Goal: Communication & Community: Answer question/provide support

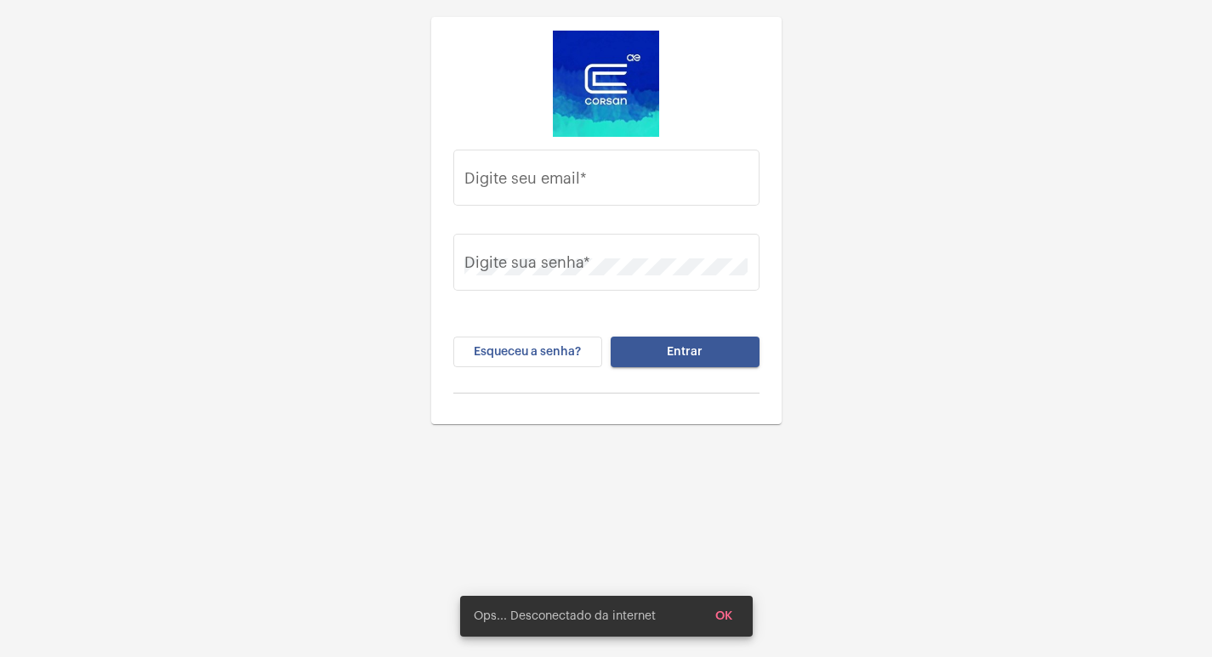
type input "juliana.gomes@operacaocorsan.com.br"
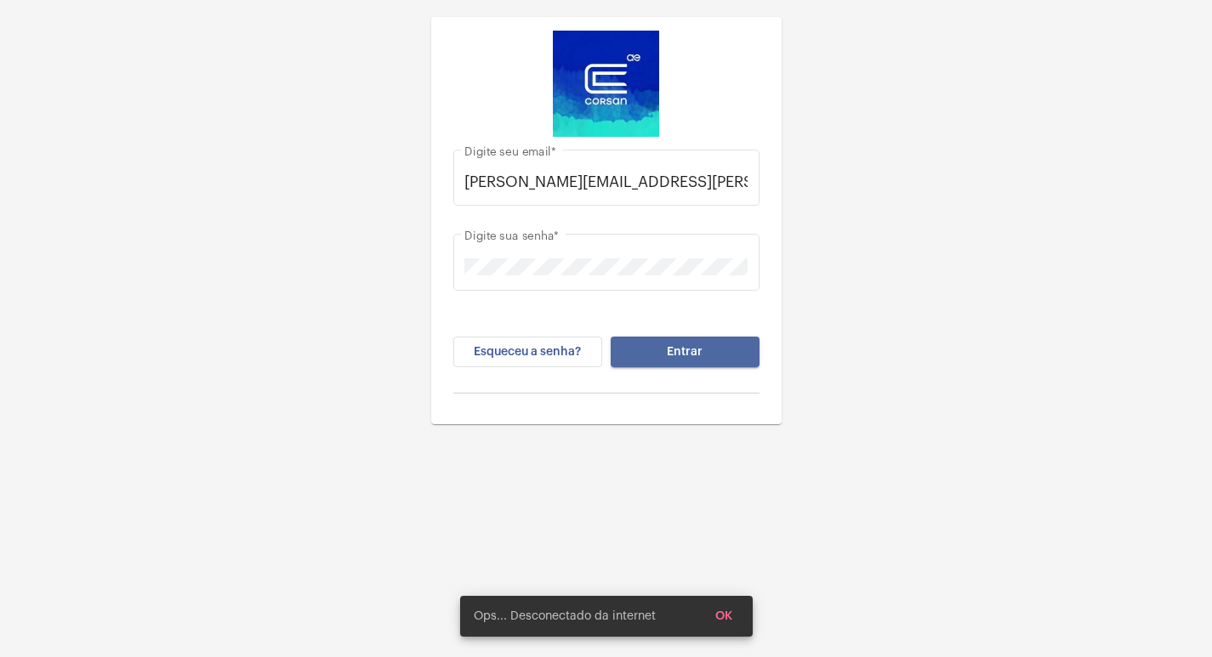
click at [687, 355] on span "Entrar" at bounding box center [685, 352] width 36 height 12
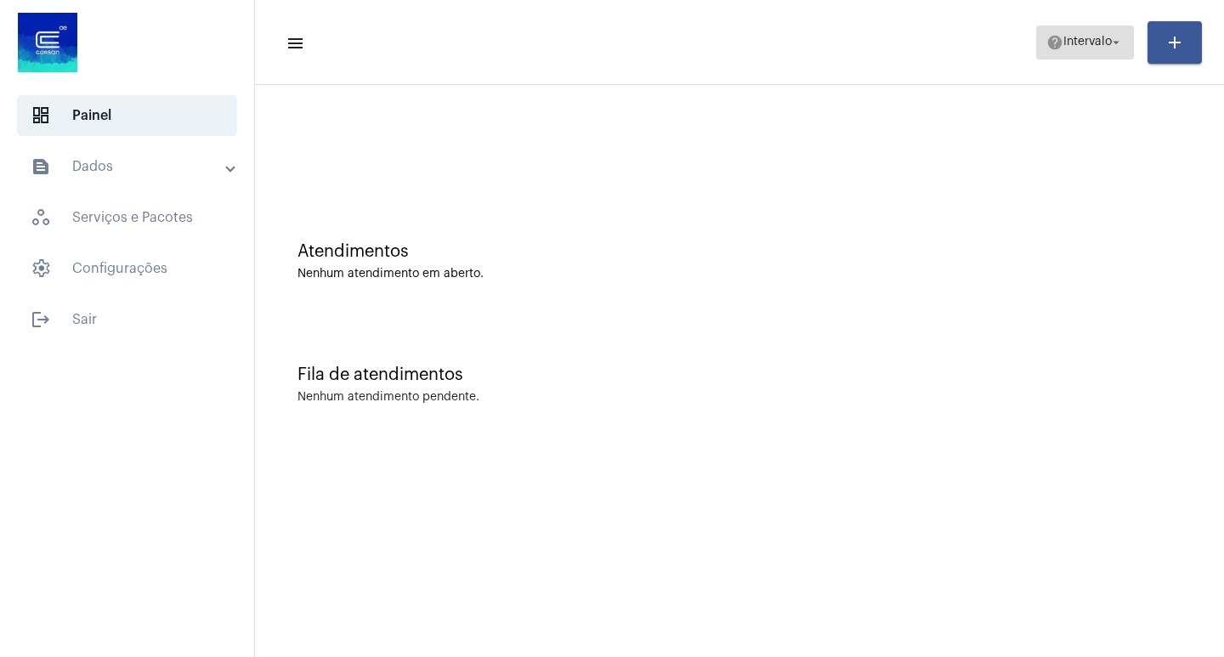
click at [1103, 48] on span "help Intervalo arrow_drop_down" at bounding box center [1085, 41] width 77 height 31
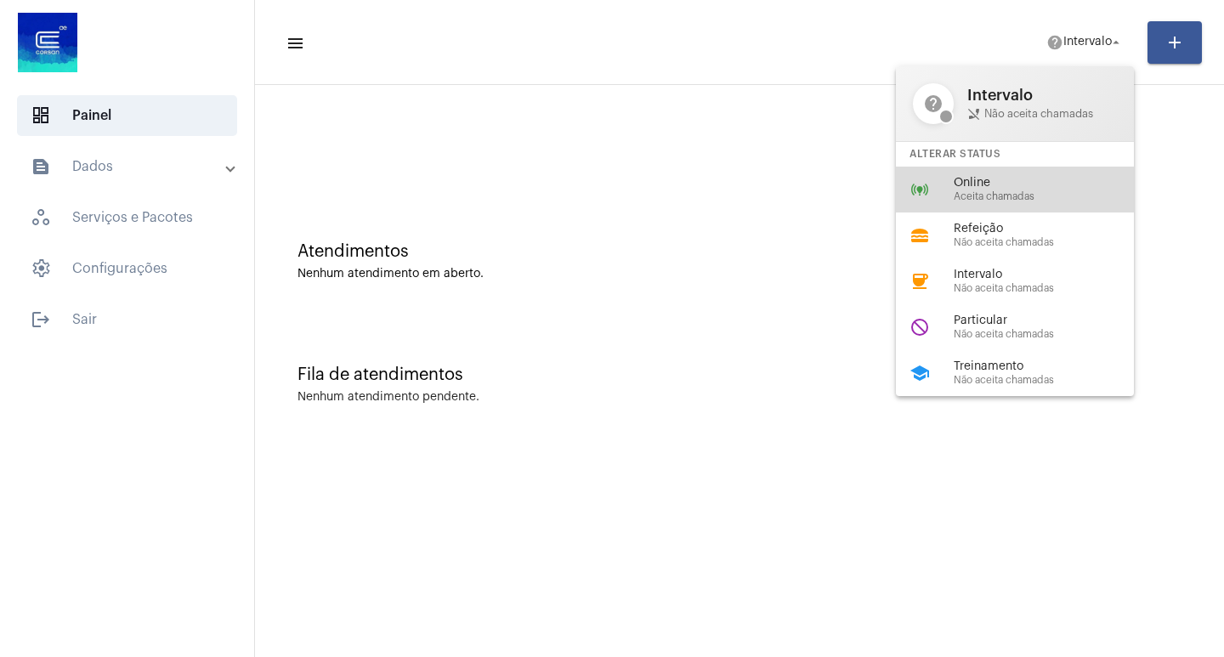
click at [973, 190] on div "Online Aceita chamadas" at bounding box center [1051, 190] width 194 height 26
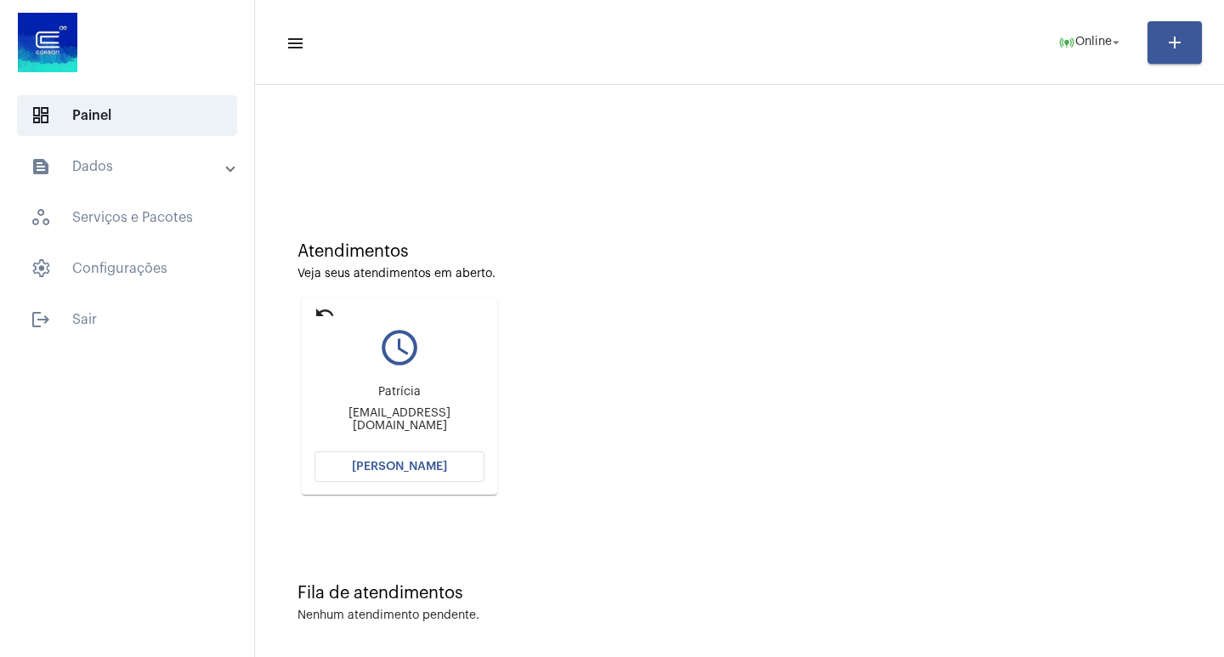
click at [423, 464] on span "[PERSON_NAME]" at bounding box center [399, 467] width 95 height 12
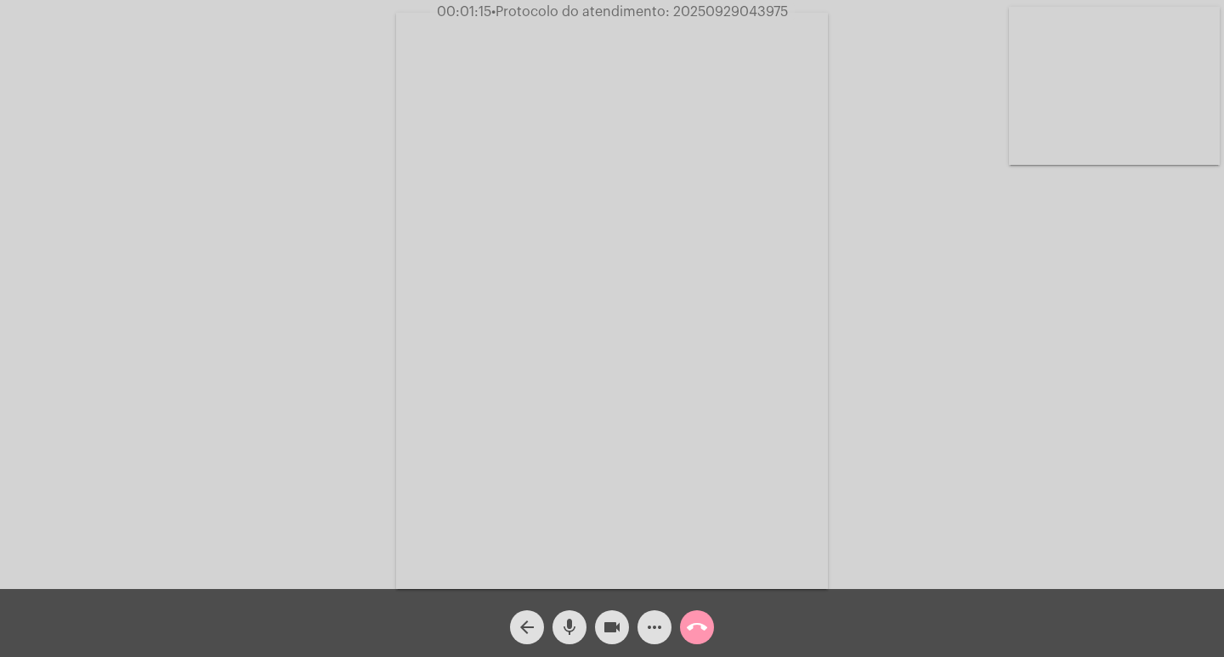
drag, startPoint x: 567, startPoint y: 618, endPoint x: 609, endPoint y: 633, distance: 44.4
click at [567, 618] on mat-icon "mic" at bounding box center [569, 627] width 20 height 20
click at [614, 628] on mat-icon "videocam" at bounding box center [612, 627] width 20 height 20
click at [613, 615] on span "videocam_off" at bounding box center [612, 627] width 20 height 34
click at [576, 629] on mat-icon "mic_off" at bounding box center [569, 627] width 20 height 20
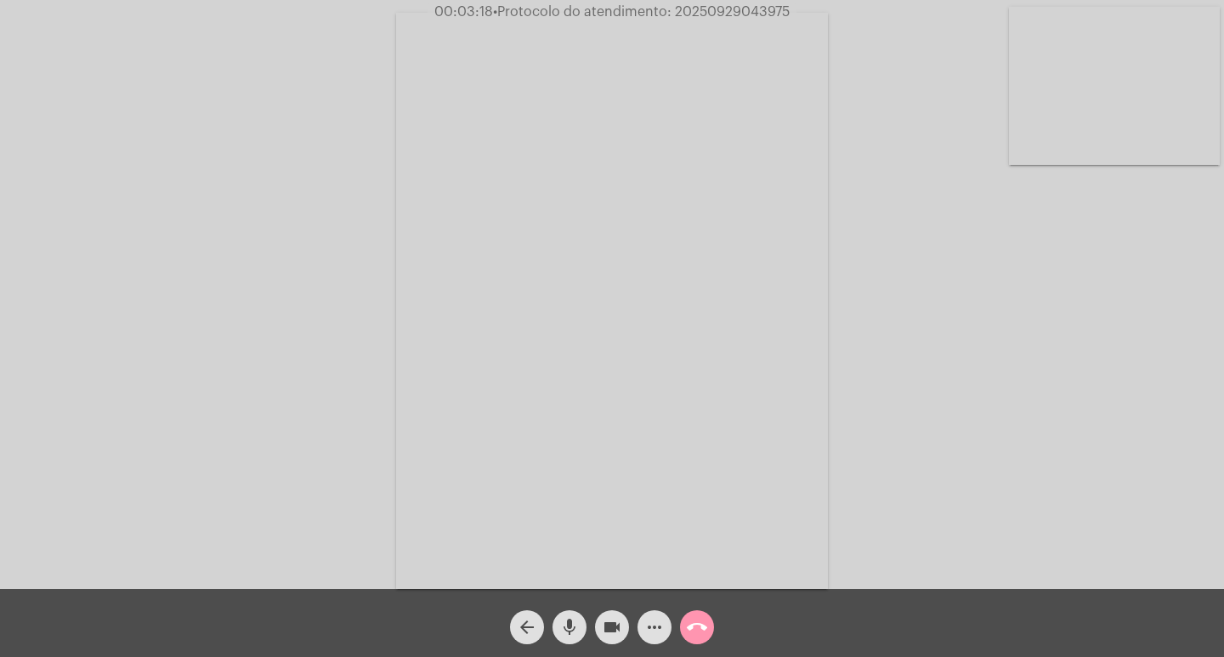
drag, startPoint x: 567, startPoint y: 631, endPoint x: 566, endPoint y: 556, distance: 74.8
click at [567, 631] on mat-icon "mic" at bounding box center [569, 627] width 20 height 20
click at [610, 627] on mat-icon "videocam" at bounding box center [612, 627] width 20 height 20
click at [560, 625] on mat-icon "mic_off" at bounding box center [569, 627] width 20 height 20
click at [618, 624] on mat-icon "videocam_off" at bounding box center [612, 627] width 20 height 20
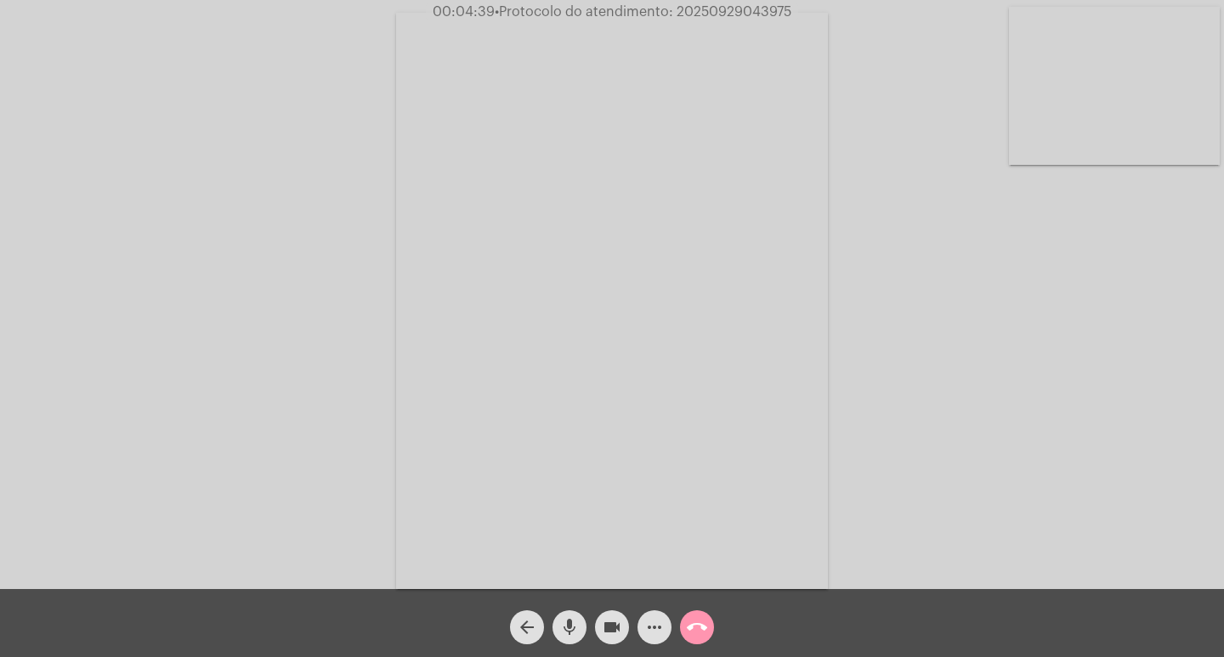
drag, startPoint x: 565, startPoint y: 626, endPoint x: 724, endPoint y: 282, distance: 378.1
click at [565, 626] on mat-icon "mic" at bounding box center [569, 627] width 20 height 20
click at [607, 625] on mat-icon "videocam" at bounding box center [612, 627] width 20 height 20
click at [573, 636] on mat-icon "mic_off" at bounding box center [569, 627] width 20 height 20
click at [606, 631] on mat-icon "videocam_off" at bounding box center [612, 627] width 20 height 20
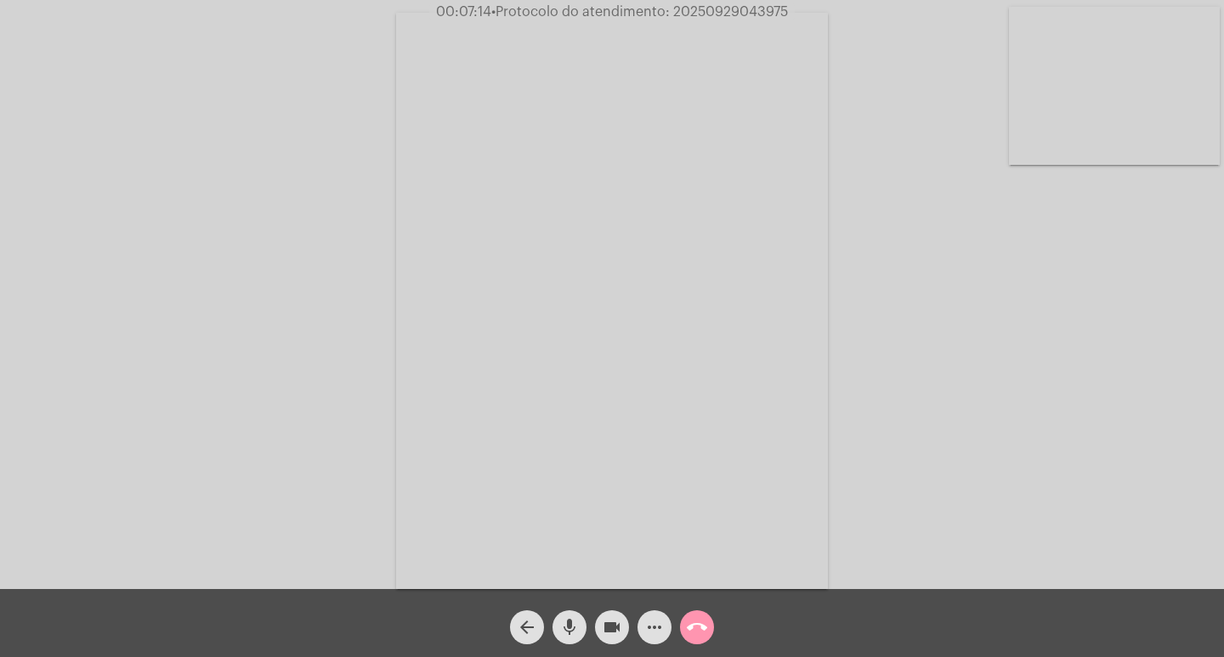
drag, startPoint x: 570, startPoint y: 631, endPoint x: 506, endPoint y: 169, distance: 466.2
click at [570, 631] on mat-icon "mic" at bounding box center [569, 627] width 20 height 20
click at [574, 633] on mat-icon "mic_off" at bounding box center [569, 627] width 20 height 20
click at [573, 624] on mat-icon "mic" at bounding box center [569, 627] width 20 height 20
click at [574, 625] on mat-icon "mic_off" at bounding box center [569, 627] width 20 height 20
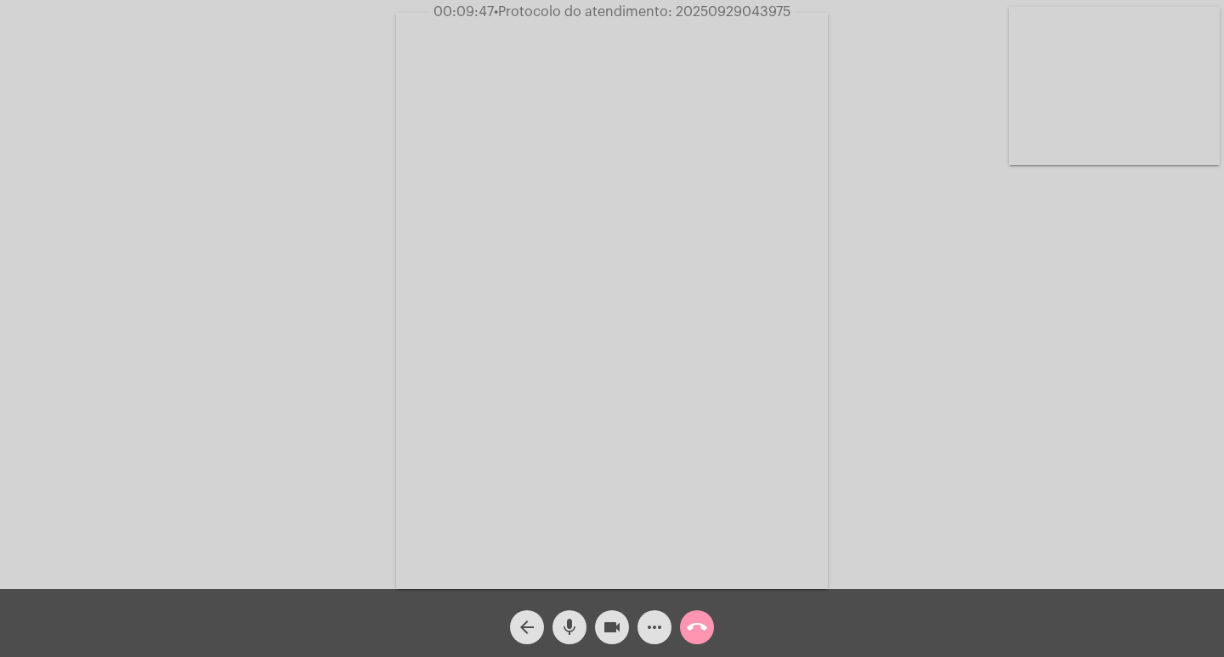
click at [570, 627] on mat-icon "mic" at bounding box center [569, 627] width 20 height 20
click at [610, 626] on mat-icon "videocam" at bounding box center [612, 627] width 20 height 20
click at [569, 630] on mat-icon "mic_off" at bounding box center [569, 627] width 20 height 20
click at [604, 631] on mat-icon "videocam_off" at bounding box center [612, 627] width 20 height 20
click at [570, 627] on mat-icon "mic" at bounding box center [569, 627] width 20 height 20
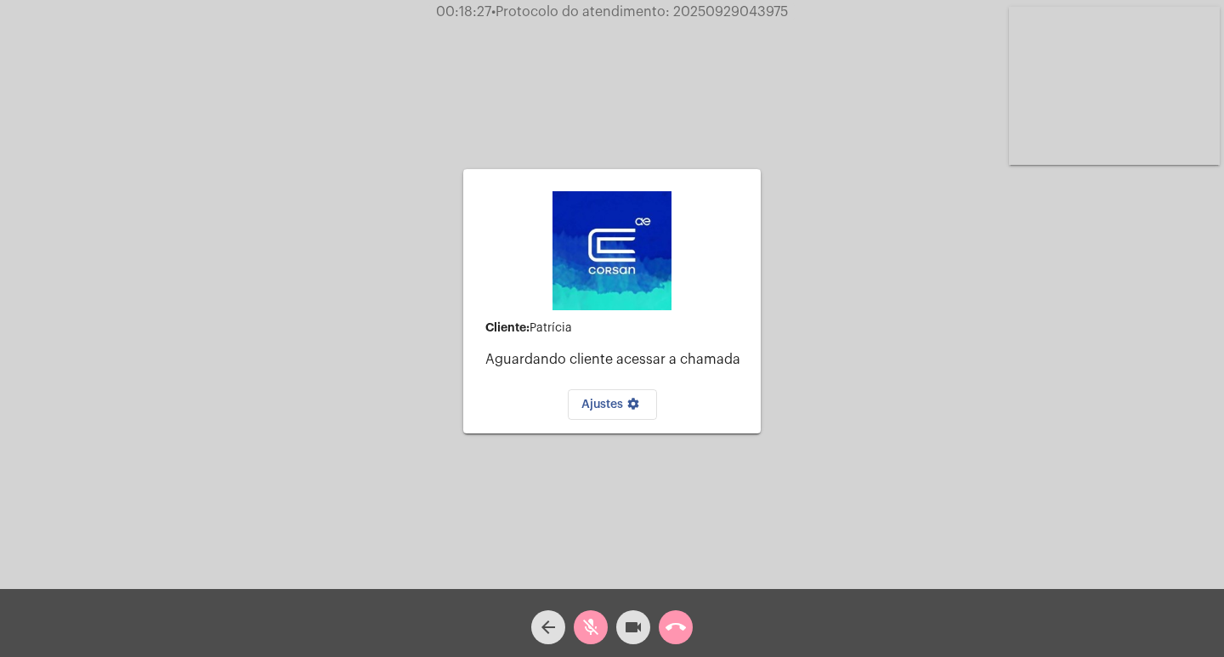
click at [591, 631] on mat-icon "mic_off" at bounding box center [591, 627] width 20 height 20
click at [588, 633] on mat-icon "mic" at bounding box center [591, 627] width 20 height 20
click at [631, 625] on mat-icon "videocam" at bounding box center [633, 627] width 20 height 20
click at [606, 401] on span "Ajustes settings" at bounding box center [613, 405] width 62 height 12
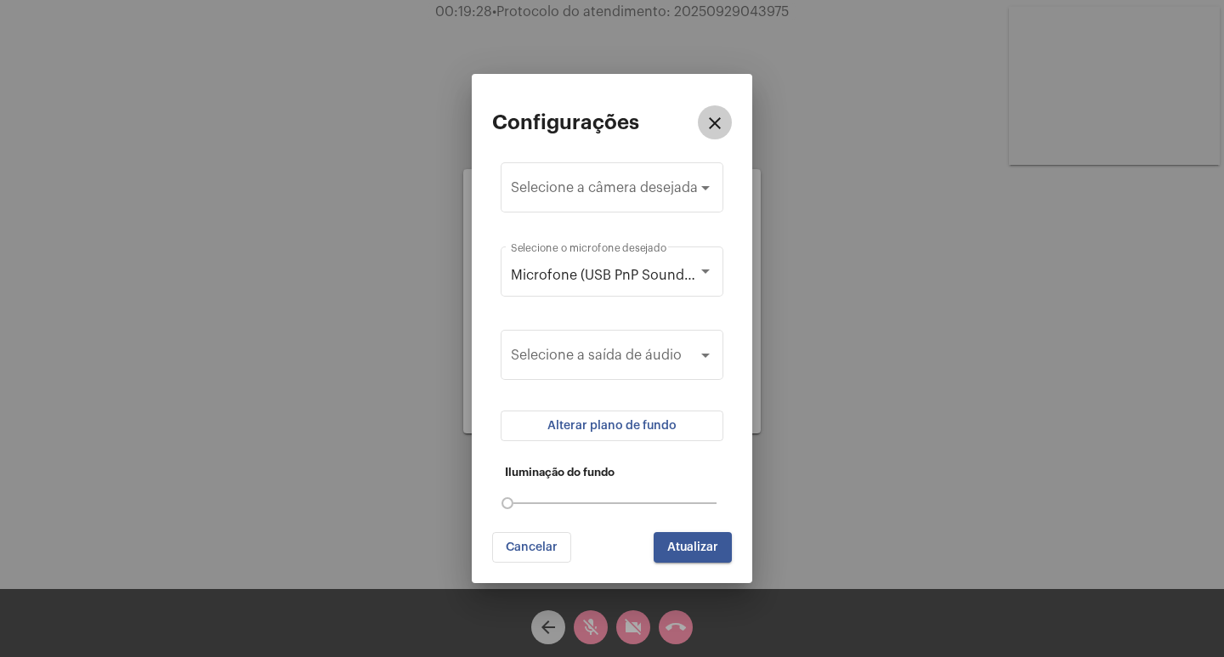
click at [715, 122] on mat-icon "close" at bounding box center [715, 123] width 20 height 20
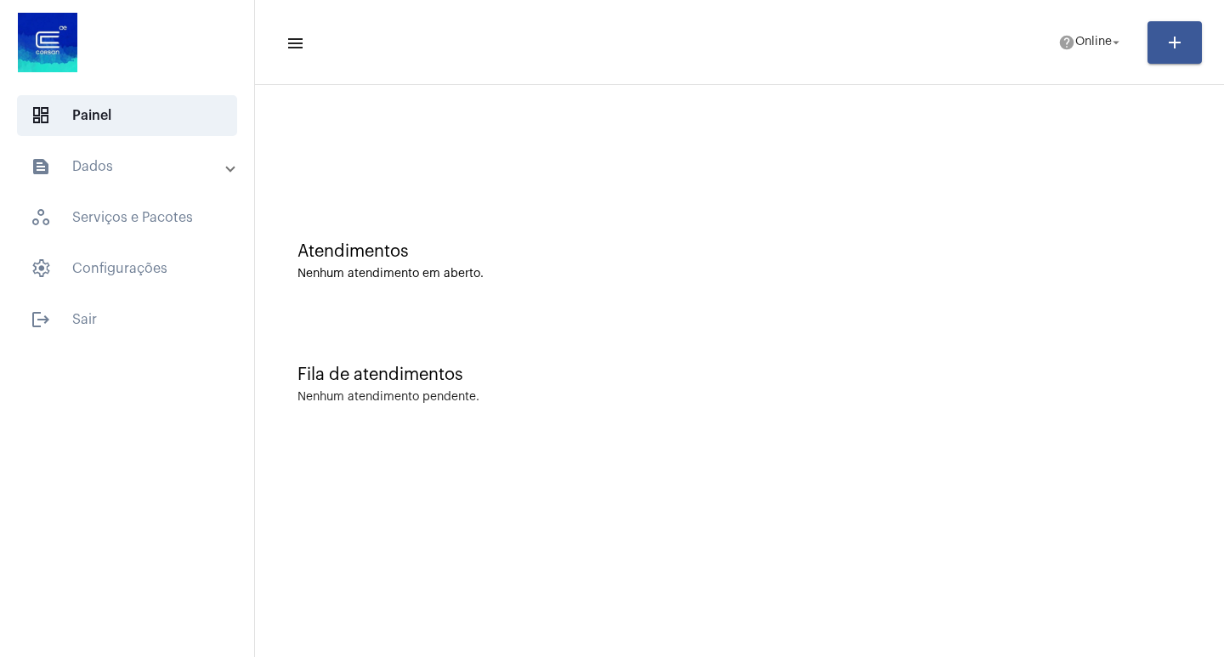
click at [228, 173] on span at bounding box center [230, 167] width 7 height 14
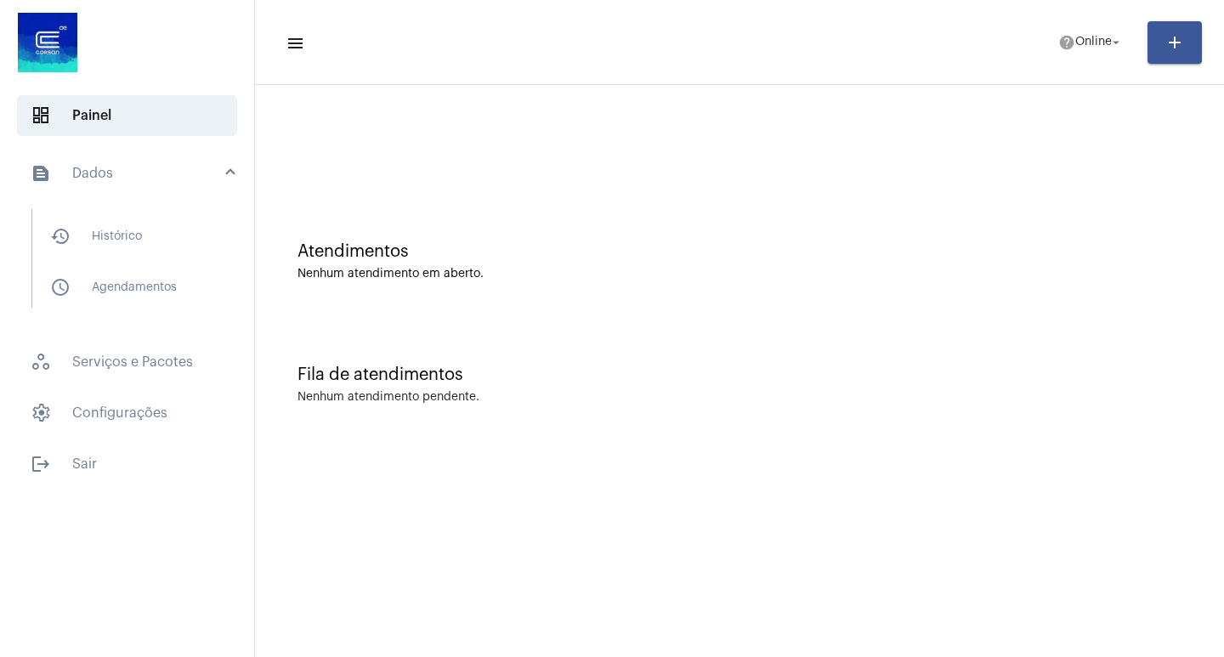
click at [228, 173] on span at bounding box center [230, 174] width 7 height 14
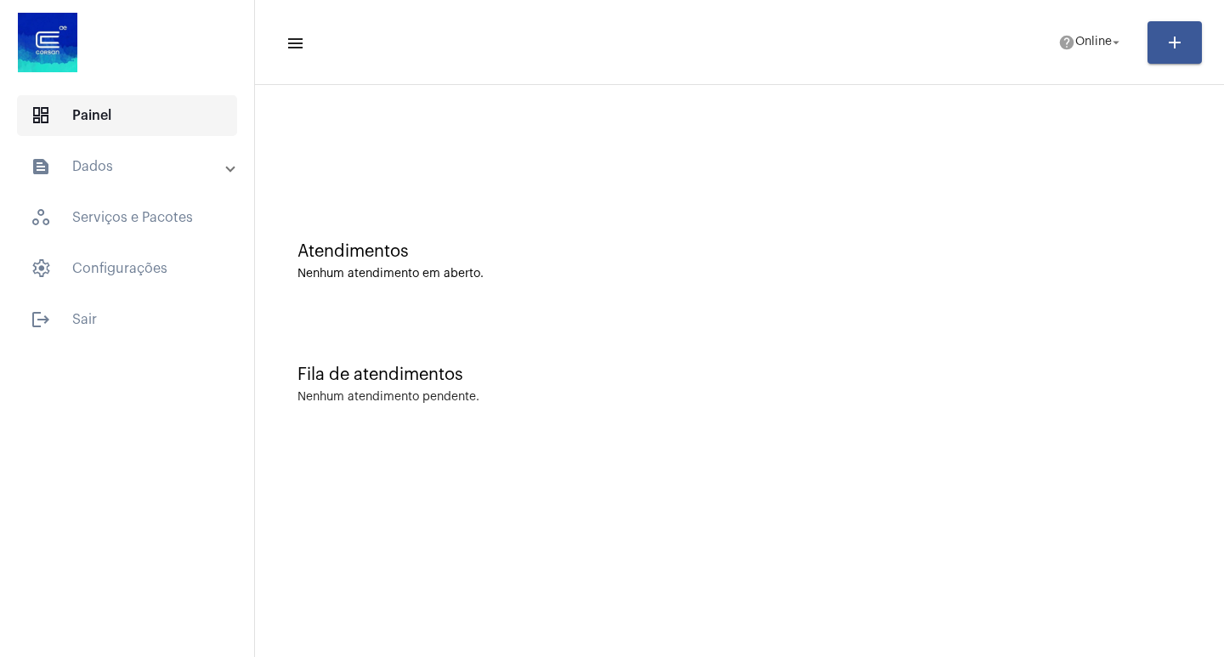
click at [100, 116] on span "dashboard Painel" at bounding box center [127, 115] width 220 height 41
click at [294, 42] on mat-icon "menu" at bounding box center [294, 43] width 17 height 20
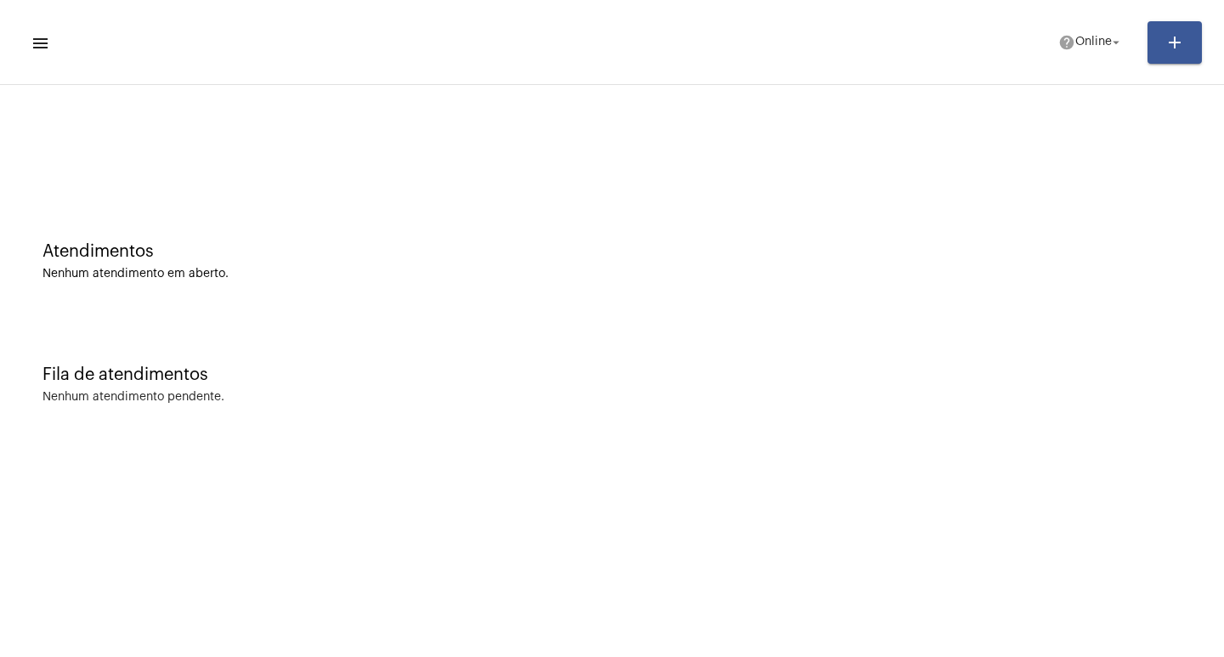
click at [45, 43] on mat-icon "menu" at bounding box center [39, 43] width 17 height 20
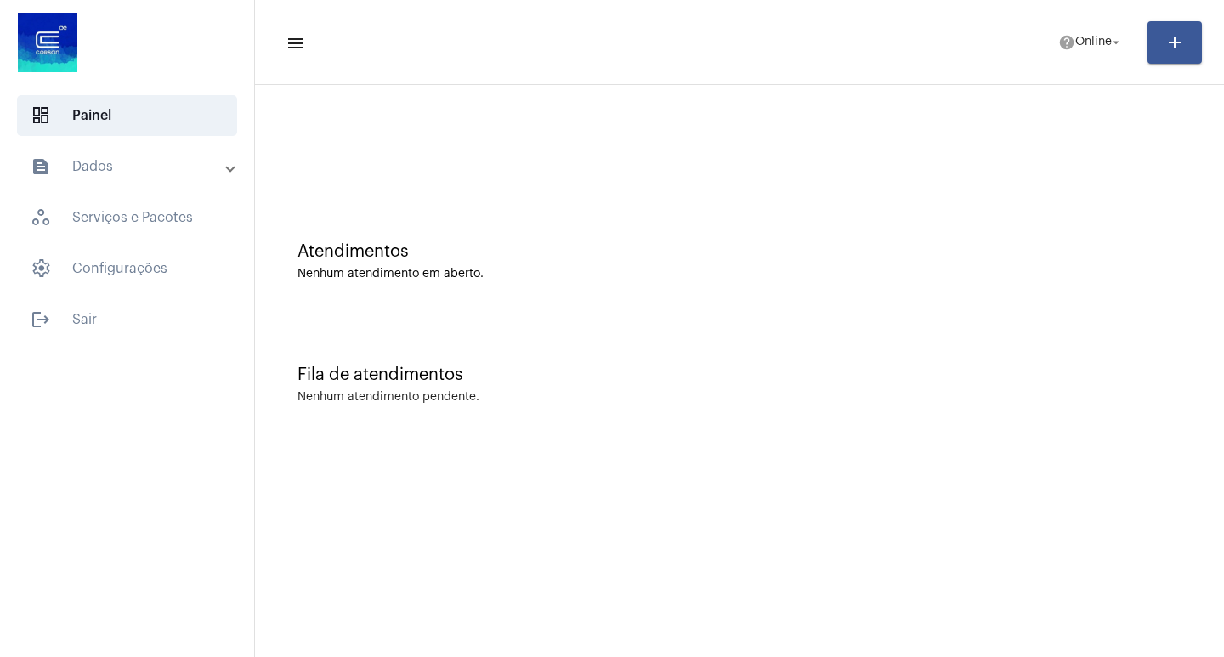
click at [224, 172] on mat-panel-title "text_snippet_outlined Dados" at bounding box center [129, 166] width 196 height 20
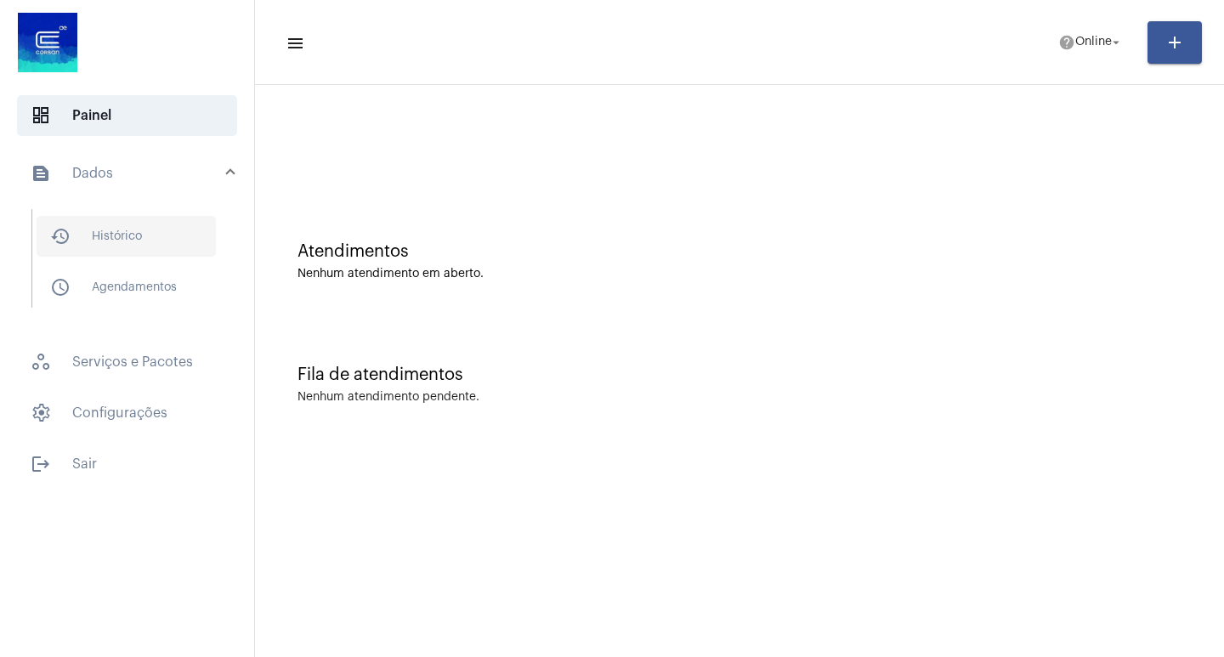
click at [138, 234] on span "history_outlined Histórico" at bounding box center [126, 236] width 179 height 41
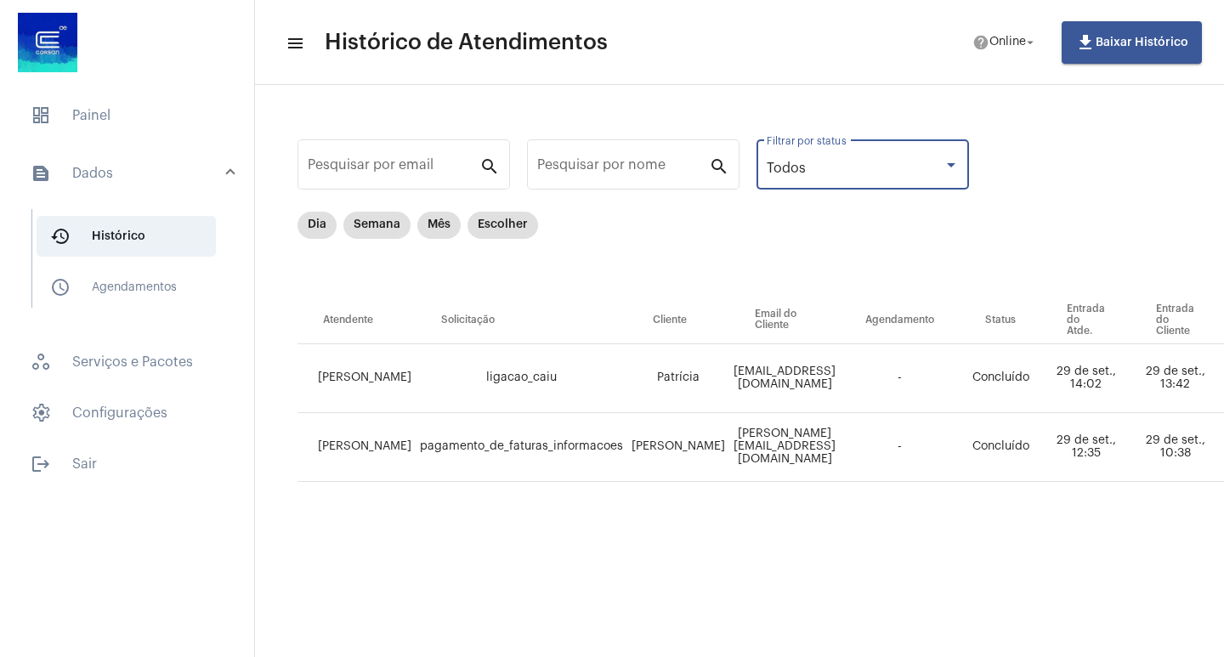
click at [954, 164] on div at bounding box center [951, 165] width 9 height 4
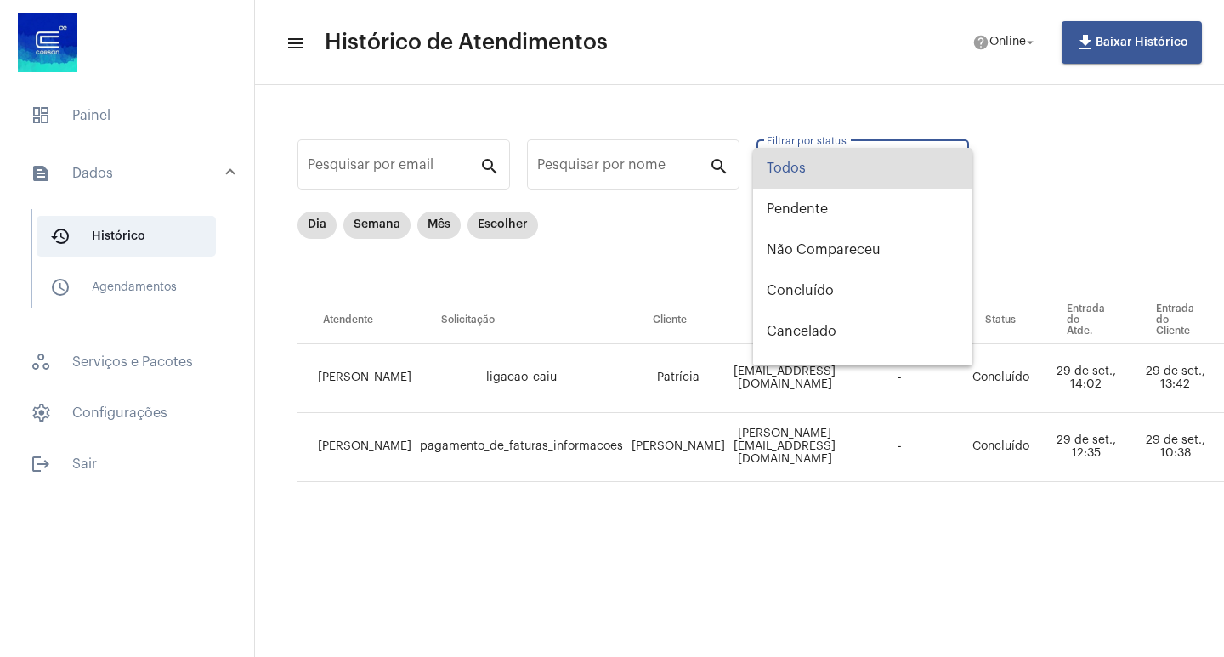
click at [865, 167] on span "Todos" at bounding box center [863, 168] width 192 height 41
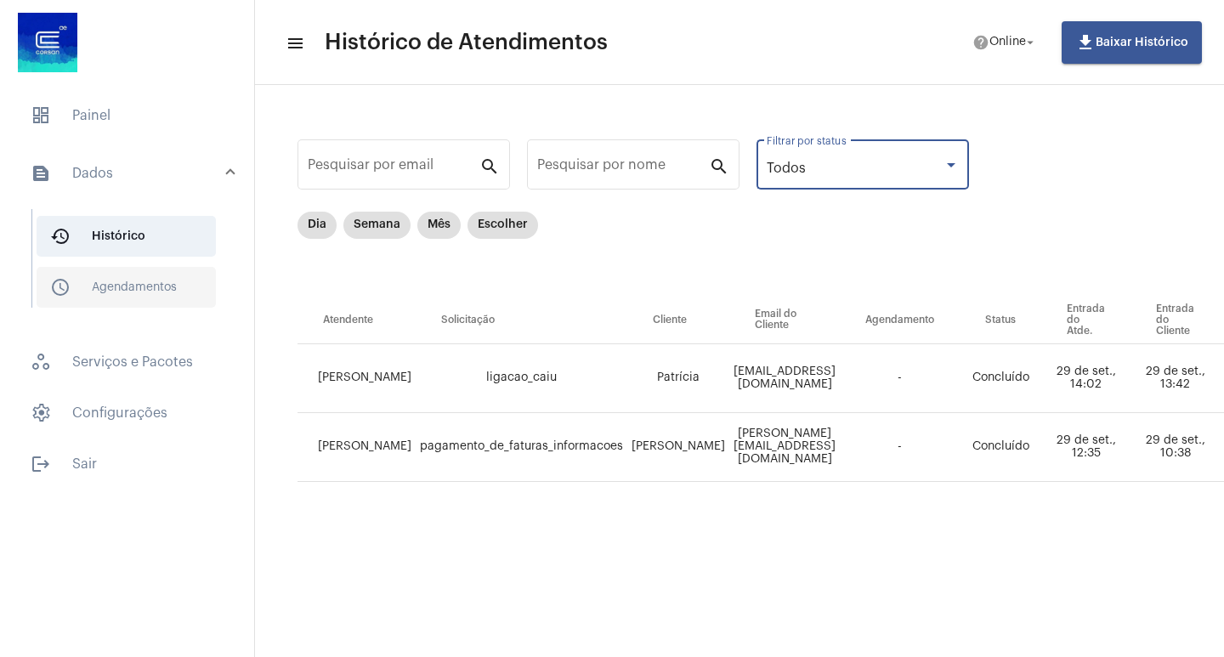
click at [140, 281] on span "schedule_outlined Agendamentos" at bounding box center [126, 287] width 179 height 41
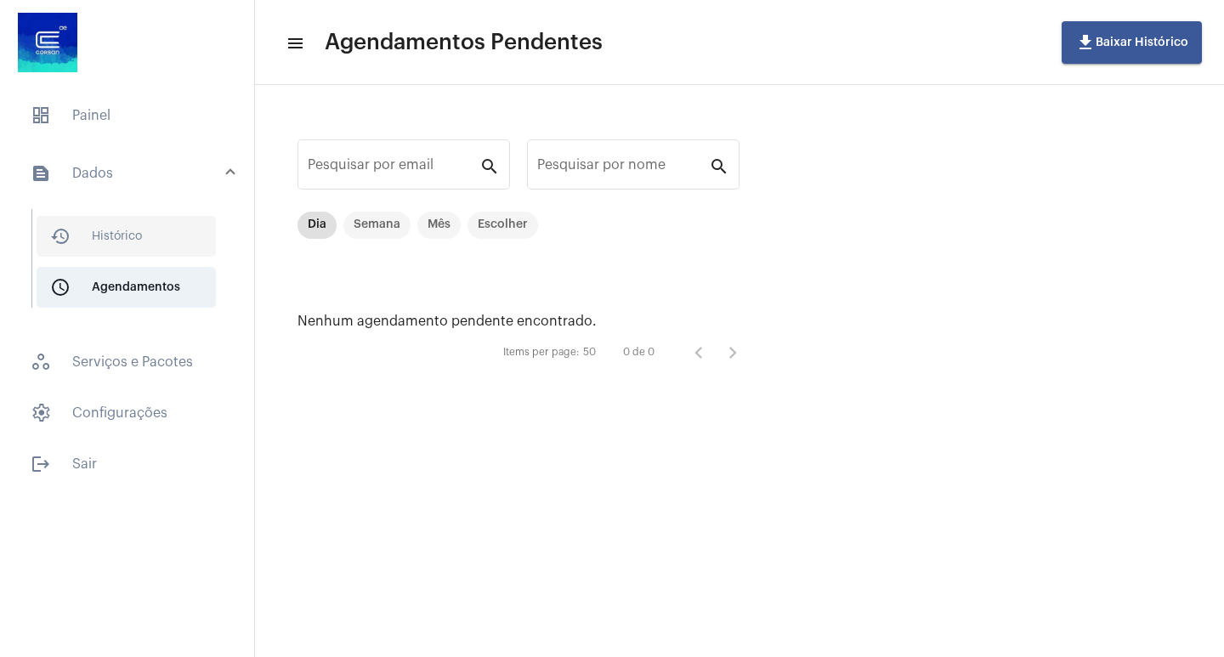
click at [150, 234] on span "history_outlined Histórico" at bounding box center [126, 236] width 179 height 41
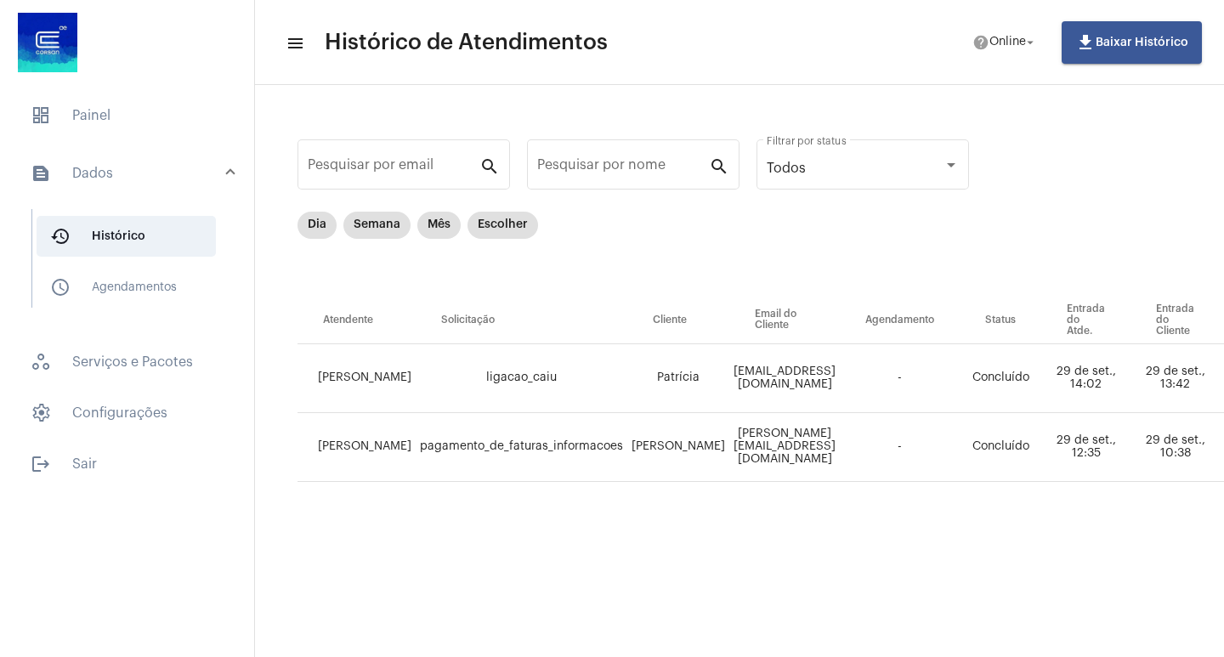
click at [298, 45] on mat-icon "menu" at bounding box center [294, 43] width 17 height 20
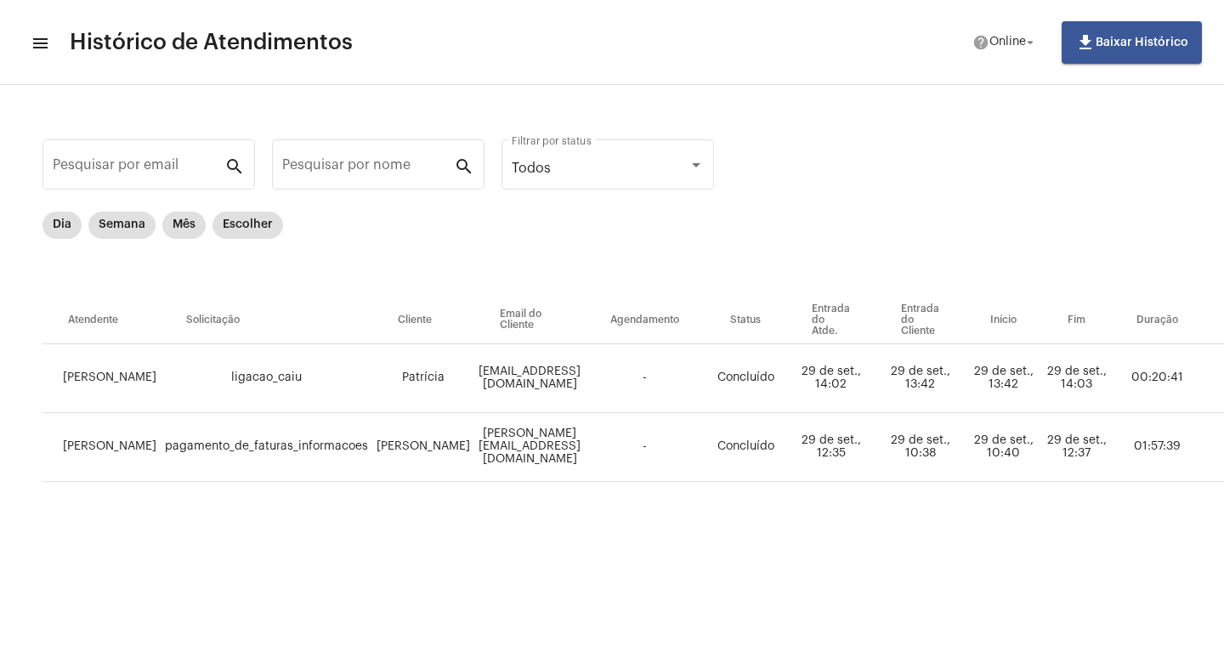
click at [41, 47] on mat-icon "menu" at bounding box center [39, 43] width 17 height 20
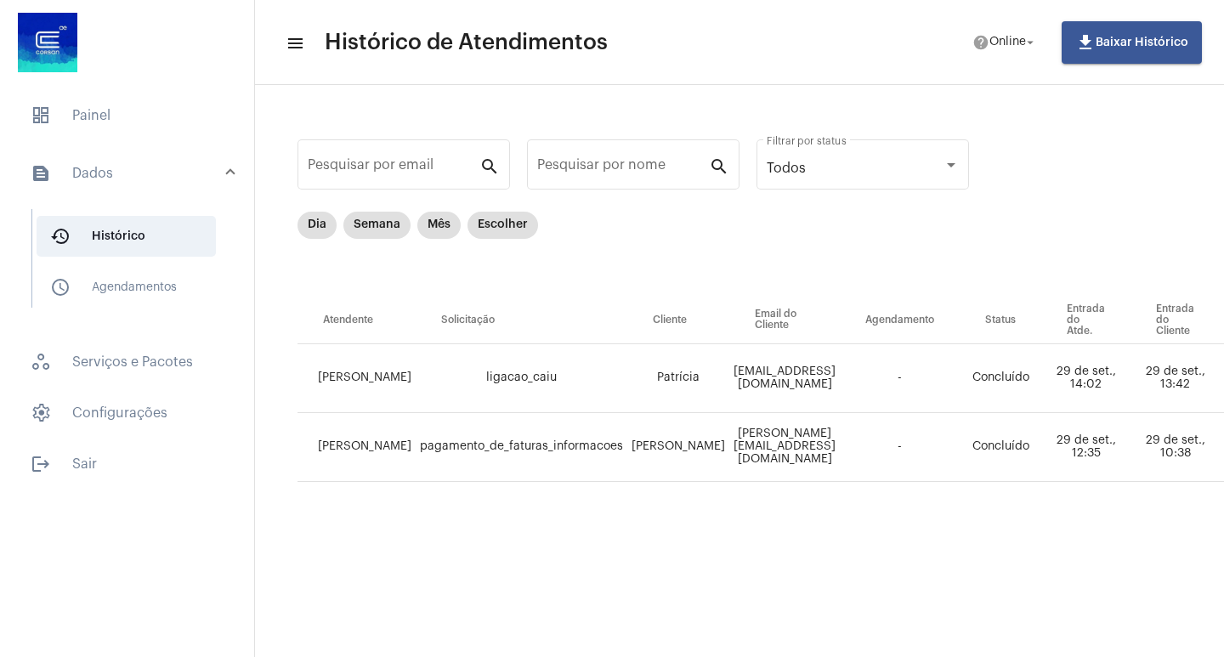
click at [470, 323] on th "Solicitação" at bounding box center [522, 321] width 212 height 48
click at [228, 169] on span at bounding box center [230, 174] width 7 height 14
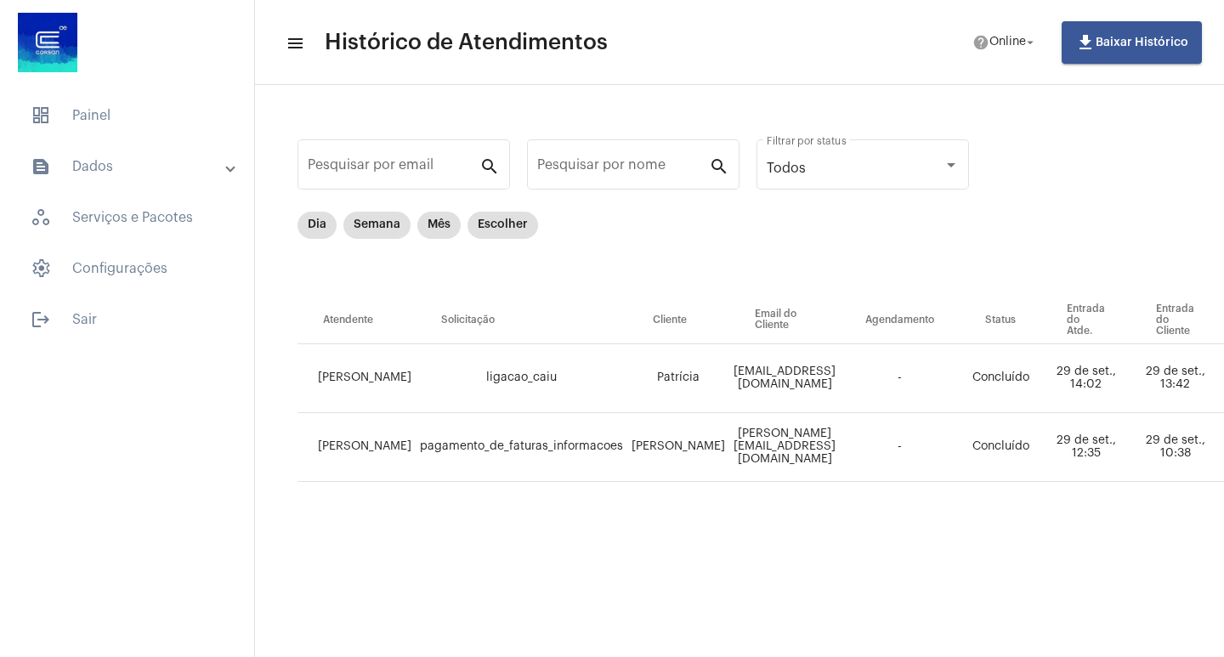
click at [100, 160] on mat-panel-title "text_snippet_outlined Dados" at bounding box center [129, 166] width 196 height 20
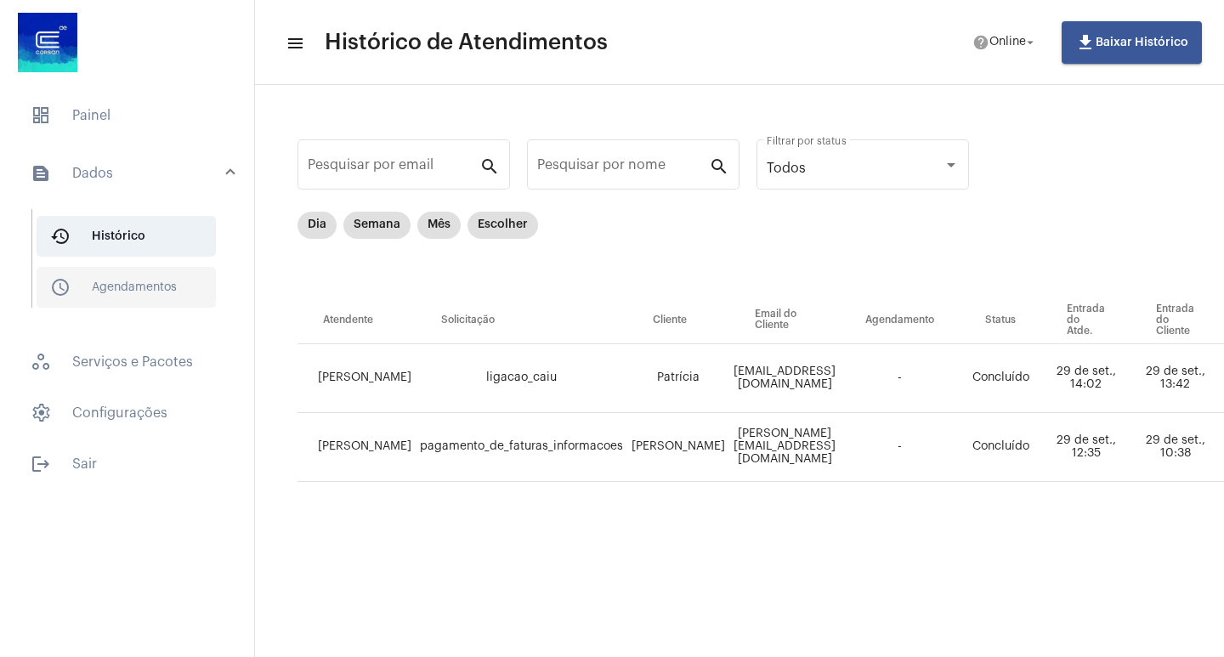
click at [151, 290] on span "schedule_outlined Agendamentos" at bounding box center [126, 287] width 179 height 41
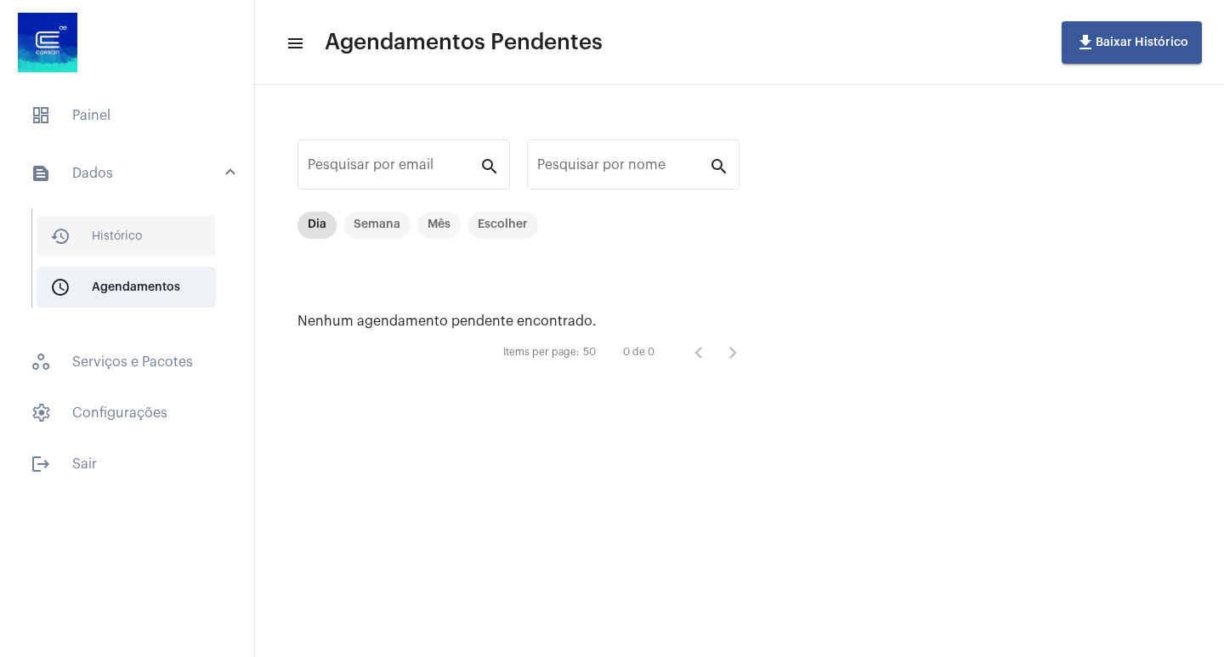
click at [132, 233] on span "history_outlined Histórico" at bounding box center [126, 236] width 179 height 41
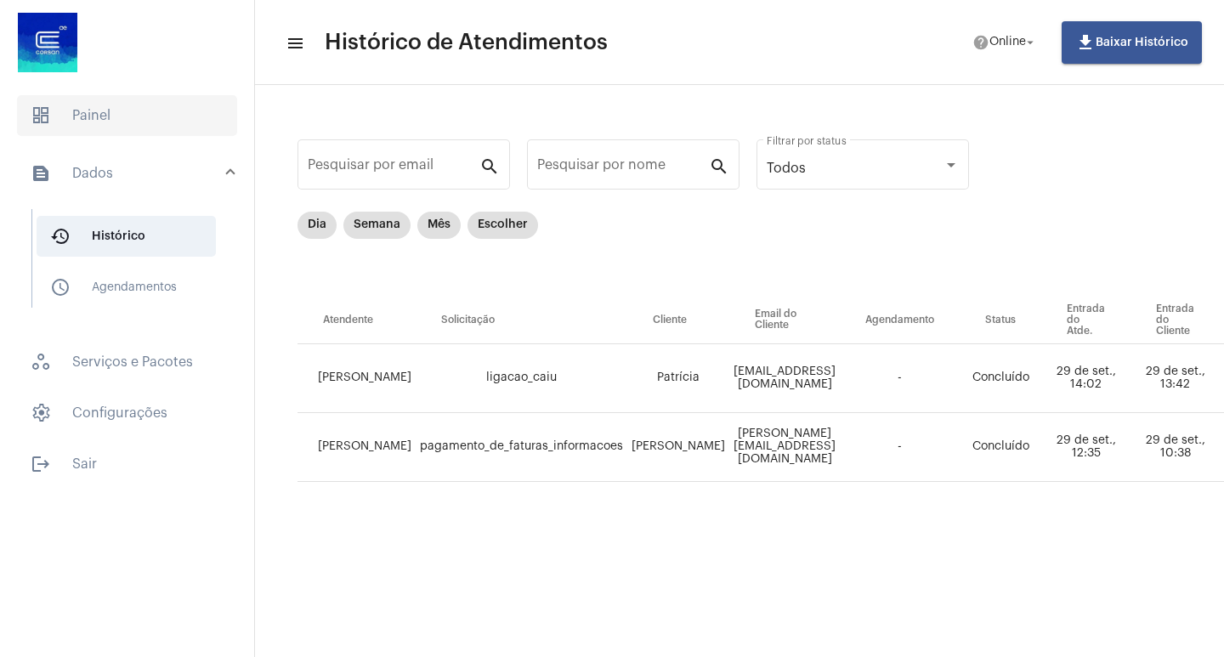
click at [93, 113] on span "dashboard Painel" at bounding box center [127, 115] width 220 height 41
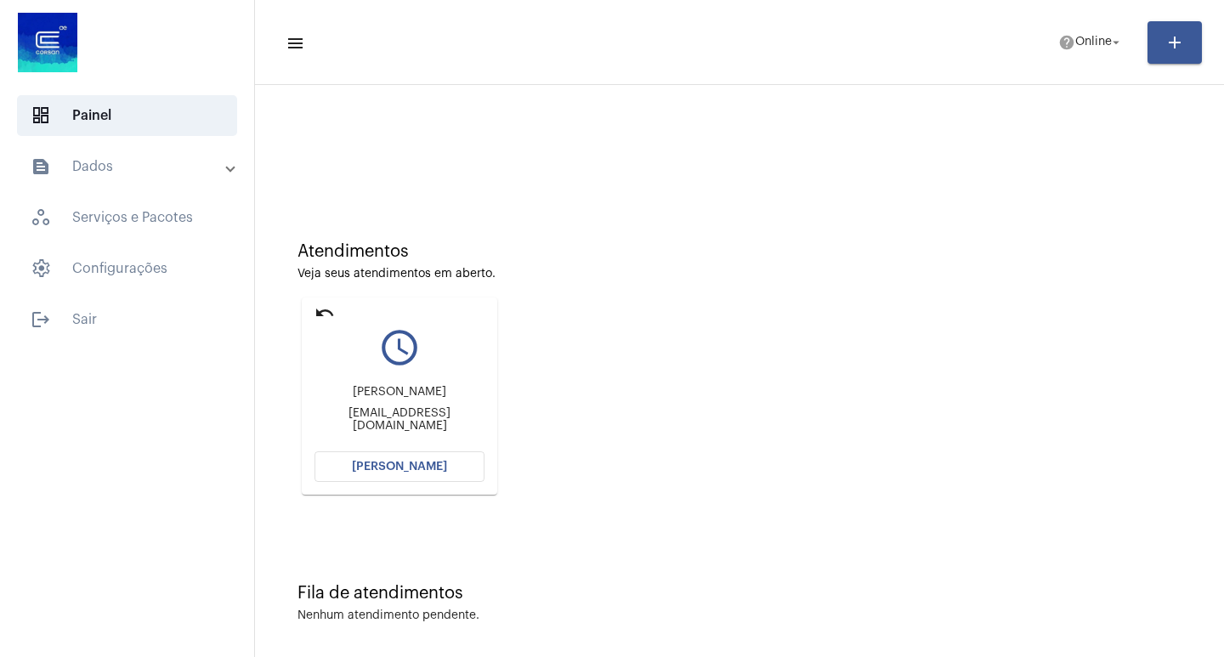
click at [411, 463] on span "[PERSON_NAME]" at bounding box center [399, 467] width 95 height 12
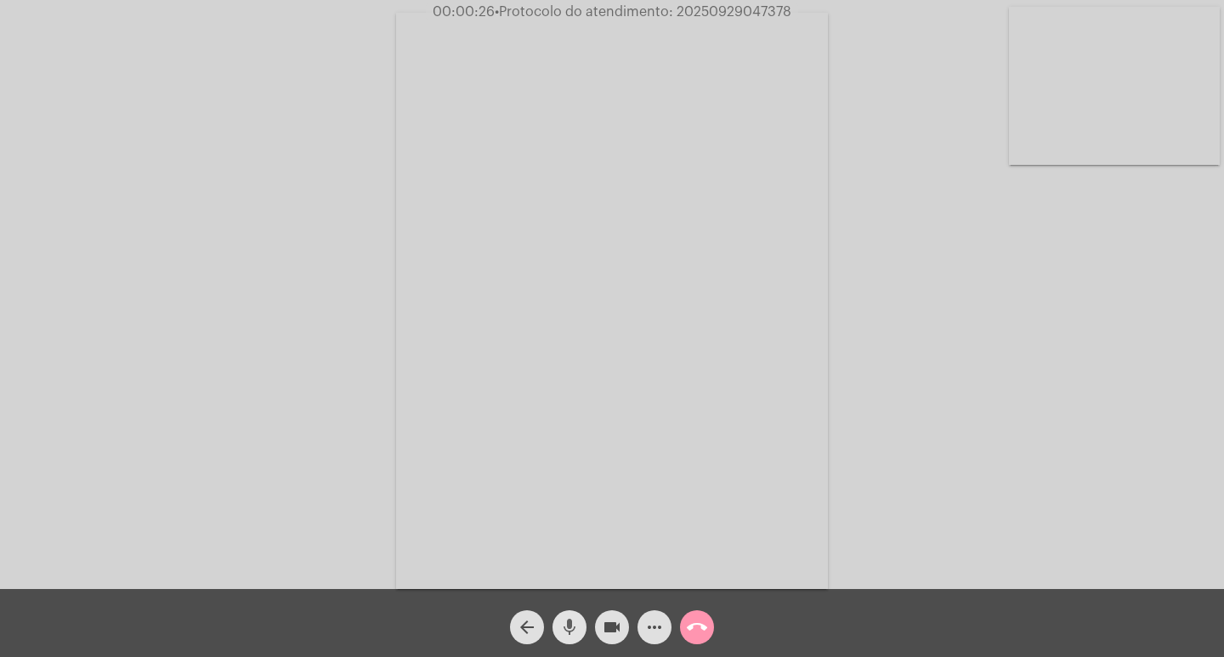
click at [568, 621] on mat-icon "mic" at bounding box center [569, 627] width 20 height 20
click at [570, 627] on mat-icon "mic_off" at bounding box center [569, 627] width 20 height 20
click at [570, 629] on mat-icon "mic" at bounding box center [569, 627] width 20 height 20
click at [574, 623] on mat-icon "mic_off" at bounding box center [569, 627] width 20 height 20
click at [568, 627] on mat-icon "mic" at bounding box center [569, 627] width 20 height 20
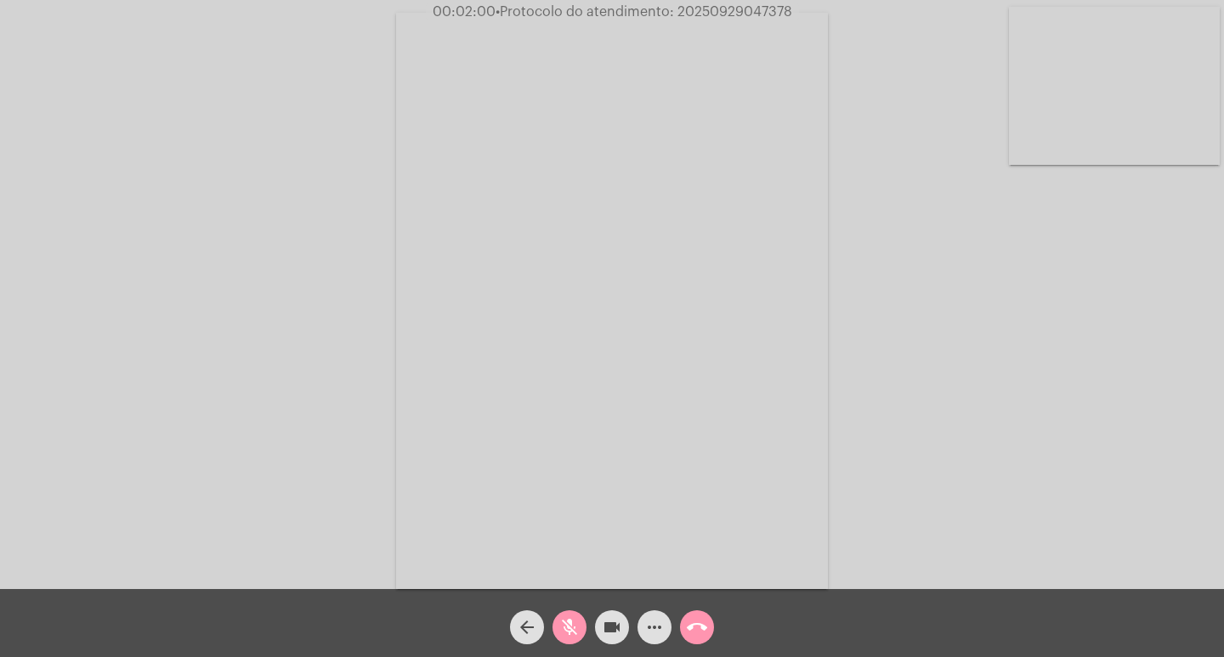
click at [571, 618] on mat-icon "mic_off" at bounding box center [569, 627] width 20 height 20
click at [565, 630] on mat-icon "mic" at bounding box center [569, 627] width 20 height 20
click at [570, 625] on mat-icon "mic_off" at bounding box center [569, 627] width 20 height 20
click at [573, 630] on mat-icon "mic" at bounding box center [569, 627] width 20 height 20
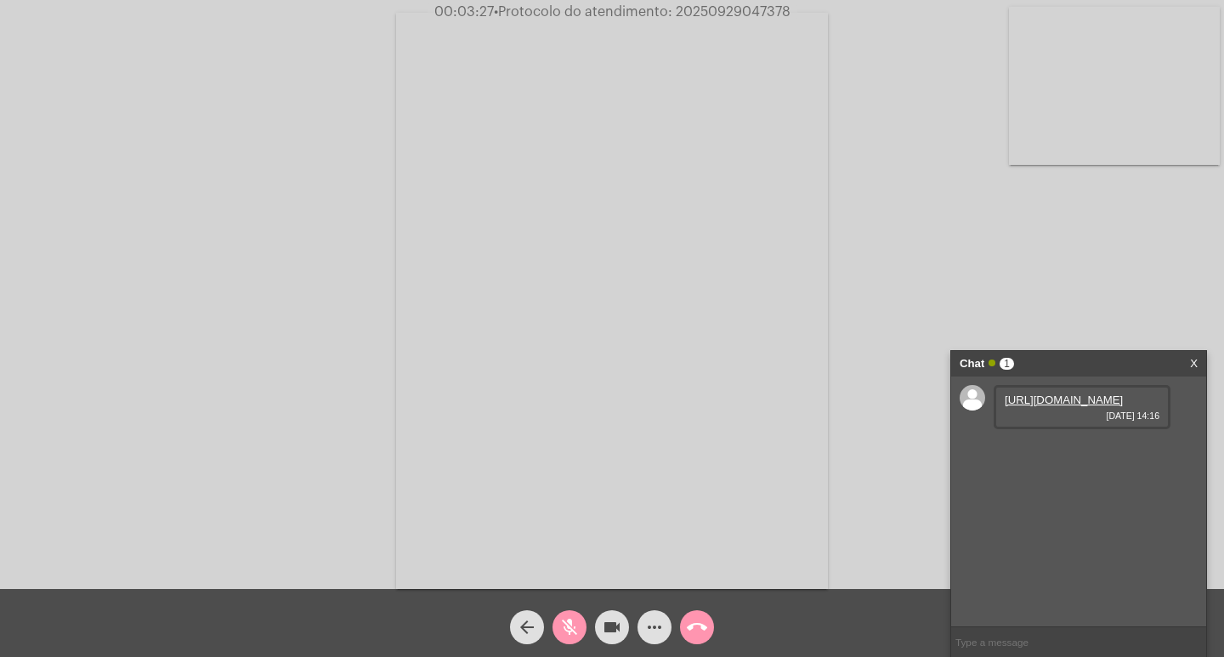
click at [1041, 406] on link "[URL][DOMAIN_NAME]" at bounding box center [1064, 400] width 118 height 13
click at [1067, 406] on link "[URL][DOMAIN_NAME]" at bounding box center [1064, 400] width 118 height 13
click at [1066, 403] on link "[URL][DOMAIN_NAME]" at bounding box center [1064, 400] width 118 height 13
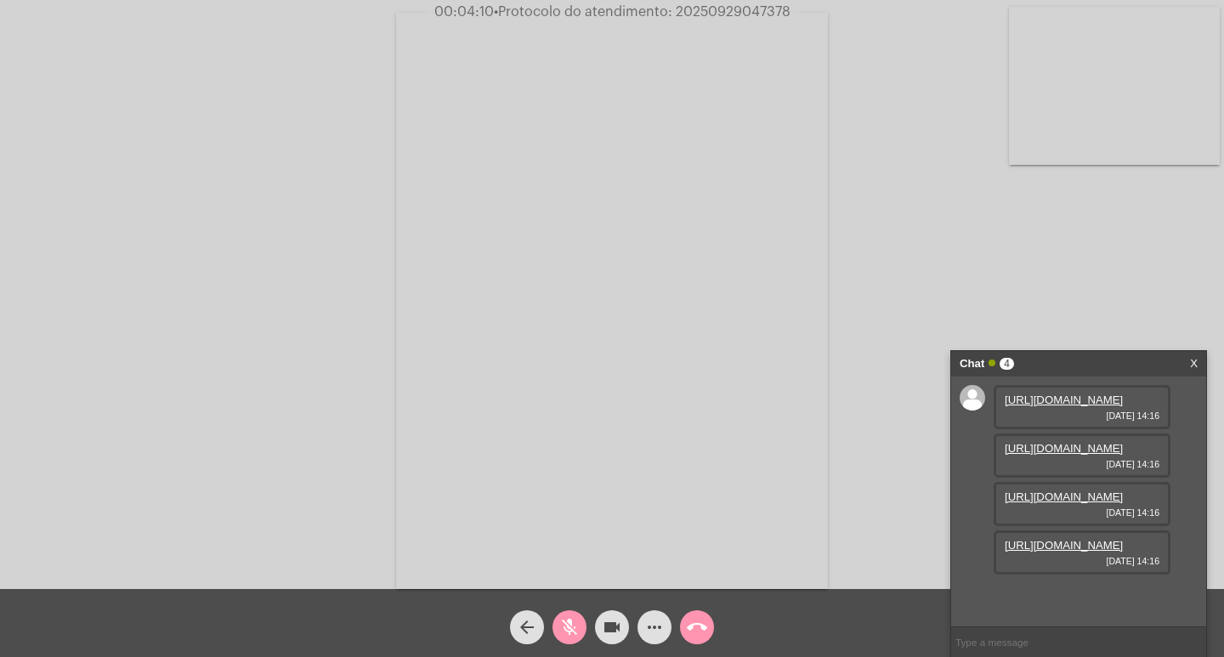
click at [1082, 442] on link "[URL][DOMAIN_NAME]" at bounding box center [1064, 448] width 118 height 13
click at [564, 623] on mat-icon "mic_off" at bounding box center [569, 627] width 20 height 20
click at [573, 622] on mat-icon "mic" at bounding box center [569, 627] width 20 height 20
click at [570, 627] on mat-icon "mic_off" at bounding box center [569, 627] width 20 height 20
click at [869, 174] on div "Acessando Câmera e Microfone..." at bounding box center [612, 298] width 1221 height 589
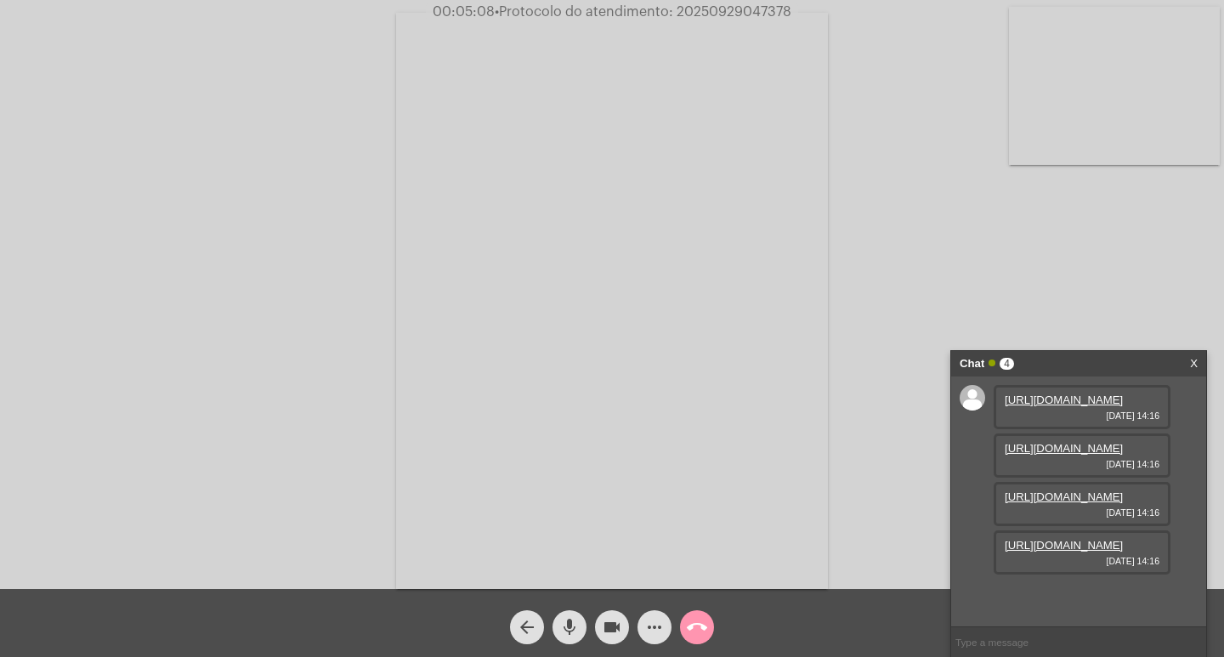
click at [570, 621] on mat-icon "mic" at bounding box center [569, 627] width 20 height 20
click at [1074, 552] on link "[URL][DOMAIN_NAME]" at bounding box center [1064, 545] width 118 height 13
drag, startPoint x: 922, startPoint y: 12, endPoint x: 807, endPoint y: 184, distance: 207.0
click at [922, 12] on div "00:05:42 • Protocolo do atendimento: 20250929047378" at bounding box center [612, 11] width 1224 height 15
click at [577, 626] on mat-icon "mic_off" at bounding box center [569, 627] width 20 height 20
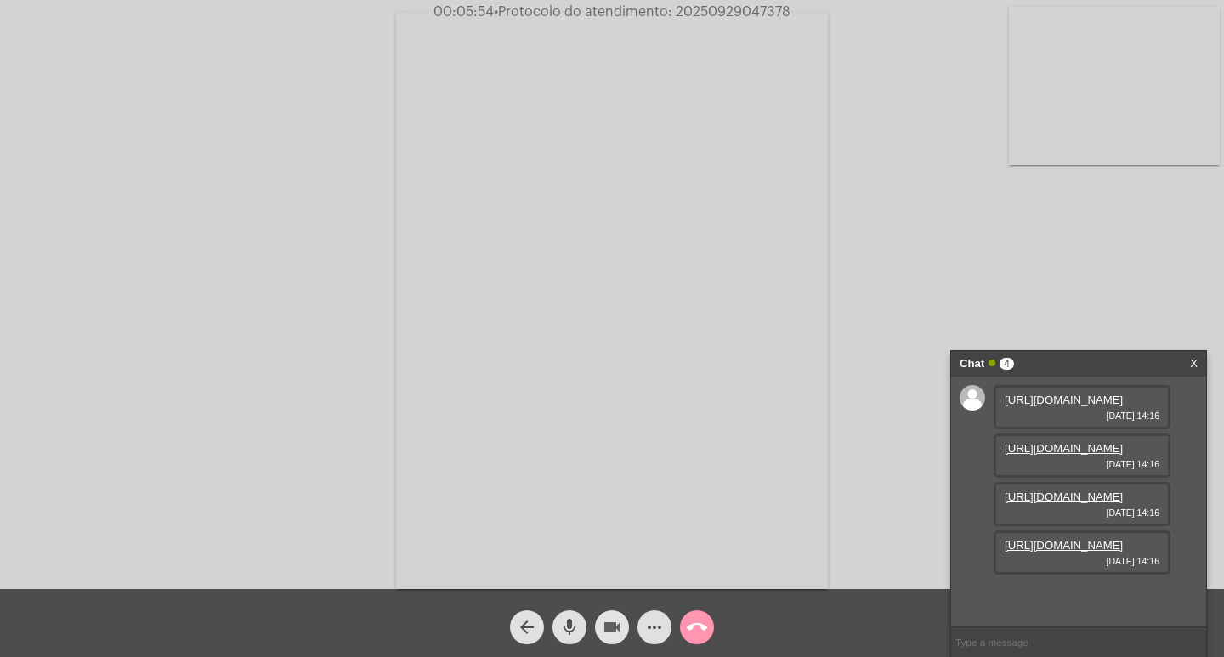
click at [606, 631] on mat-icon "videocam" at bounding box center [612, 627] width 20 height 20
click at [572, 622] on mat-icon "mic" at bounding box center [569, 627] width 20 height 20
click at [1150, 198] on div "Acessando Câmera e Microfone..." at bounding box center [612, 298] width 1221 height 589
click at [577, 624] on mat-icon "mic_off" at bounding box center [569, 627] width 20 height 20
click at [608, 632] on mat-icon "videocam_off" at bounding box center [612, 627] width 20 height 20
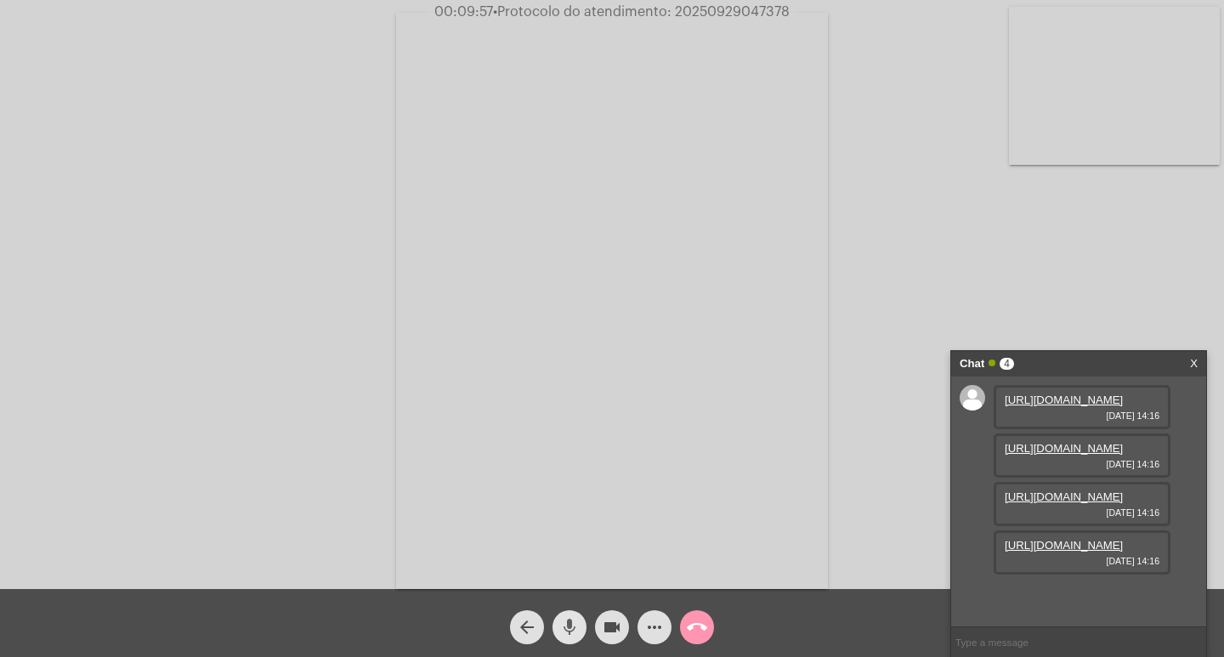
click at [576, 628] on mat-icon "mic" at bounding box center [569, 627] width 20 height 20
click at [606, 628] on mat-icon "videocam" at bounding box center [612, 627] width 20 height 20
click at [570, 624] on mat-icon "mic_off" at bounding box center [569, 627] width 20 height 20
click at [612, 625] on mat-icon "videocam_off" at bounding box center [612, 627] width 20 height 20
click at [572, 624] on mat-icon "mic" at bounding box center [569, 627] width 20 height 20
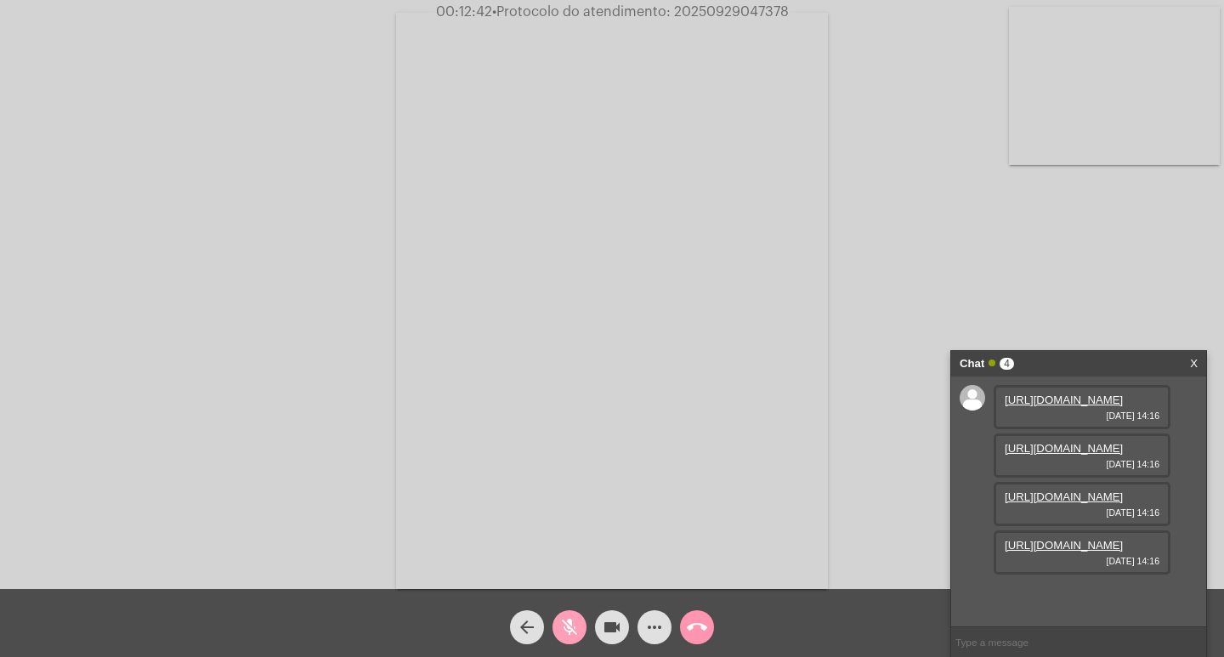
click at [574, 632] on mat-icon "mic_off" at bounding box center [569, 627] width 20 height 20
click at [570, 616] on span "mic" at bounding box center [569, 627] width 20 height 34
click at [568, 629] on mat-icon "mic_off" at bounding box center [569, 627] width 20 height 20
click at [579, 633] on mat-icon "mic" at bounding box center [569, 627] width 20 height 20
click at [619, 636] on mat-icon "videocam" at bounding box center [612, 627] width 20 height 20
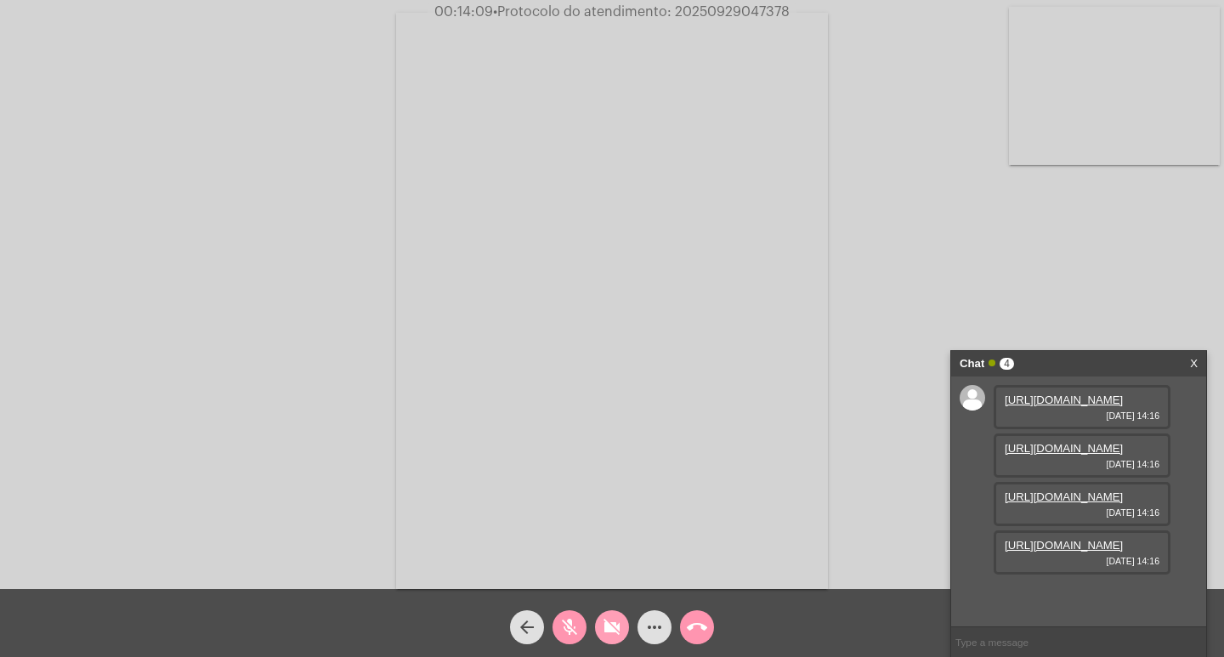
click at [614, 624] on mat-icon "videocam_off" at bounding box center [612, 627] width 20 height 20
click at [562, 623] on mat-icon "mic_off" at bounding box center [569, 627] width 20 height 20
click at [690, 633] on mat-icon "call_end" at bounding box center [697, 627] width 20 height 20
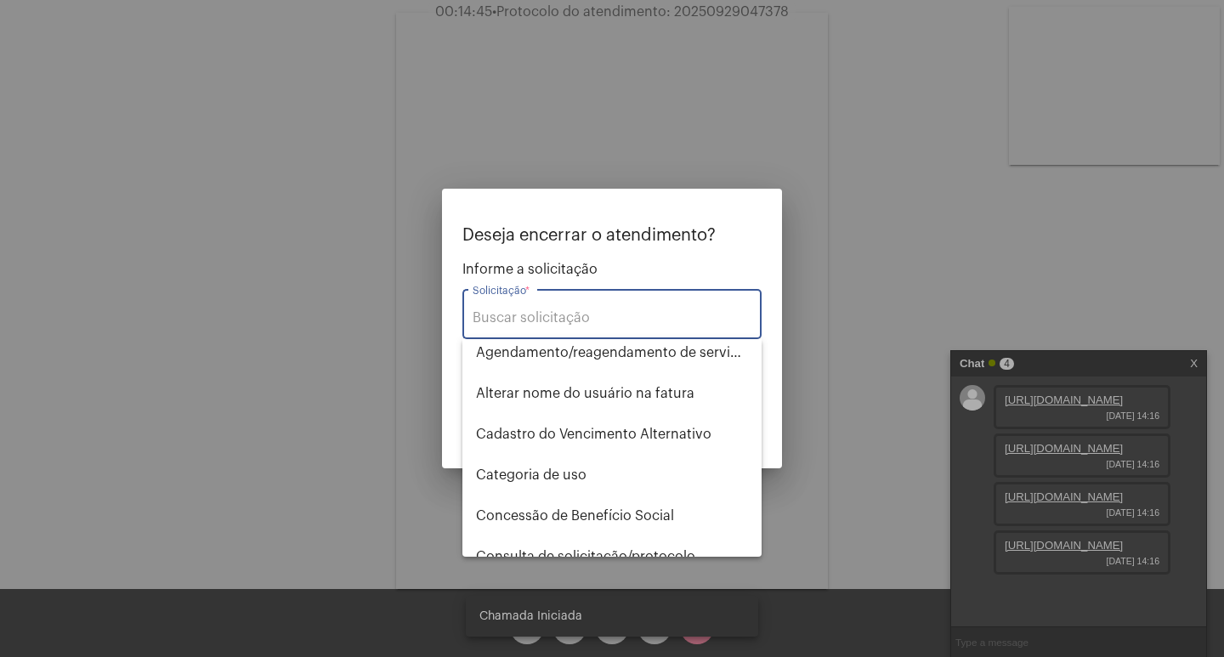
scroll to position [255, 0]
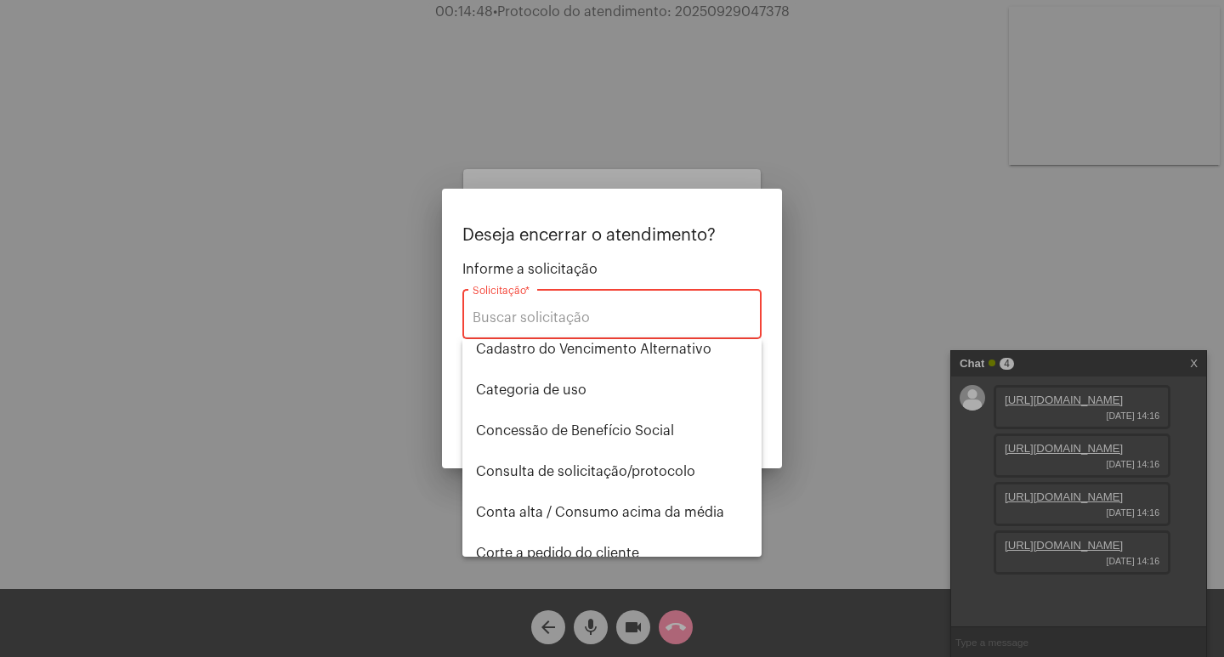
click at [639, 627] on div at bounding box center [612, 328] width 1224 height 657
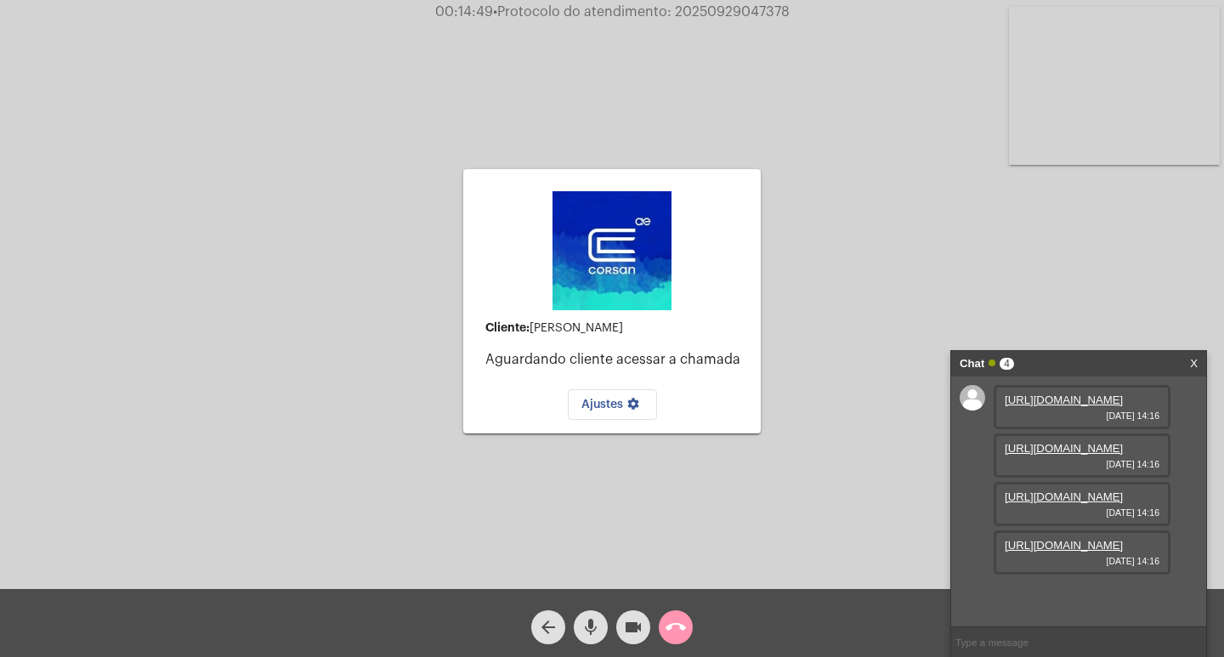
click at [587, 626] on mat-icon "mic" at bounding box center [591, 627] width 20 height 20
click at [639, 629] on mat-icon "videocam" at bounding box center [633, 627] width 20 height 20
click at [678, 629] on mat-icon "call_end" at bounding box center [676, 627] width 20 height 20
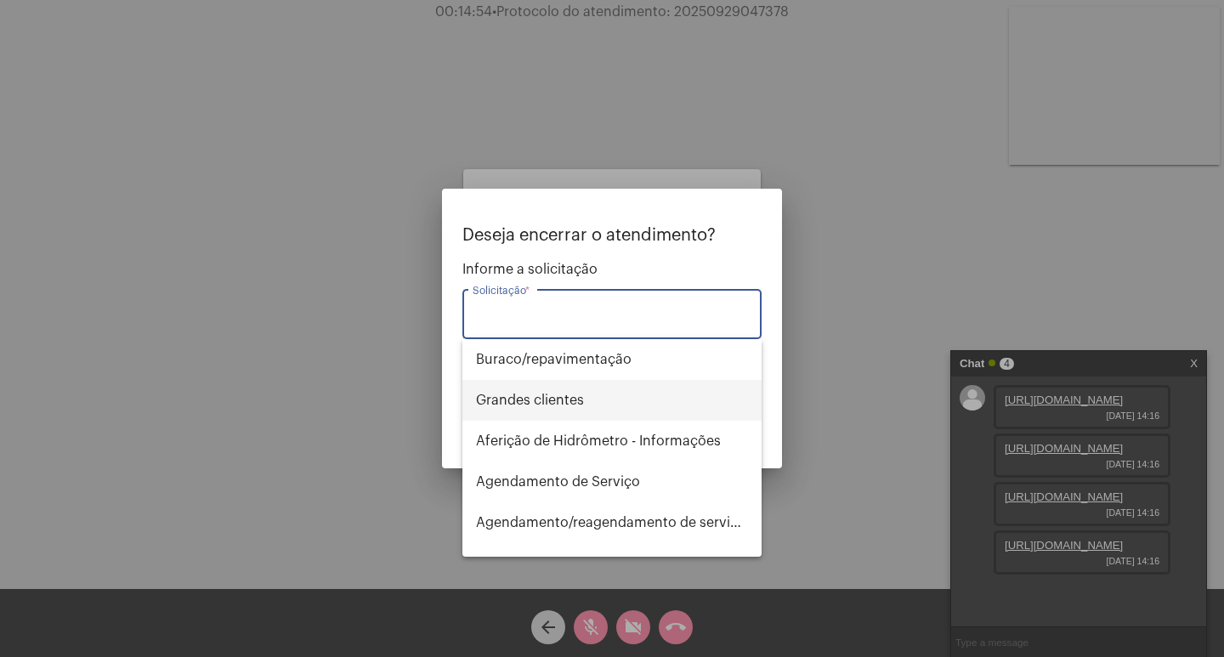
scroll to position [85, 0]
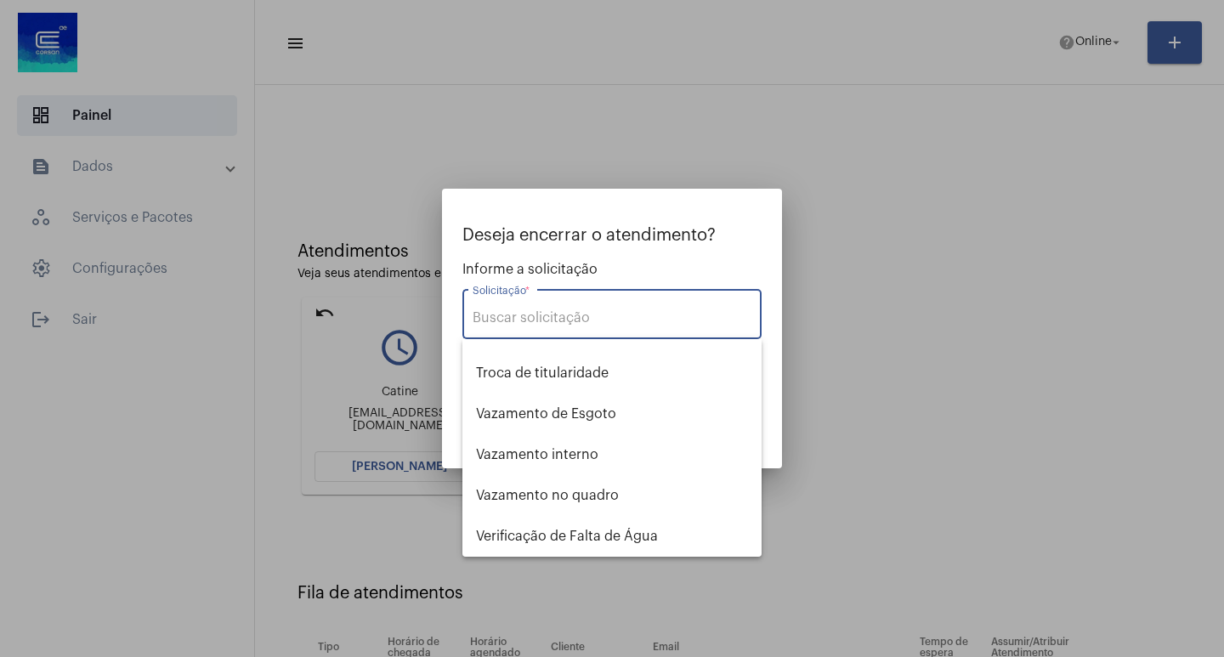
scroll to position [2023, 0]
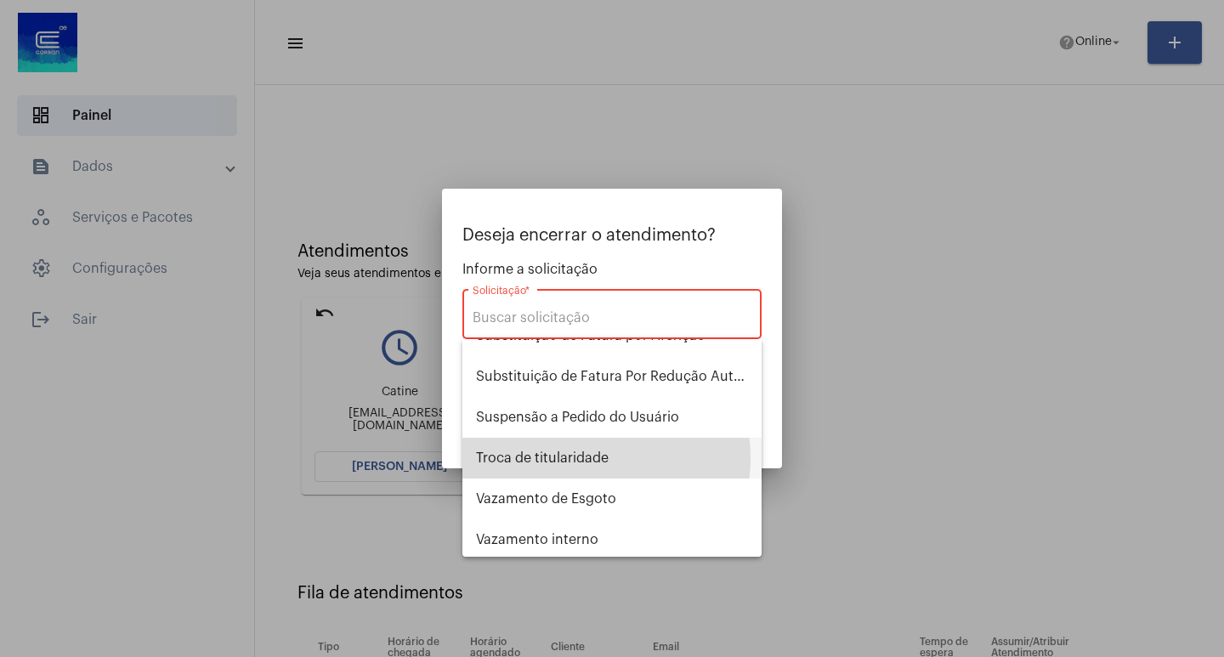
click at [586, 458] on span "Troca de titularidade" at bounding box center [612, 458] width 272 height 41
type input "Troca de titularidade"
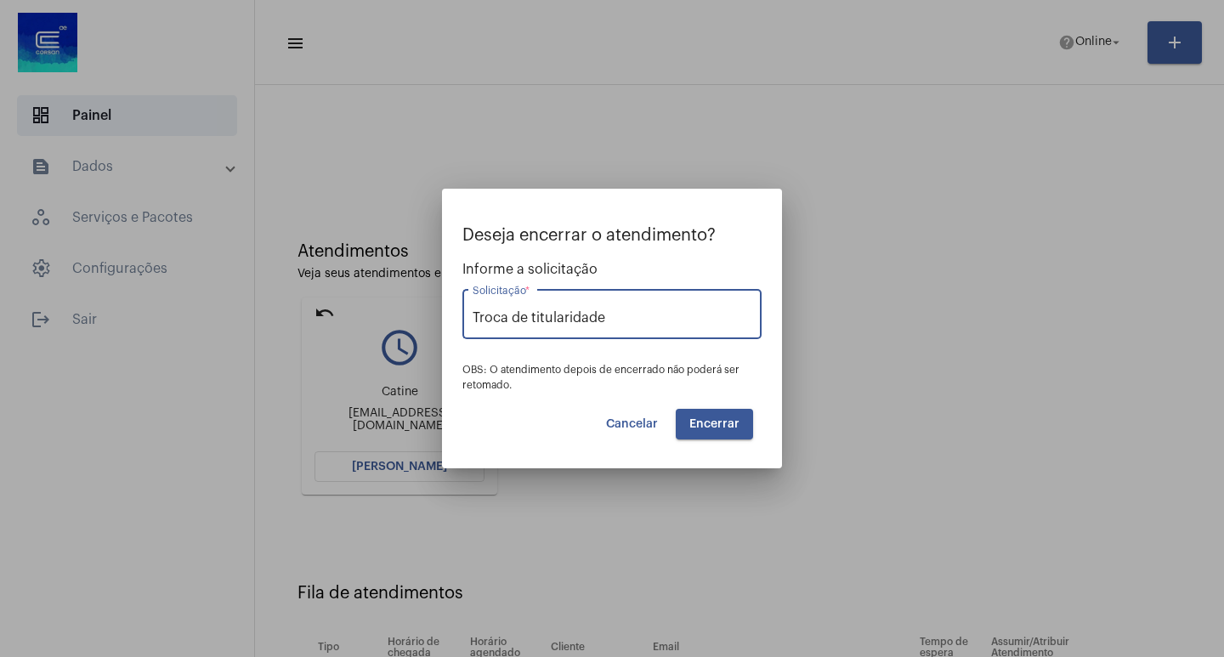
click at [730, 427] on span "Encerrar" at bounding box center [715, 424] width 50 height 12
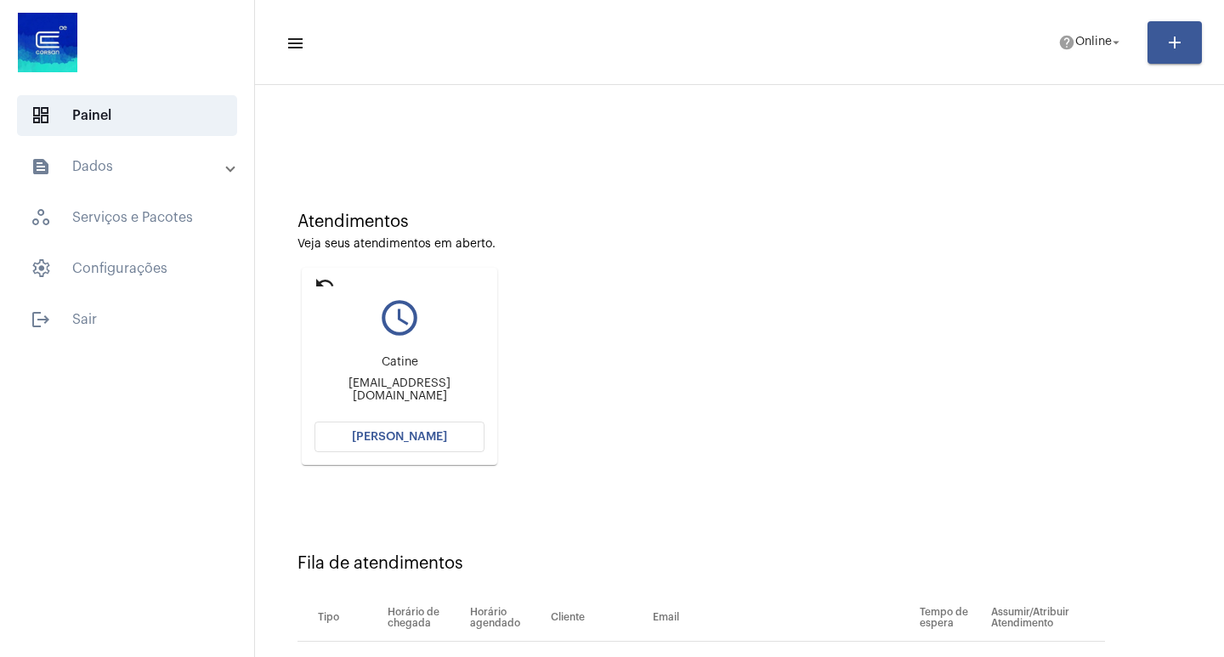
scroll to position [0, 0]
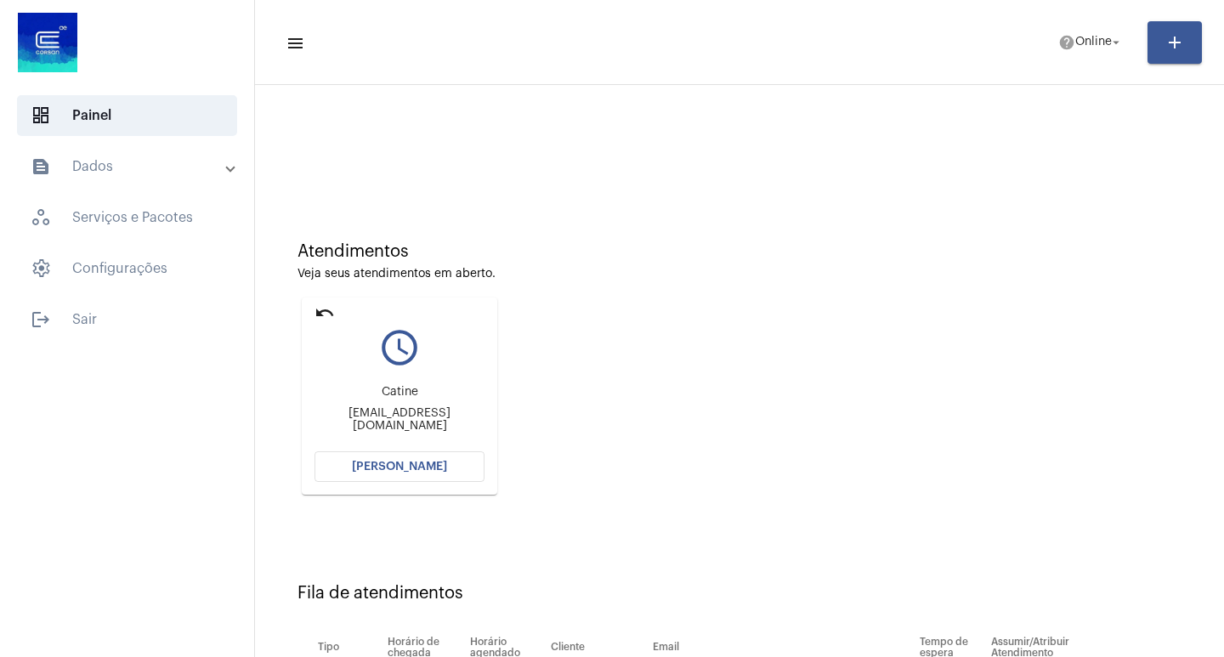
click at [426, 466] on span "[PERSON_NAME]" at bounding box center [399, 467] width 95 height 12
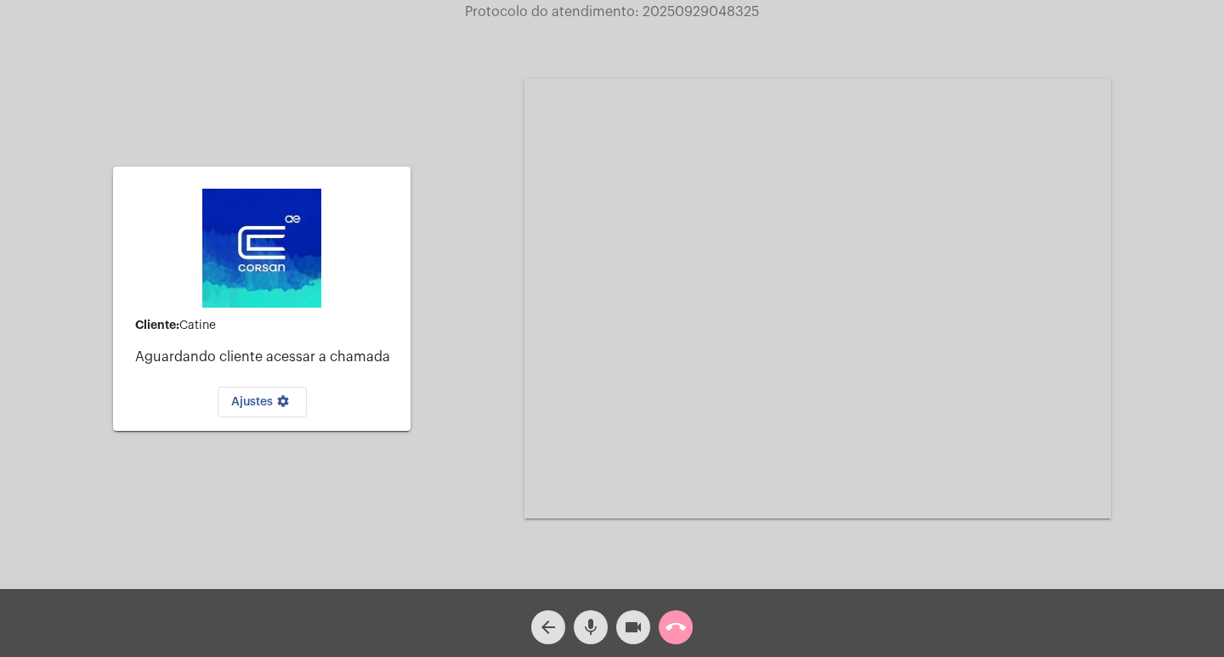
click at [677, 623] on mat-icon "call_end" at bounding box center [676, 627] width 20 height 20
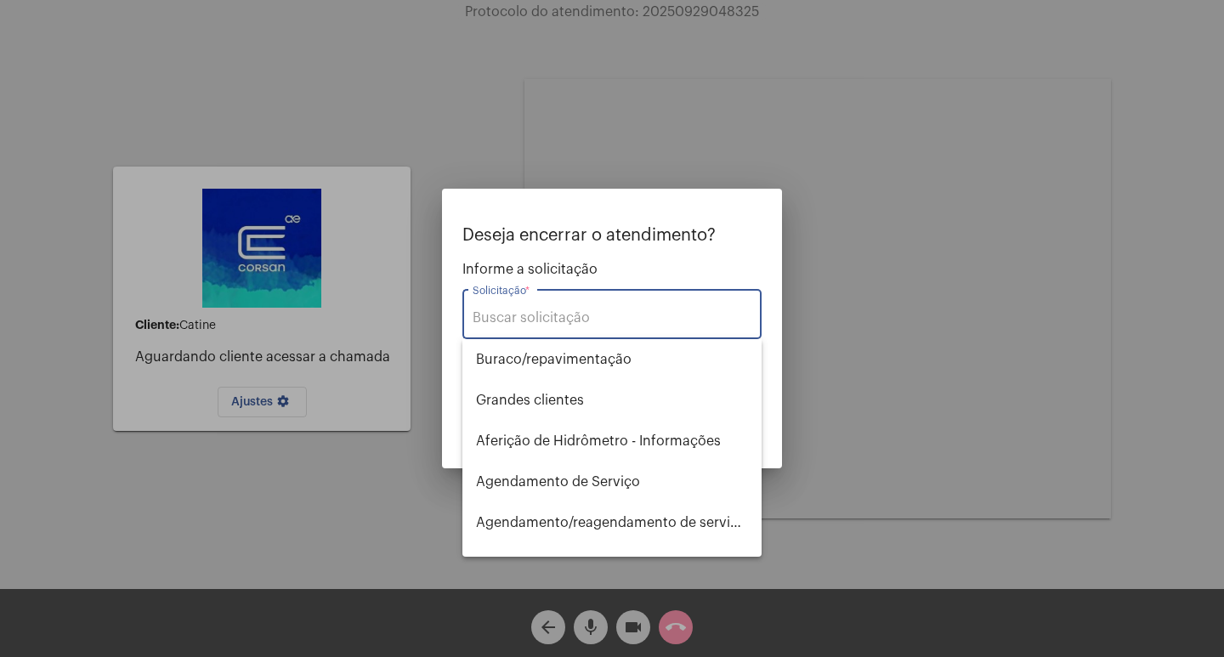
click at [296, 485] on div at bounding box center [612, 328] width 1224 height 657
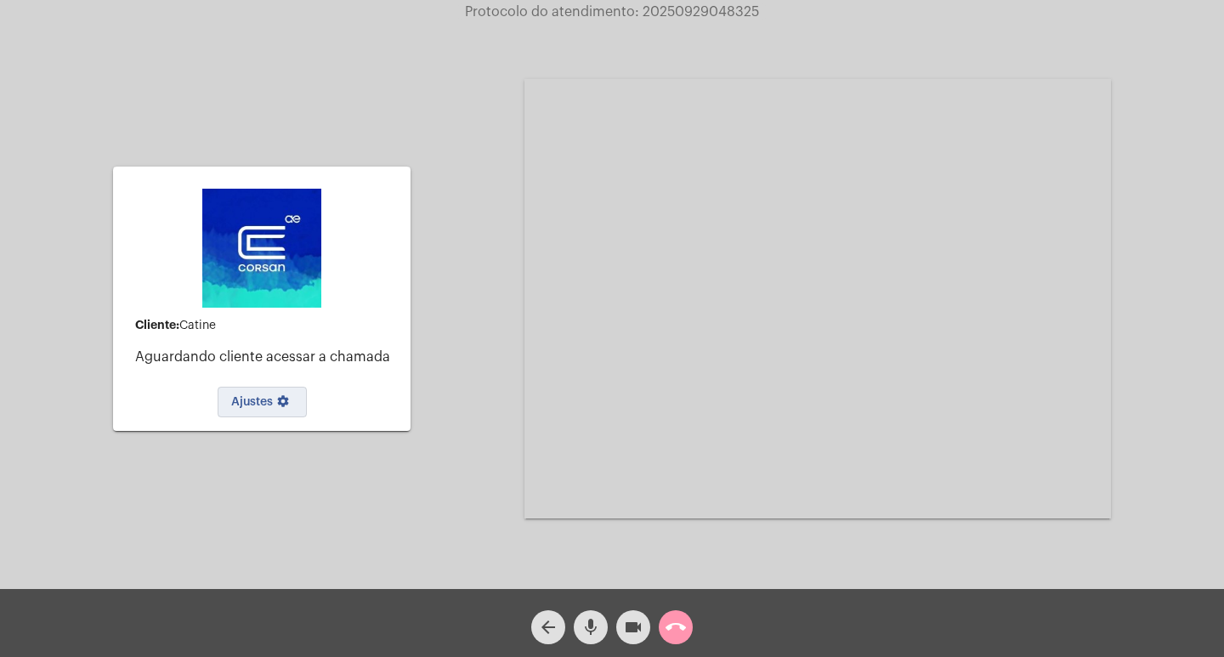
click at [262, 400] on span "Ajustes settings" at bounding box center [262, 402] width 62 height 12
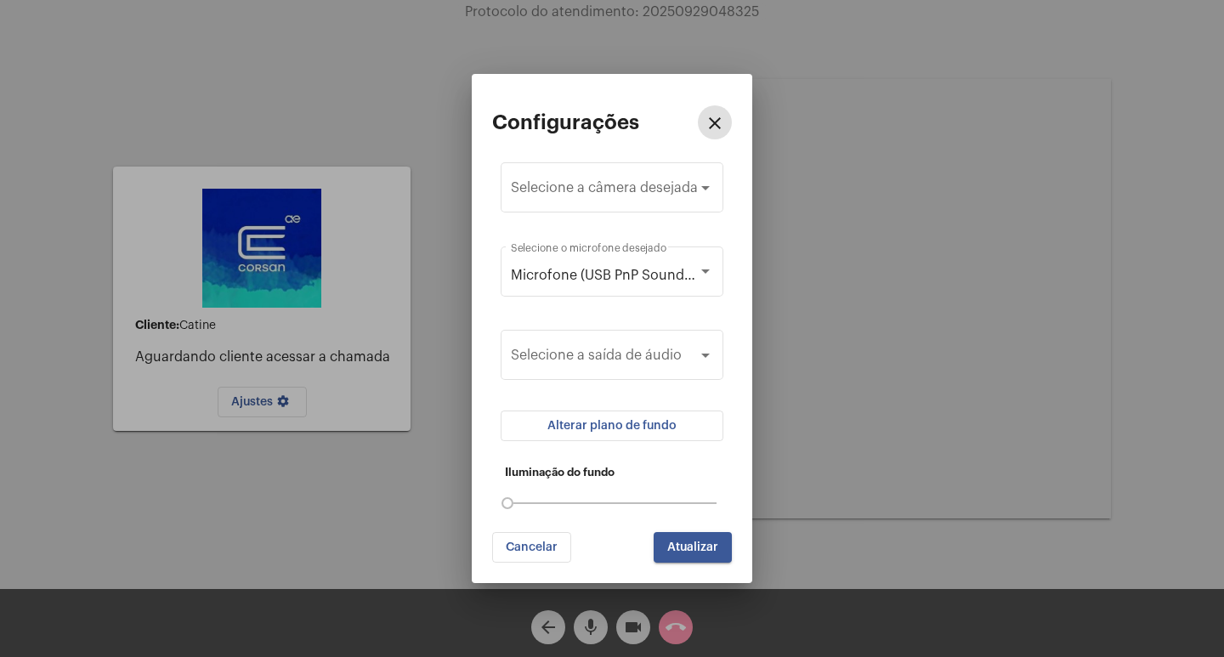
click at [525, 547] on span "Cancelar" at bounding box center [532, 548] width 52 height 12
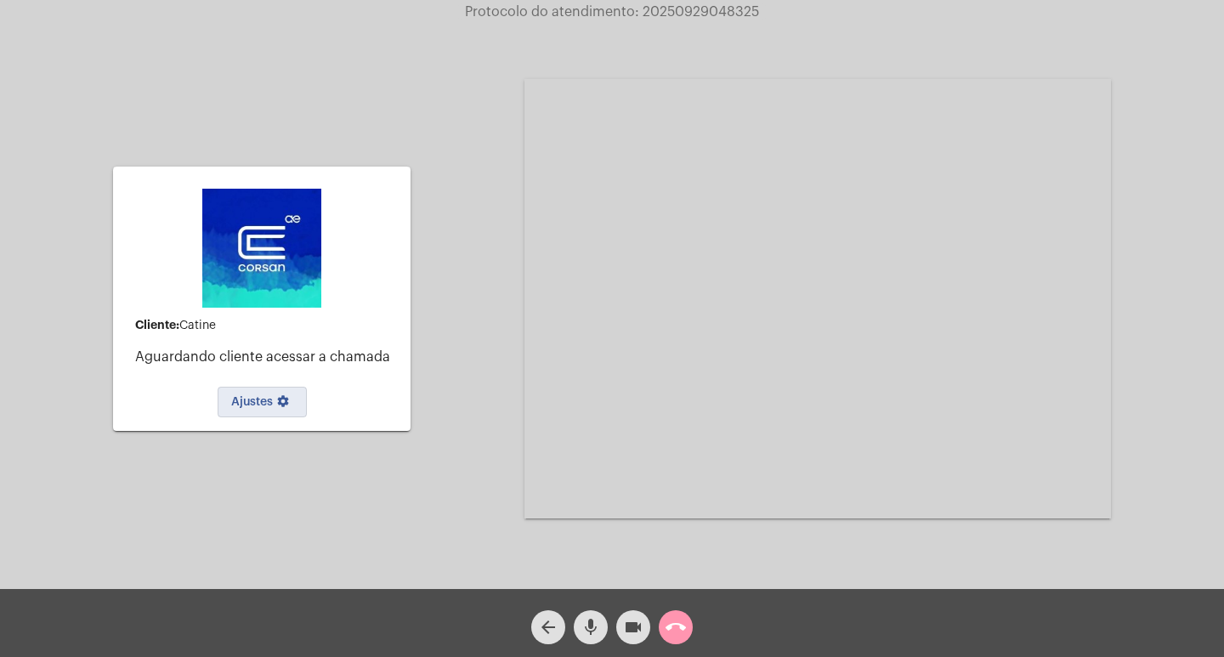
click at [579, 624] on button "mic" at bounding box center [591, 627] width 34 height 34
click at [626, 630] on mat-icon "videocam" at bounding box center [633, 627] width 20 height 20
click at [674, 630] on mat-icon "call_end" at bounding box center [676, 627] width 20 height 20
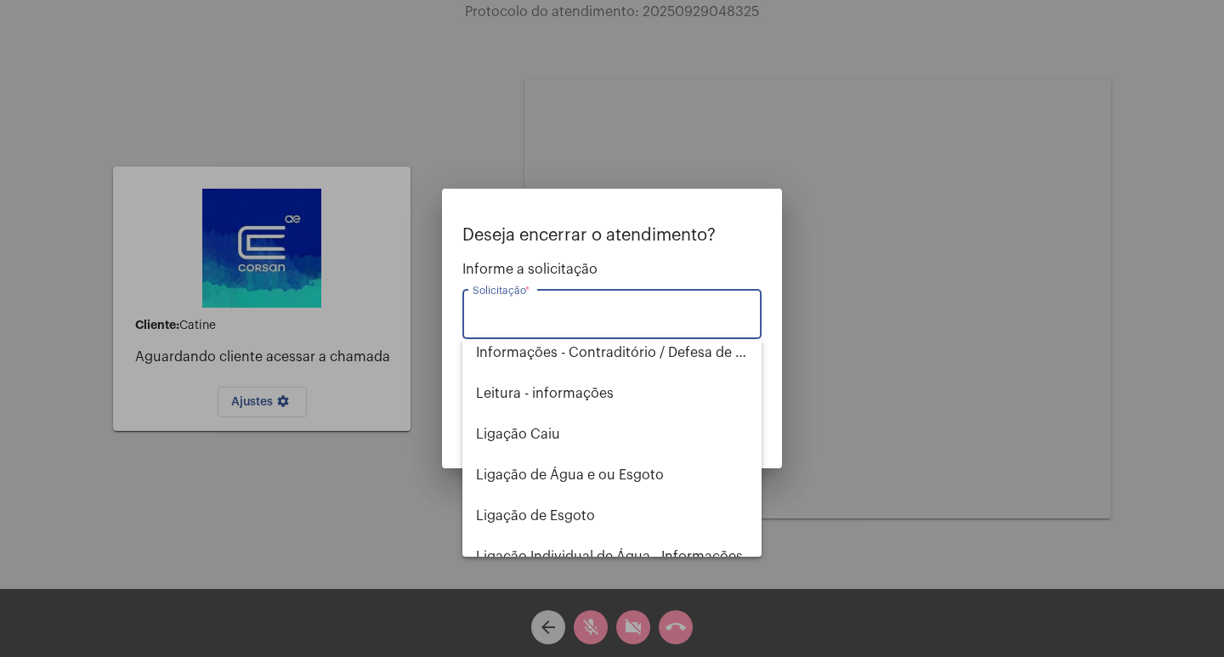
scroll to position [850, 0]
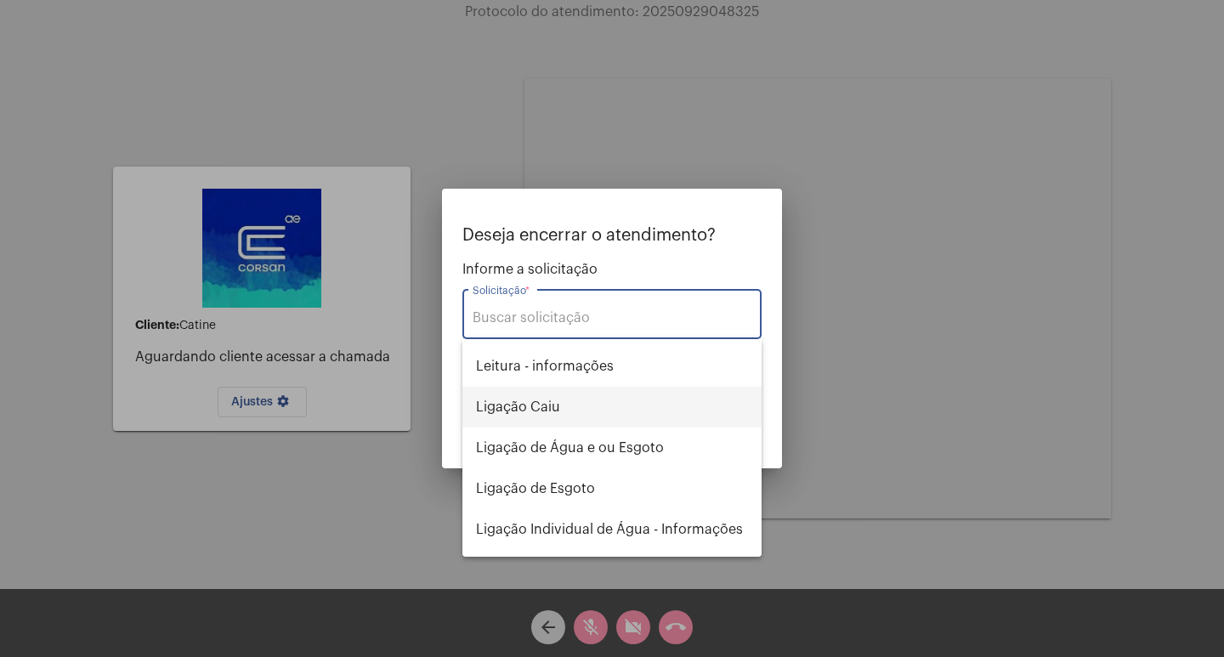
click at [540, 406] on span "Ligação Caiu" at bounding box center [612, 407] width 272 height 41
type input "Ligação Caiu"
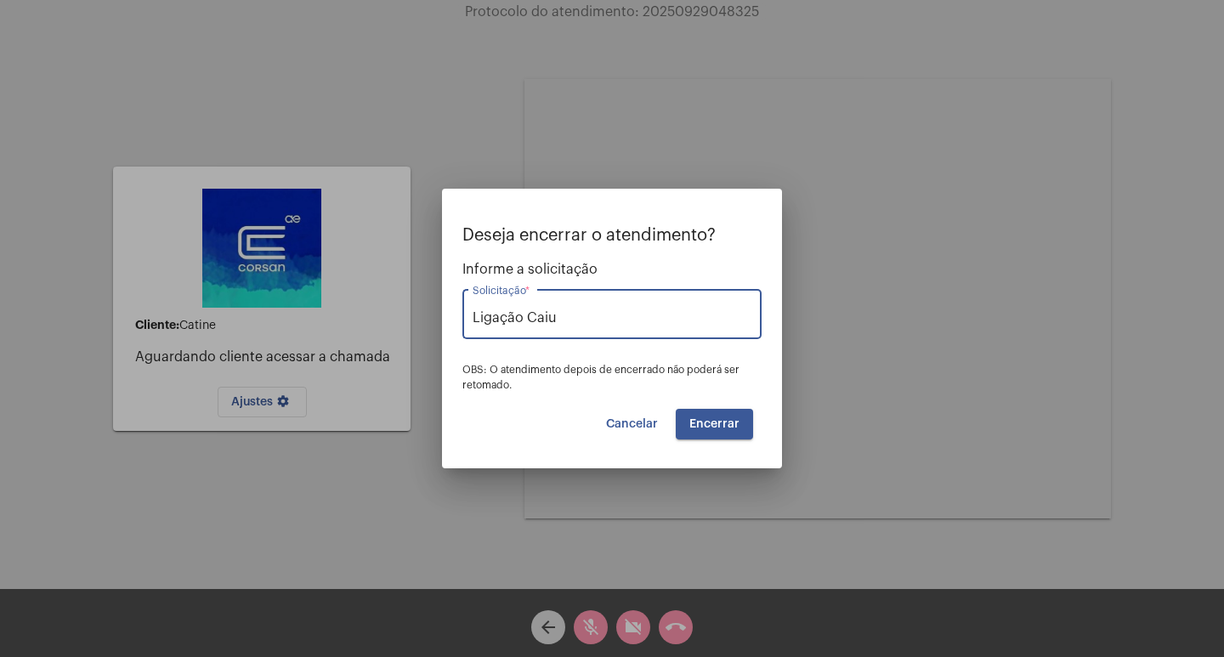
click at [699, 423] on span "Encerrar" at bounding box center [715, 424] width 50 height 12
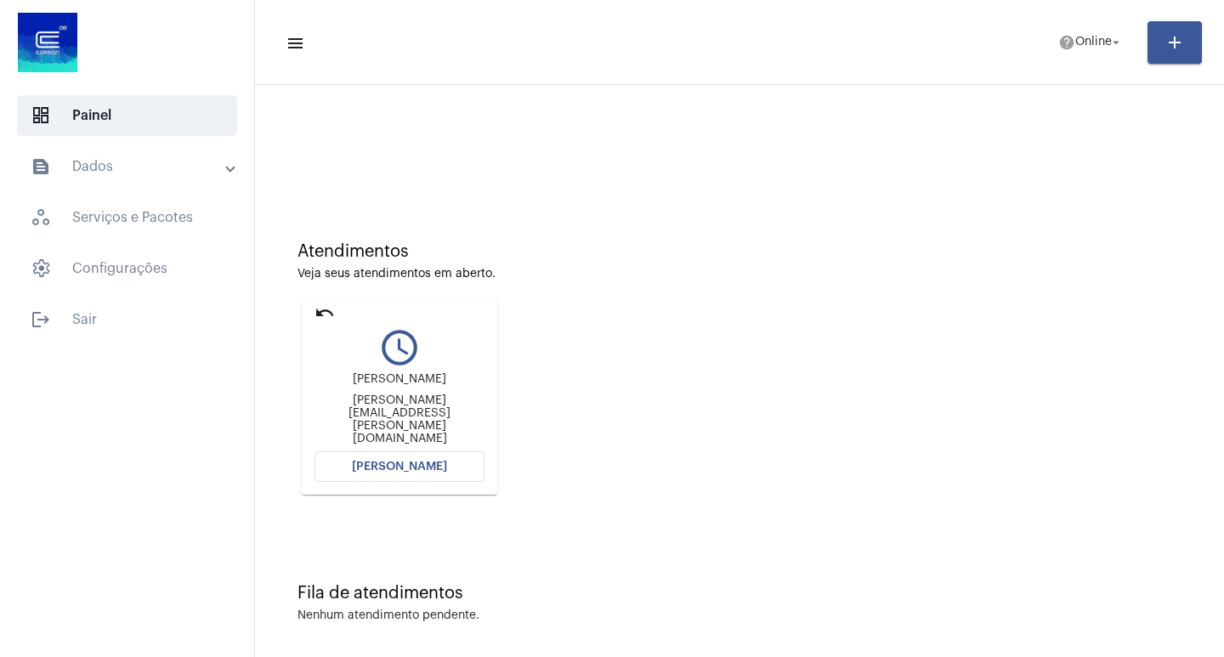
click at [417, 467] on span "[PERSON_NAME]" at bounding box center [399, 467] width 95 height 12
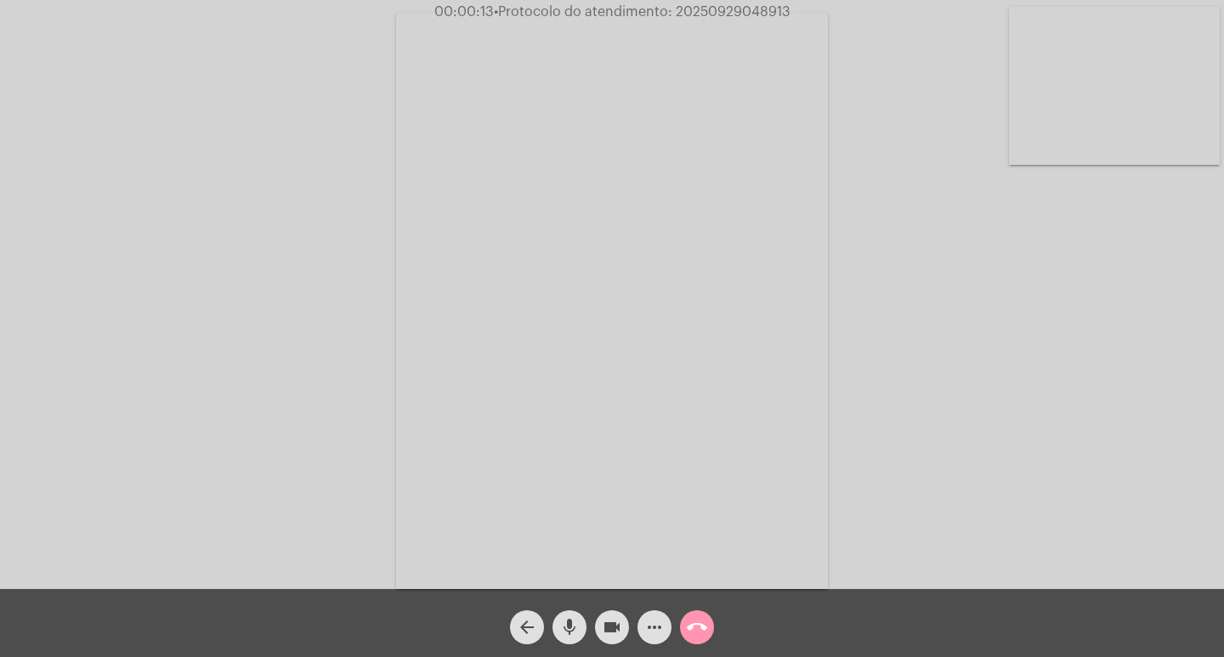
drag, startPoint x: 789, startPoint y: 4, endPoint x: 674, endPoint y: 8, distance: 114.8
click at [674, 8] on span "00:00:13 • Protocolo do atendimento: 20250929048913" at bounding box center [613, 11] width 370 height 17
copy span "20250929048913"
click at [577, 625] on mat-icon "mic" at bounding box center [569, 627] width 20 height 20
click at [561, 627] on mat-icon "mic_off" at bounding box center [569, 627] width 20 height 20
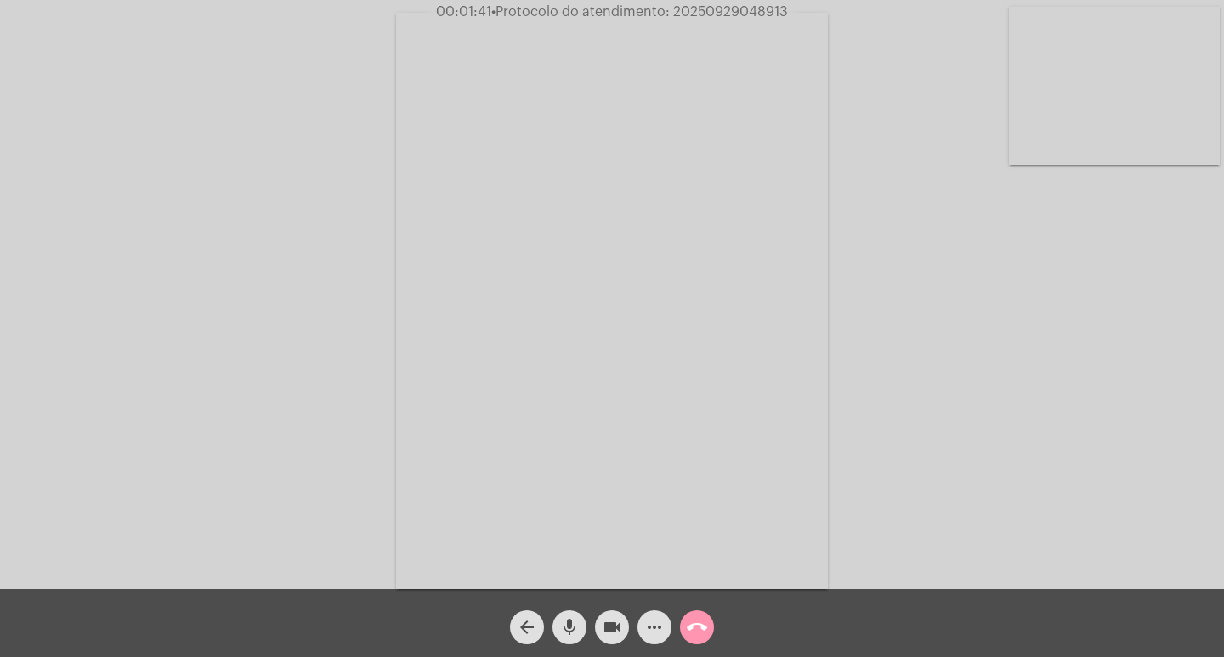
click at [570, 629] on mat-icon "mic" at bounding box center [569, 627] width 20 height 20
click at [569, 624] on mat-icon "mic_off" at bounding box center [569, 627] width 20 height 20
click at [576, 622] on mat-icon "mic" at bounding box center [569, 627] width 20 height 20
click at [575, 636] on mat-icon "mic_off" at bounding box center [569, 627] width 20 height 20
click at [577, 621] on mat-icon "mic" at bounding box center [569, 627] width 20 height 20
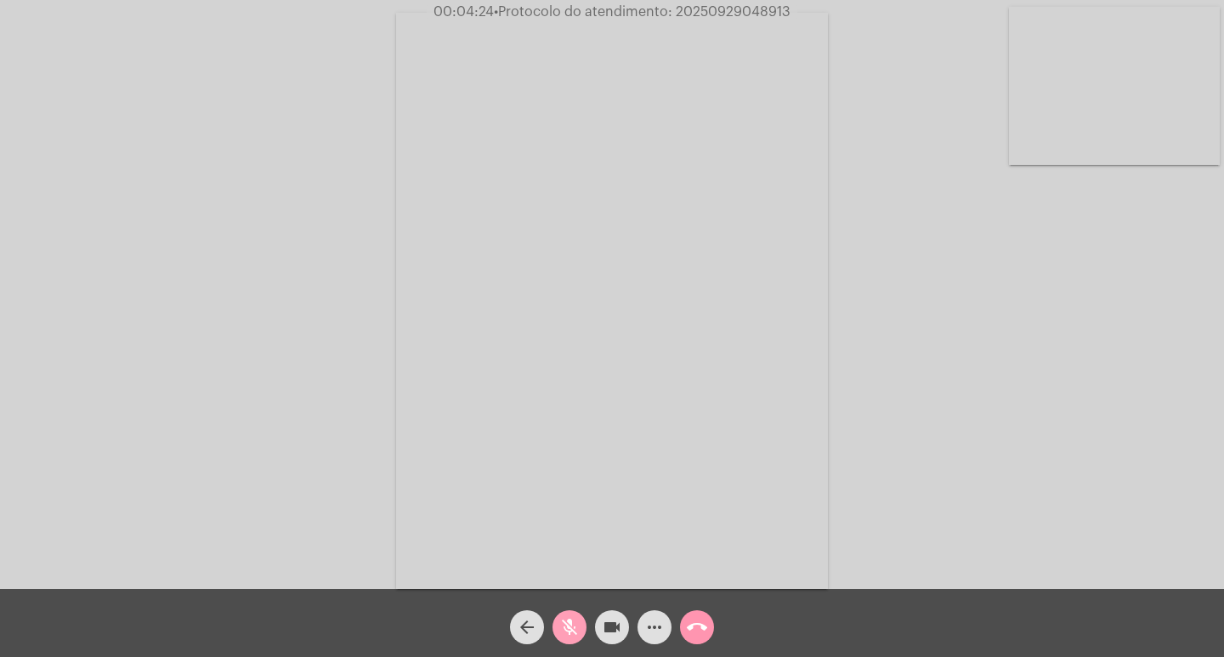
click at [576, 624] on mat-icon "mic_off" at bounding box center [569, 627] width 20 height 20
click at [616, 630] on mat-icon "videocam" at bounding box center [612, 627] width 20 height 20
click at [562, 633] on mat-icon "mic" at bounding box center [569, 627] width 20 height 20
click at [605, 626] on mat-icon "videocam_off" at bounding box center [612, 627] width 20 height 20
click at [570, 627] on mat-icon "mic_off" at bounding box center [569, 627] width 20 height 20
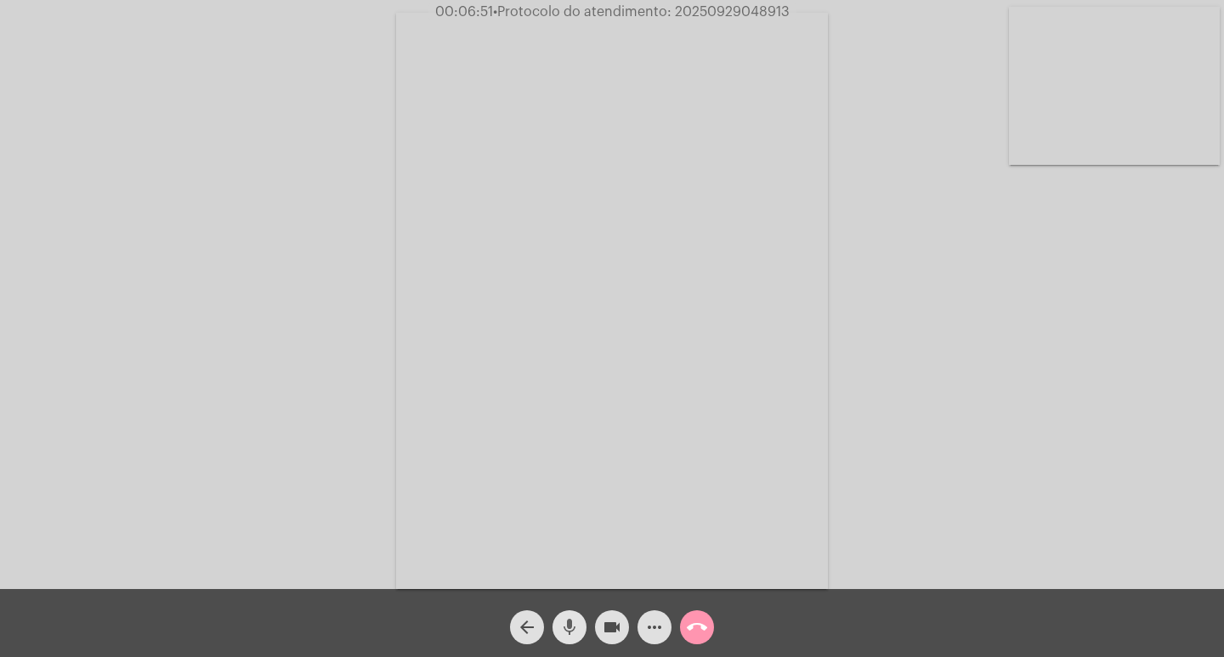
click at [571, 627] on mat-icon "mic" at bounding box center [569, 627] width 20 height 20
click at [614, 627] on mat-icon "videocam" at bounding box center [612, 627] width 20 height 20
click at [611, 631] on mat-icon "videocam_off" at bounding box center [612, 627] width 20 height 20
click at [565, 629] on mat-icon "mic_off" at bounding box center [569, 627] width 20 height 20
click at [568, 628] on mat-icon "mic" at bounding box center [569, 627] width 20 height 20
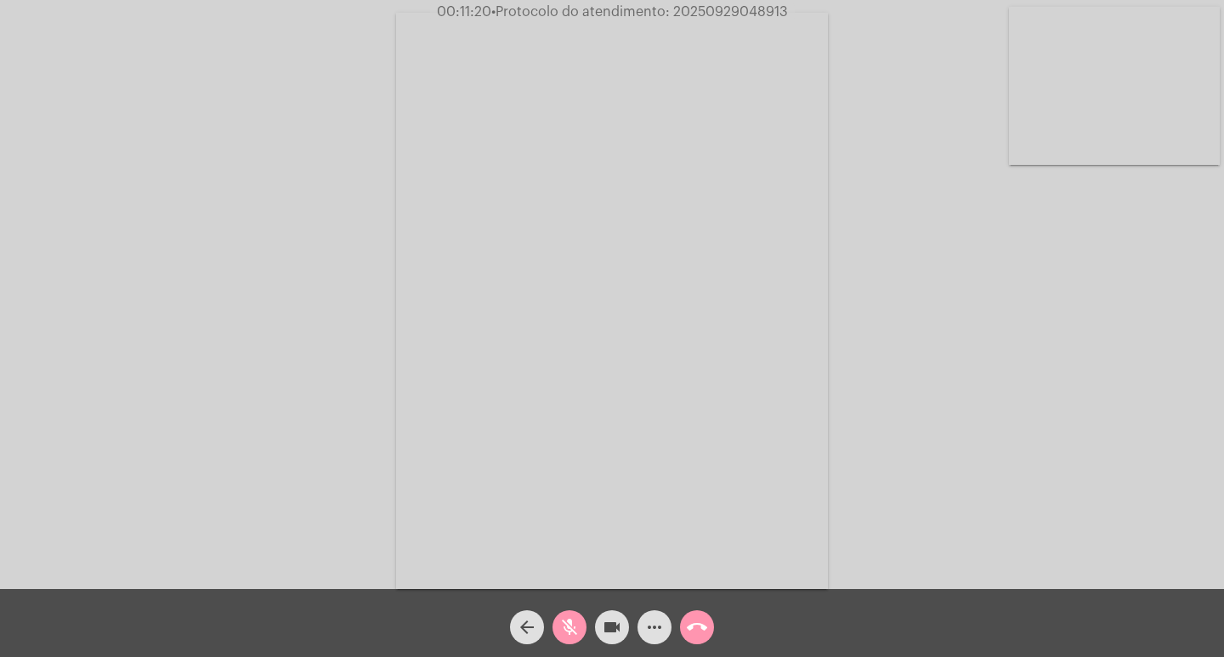
click at [571, 615] on span "mic_off" at bounding box center [569, 627] width 20 height 34
click at [560, 617] on mat-icon "mic" at bounding box center [569, 627] width 20 height 20
click at [568, 625] on mat-icon "mic_off" at bounding box center [569, 627] width 20 height 20
click at [572, 627] on mat-icon "mic" at bounding box center [569, 627] width 20 height 20
click at [565, 632] on mat-icon "mic_off" at bounding box center [569, 627] width 20 height 20
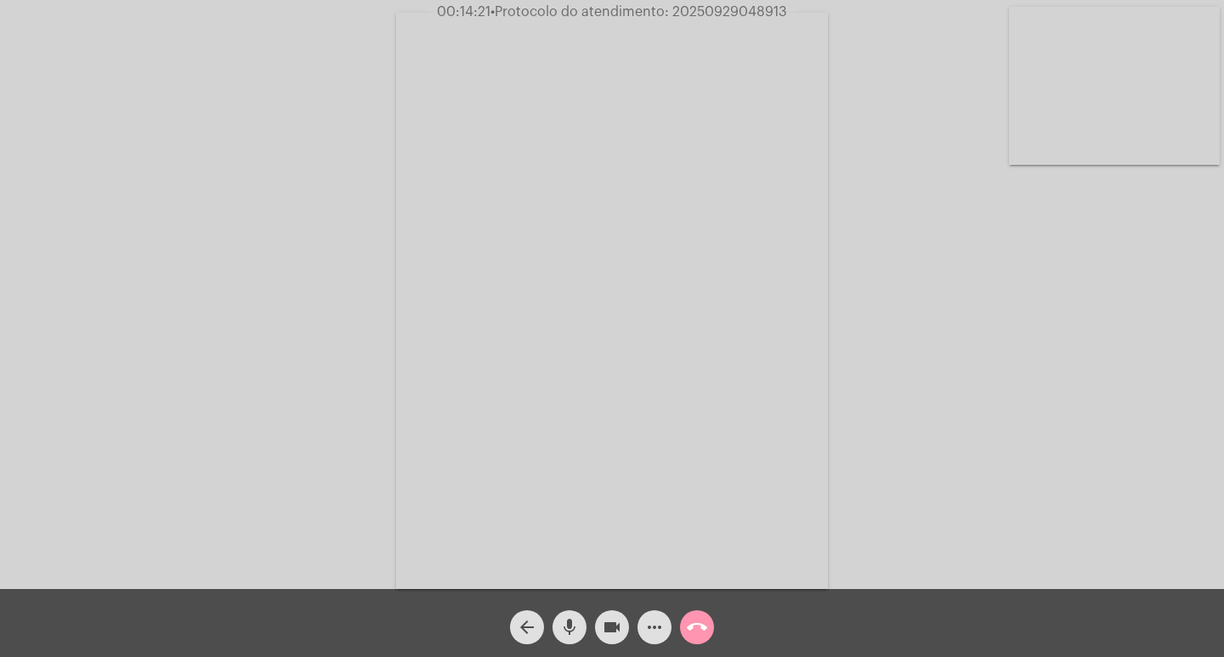
click at [570, 617] on mat-icon "mic" at bounding box center [569, 627] width 20 height 20
click at [567, 627] on mat-icon "mic_off" at bounding box center [569, 627] width 20 height 20
click at [567, 620] on mat-icon "mic" at bounding box center [569, 627] width 20 height 20
click at [569, 622] on mat-icon "mic_off" at bounding box center [569, 627] width 20 height 20
click at [773, 9] on span "• Protocolo do atendimento: 20250929048913" at bounding box center [640, 12] width 297 height 14
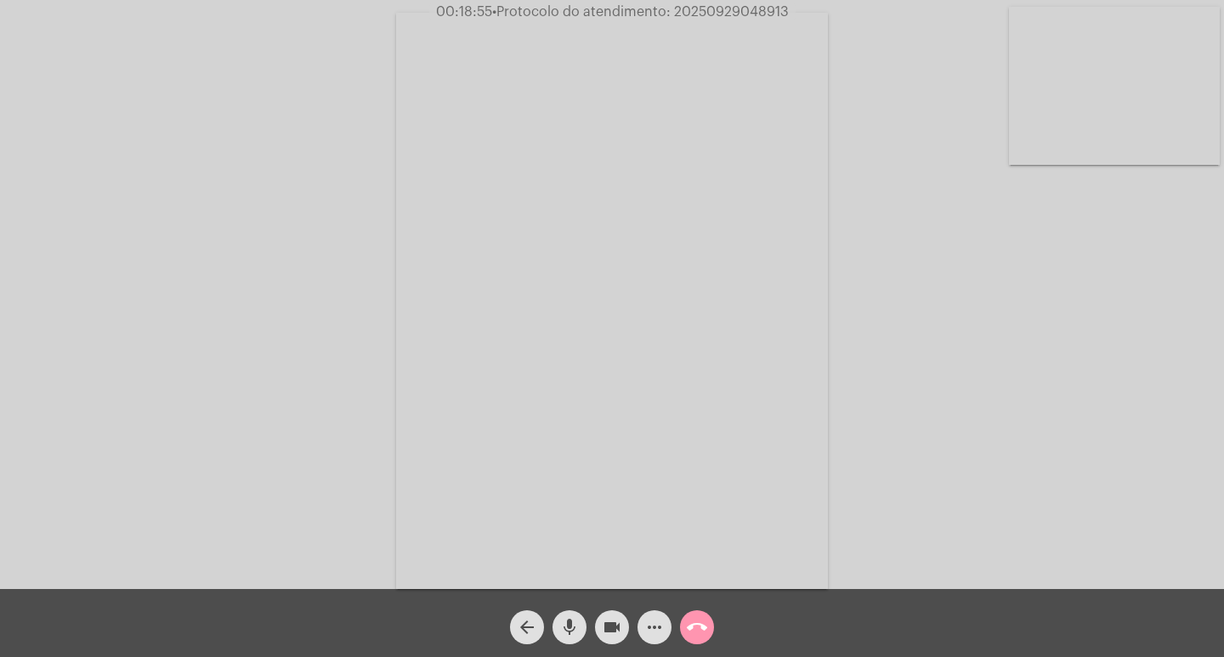
click at [773, 9] on span "• Protocolo do atendimento: 20250929048913" at bounding box center [640, 12] width 297 height 14
copy span "20250929048913"
click at [657, 627] on mat-icon "more_horiz" at bounding box center [654, 627] width 20 height 20
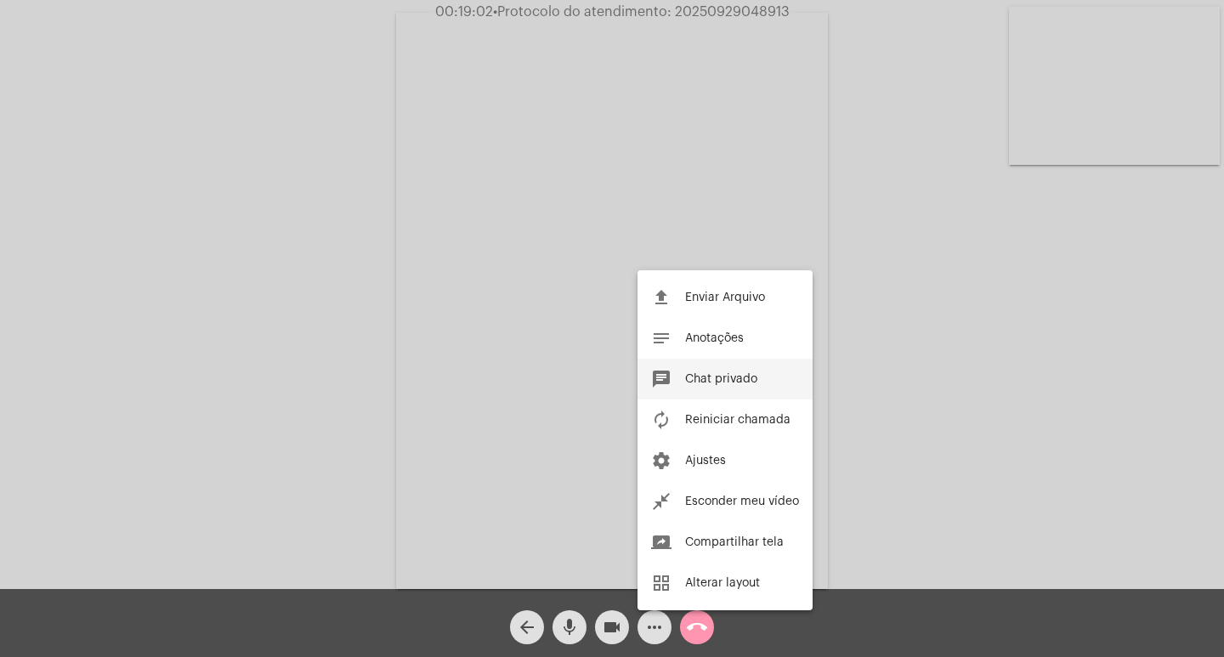
click at [719, 381] on span "Chat privado" at bounding box center [721, 379] width 72 height 12
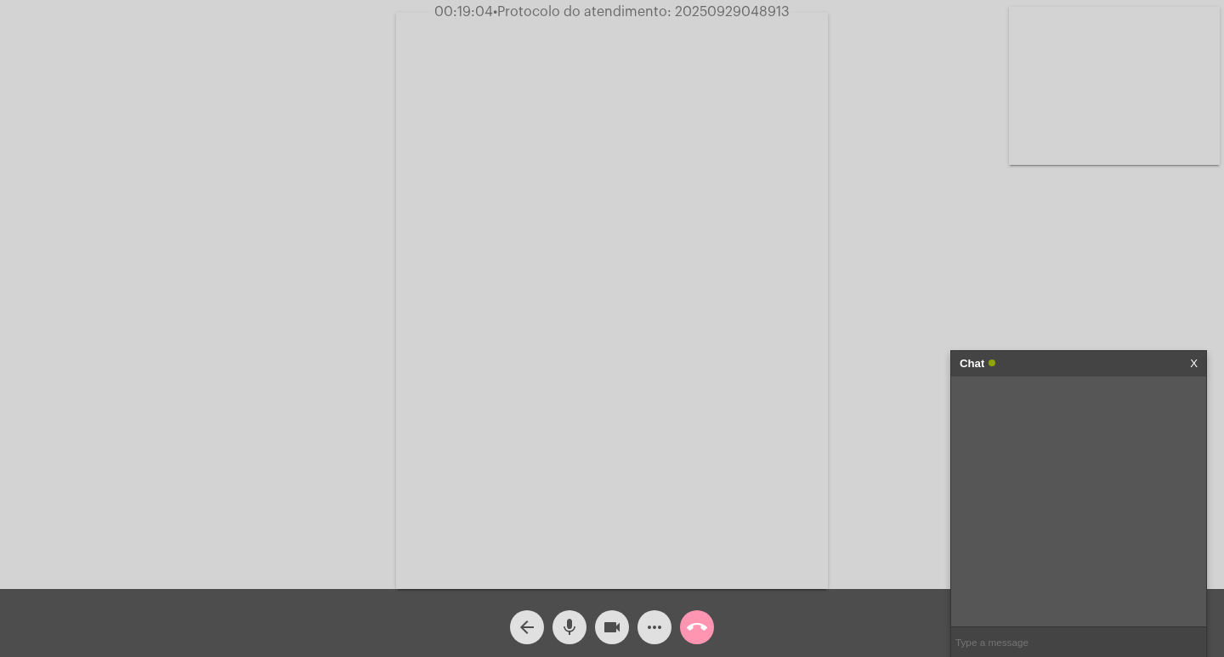
click at [1022, 645] on input "text" at bounding box center [1078, 642] width 255 height 30
paste input "20250929048913"
type input "numero protocolo: 20250929048913"
click at [571, 630] on mat-icon "mic" at bounding box center [569, 627] width 20 height 20
click at [565, 626] on mat-icon "mic_off" at bounding box center [569, 627] width 20 height 20
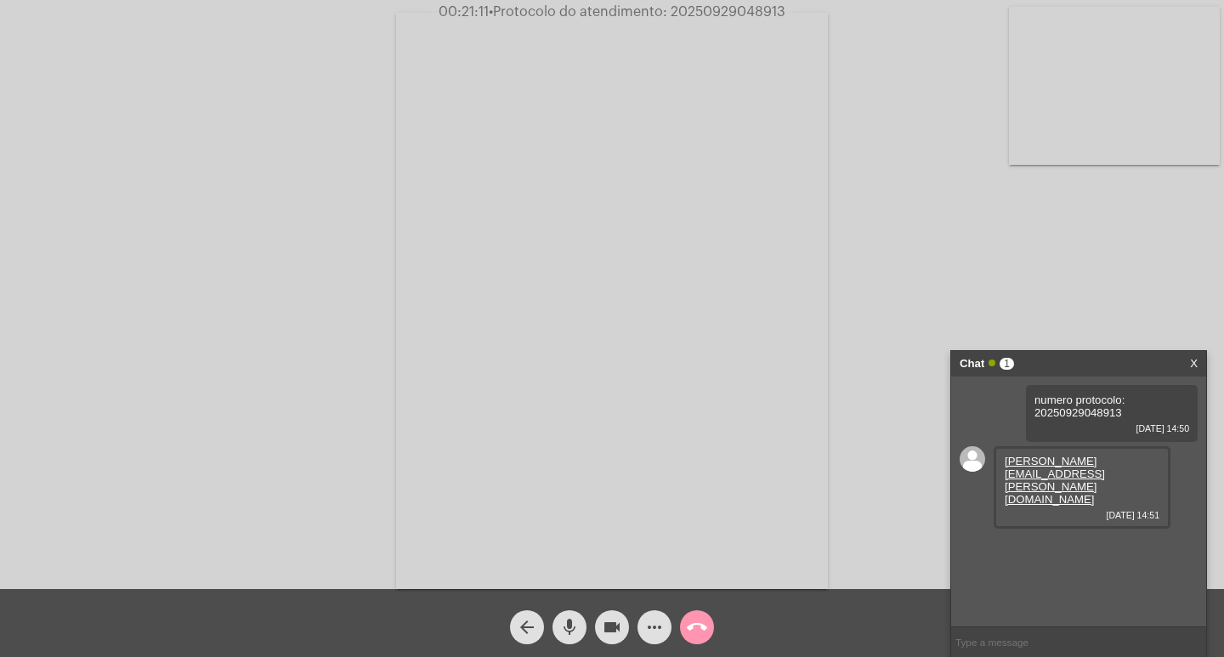
click at [702, 623] on mat-icon "call_end" at bounding box center [697, 627] width 20 height 20
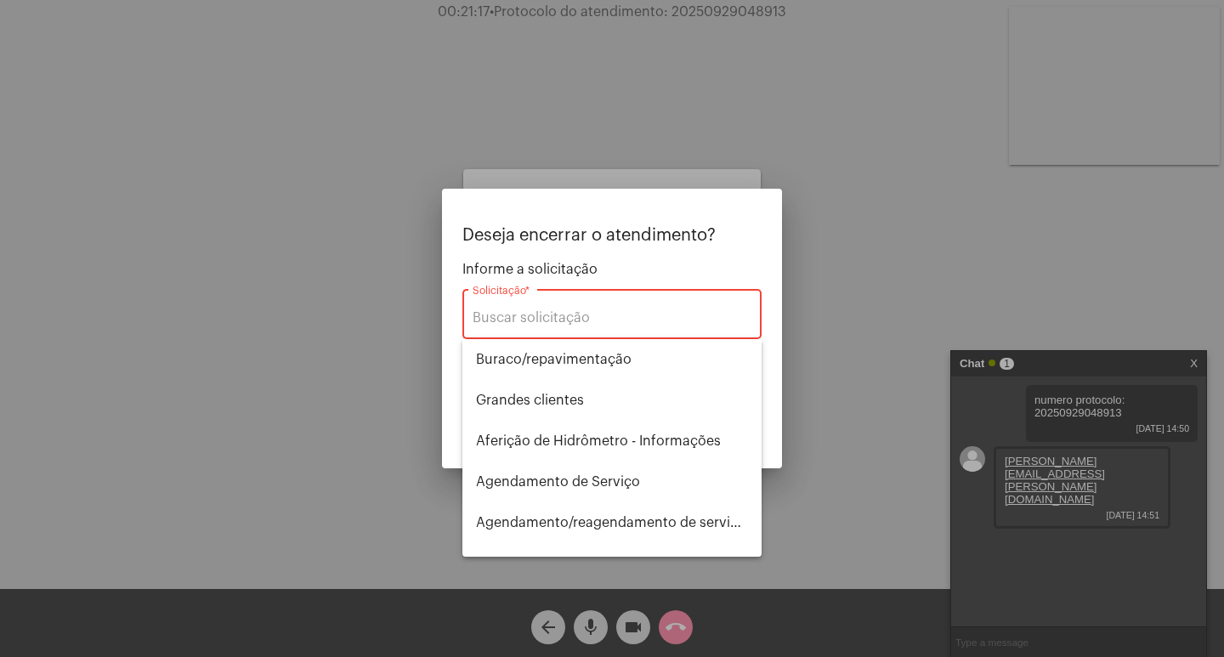
click at [623, 627] on div at bounding box center [612, 328] width 1224 height 657
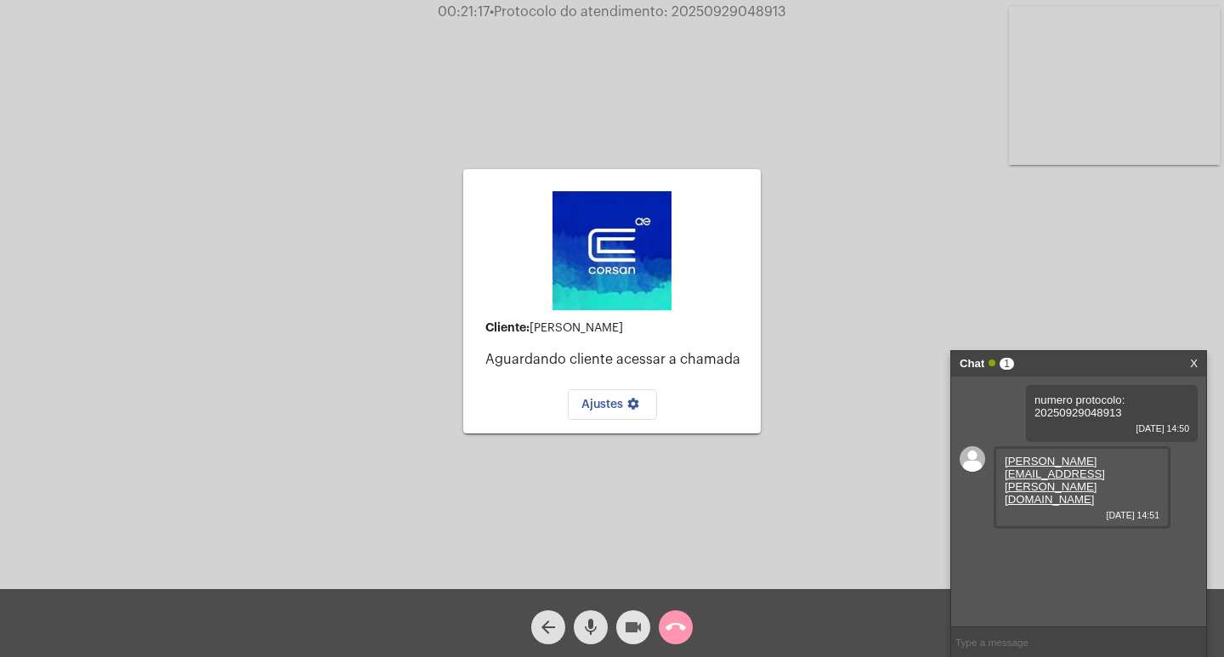
click at [626, 627] on mat-icon "videocam" at bounding box center [633, 627] width 20 height 20
click at [592, 627] on mat-icon "mic" at bounding box center [591, 627] width 20 height 20
click at [677, 628] on mat-icon "call_end" at bounding box center [676, 627] width 20 height 20
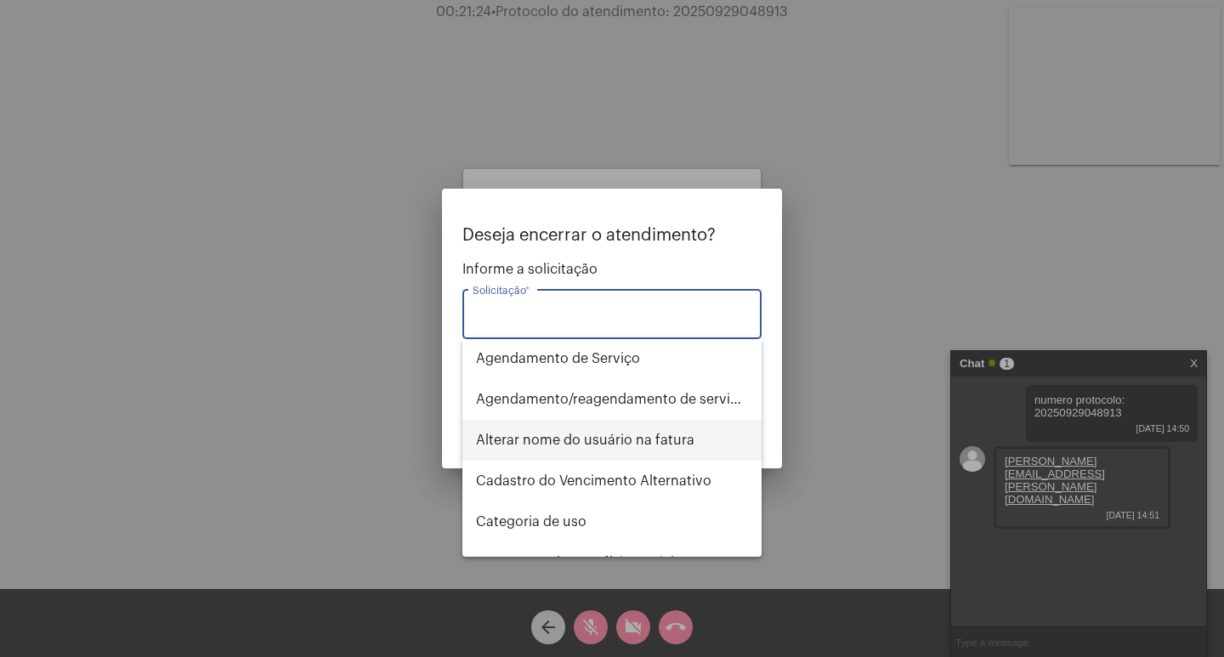
scroll to position [85, 0]
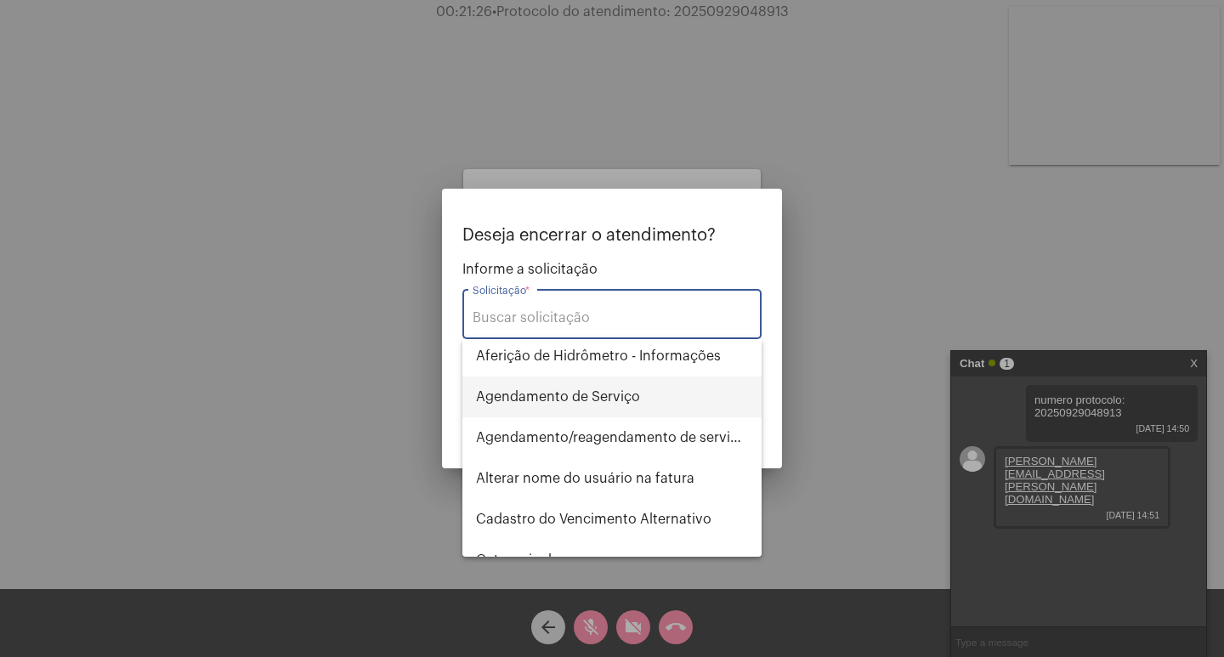
click at [596, 394] on span "Agendamento de Serviço" at bounding box center [612, 397] width 272 height 41
type input "Agendamento de Serviço"
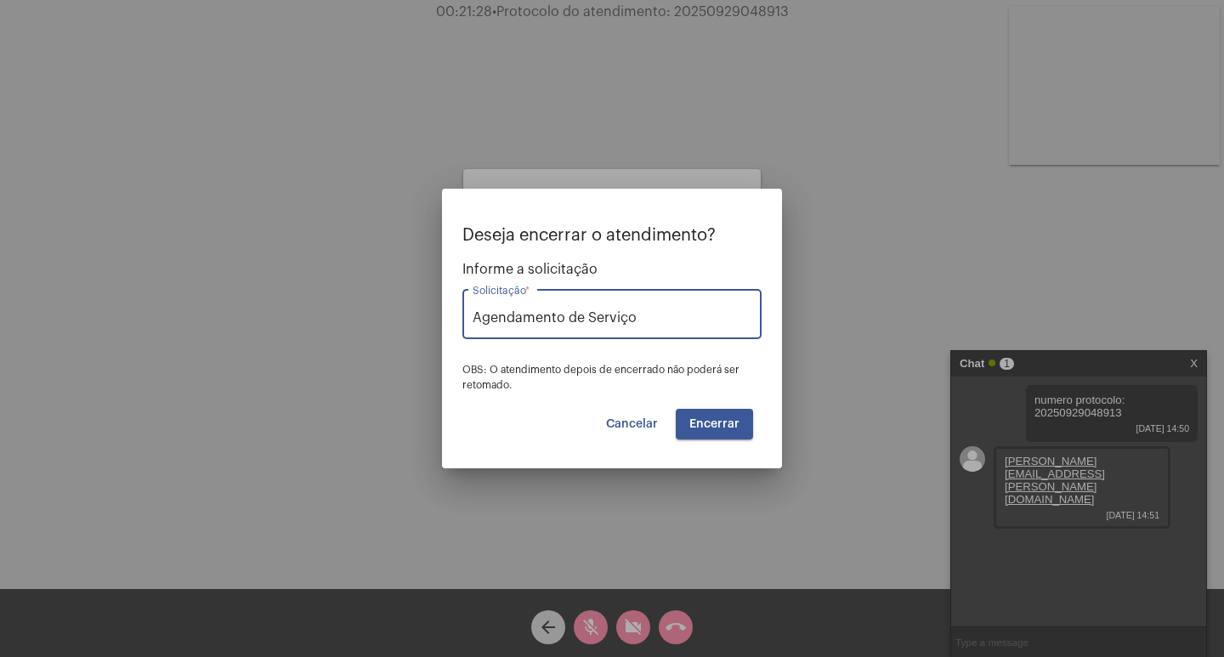
click at [712, 419] on span "Encerrar" at bounding box center [715, 424] width 50 height 12
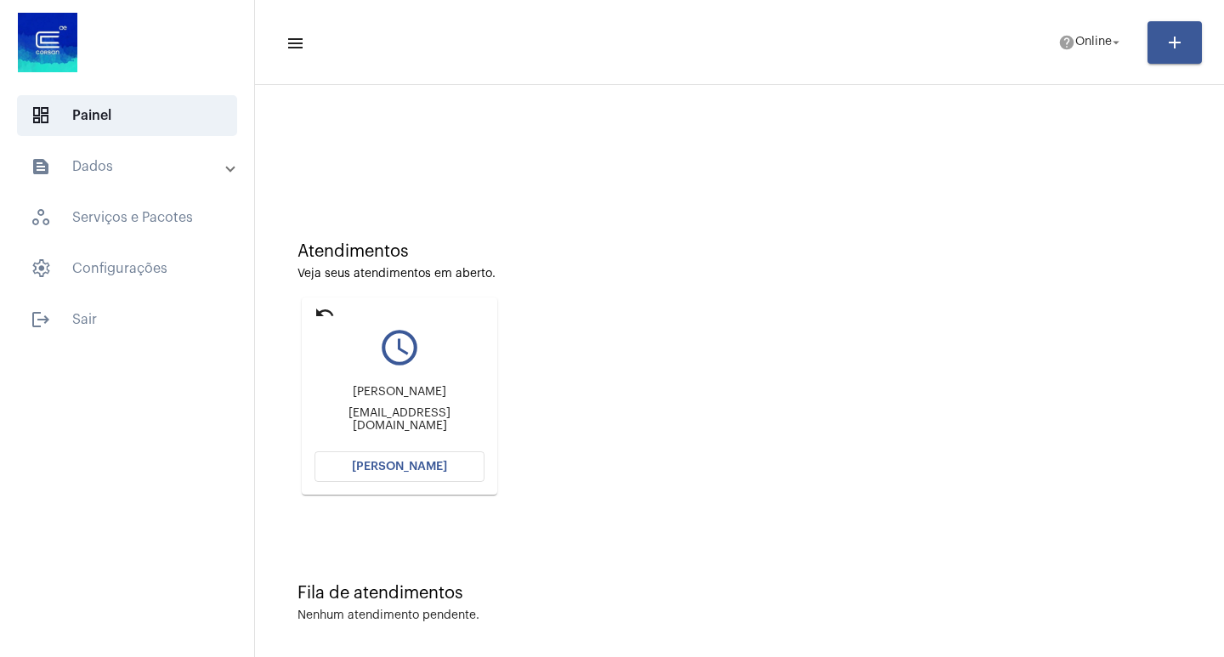
click at [405, 464] on span "[PERSON_NAME]" at bounding box center [399, 467] width 95 height 12
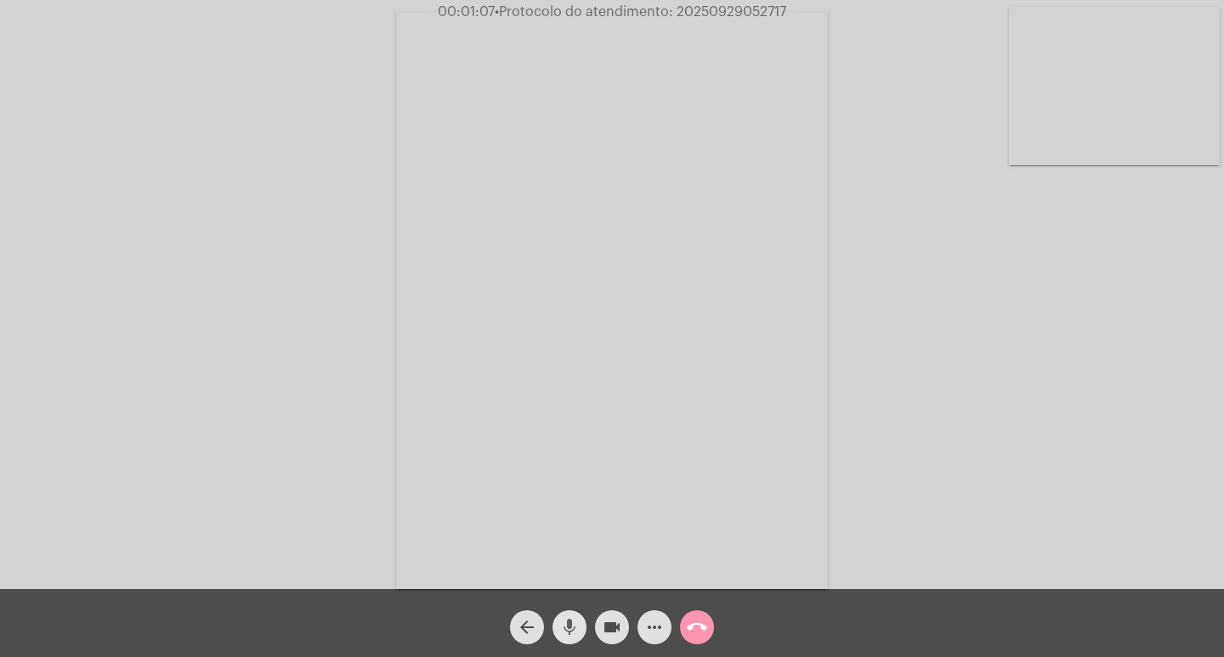
click at [571, 631] on mat-icon "mic" at bounding box center [569, 627] width 20 height 20
click at [578, 632] on mat-icon "mic_off" at bounding box center [569, 627] width 20 height 20
click at [567, 630] on mat-icon "mic" at bounding box center [569, 627] width 20 height 20
click at [571, 627] on mat-icon "mic_off" at bounding box center [569, 627] width 20 height 20
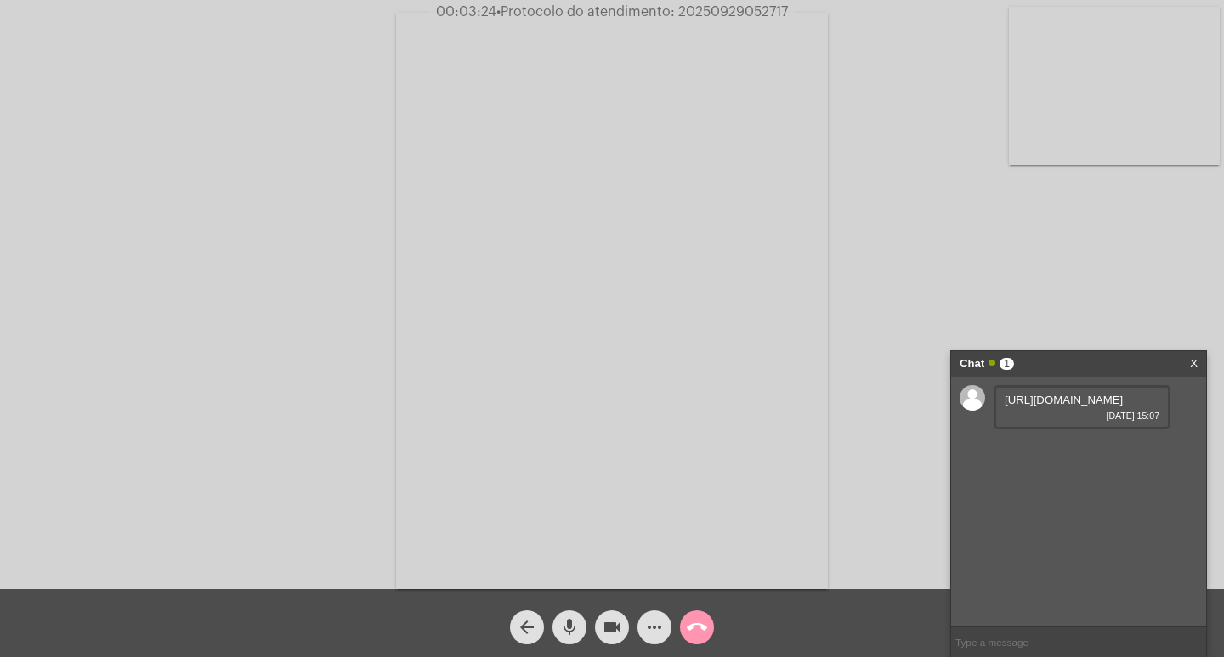
click at [1055, 406] on link "[URL][DOMAIN_NAME]" at bounding box center [1064, 400] width 118 height 13
click at [580, 621] on button "mic" at bounding box center [570, 627] width 34 height 34
click at [571, 616] on span "mic_off" at bounding box center [569, 627] width 20 height 34
click at [612, 638] on mat-icon "videocam" at bounding box center [612, 627] width 20 height 20
click at [571, 629] on mat-icon "mic" at bounding box center [569, 627] width 20 height 20
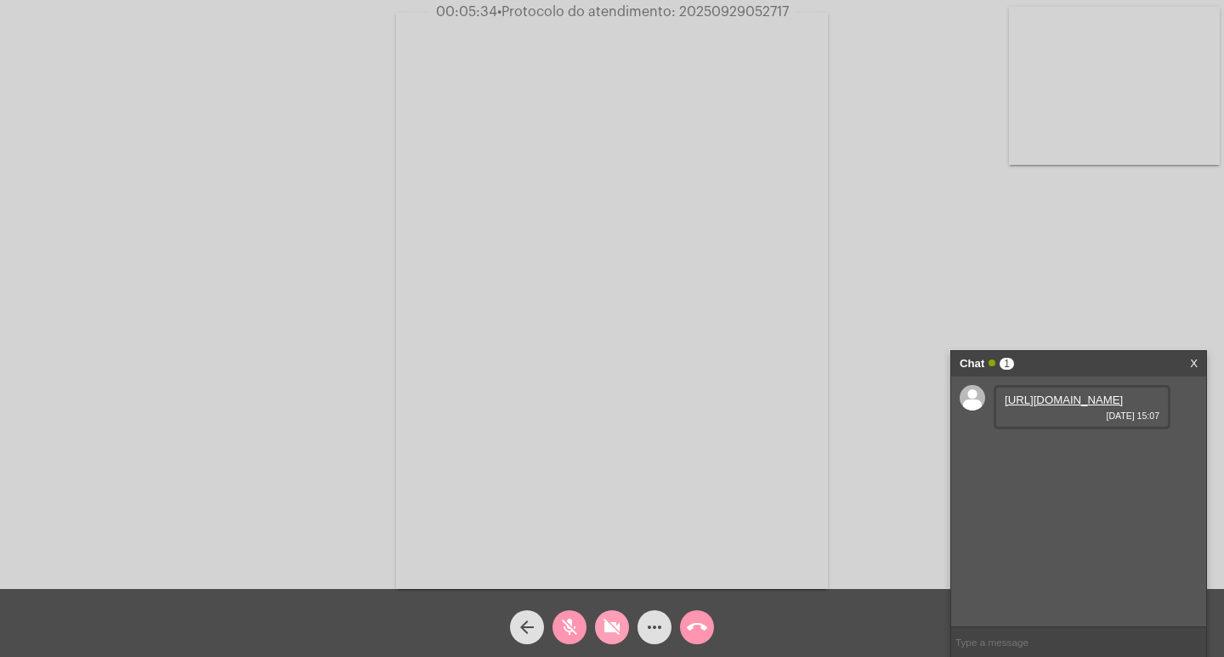
click at [613, 625] on mat-icon "videocam_off" at bounding box center [612, 627] width 20 height 20
click at [574, 635] on mat-icon "mic_off" at bounding box center [569, 627] width 20 height 20
click at [572, 627] on mat-icon "mic" at bounding box center [569, 627] width 20 height 20
click at [570, 628] on mat-icon "mic_off" at bounding box center [569, 627] width 20 height 20
click at [604, 627] on mat-icon "videocam" at bounding box center [612, 627] width 20 height 20
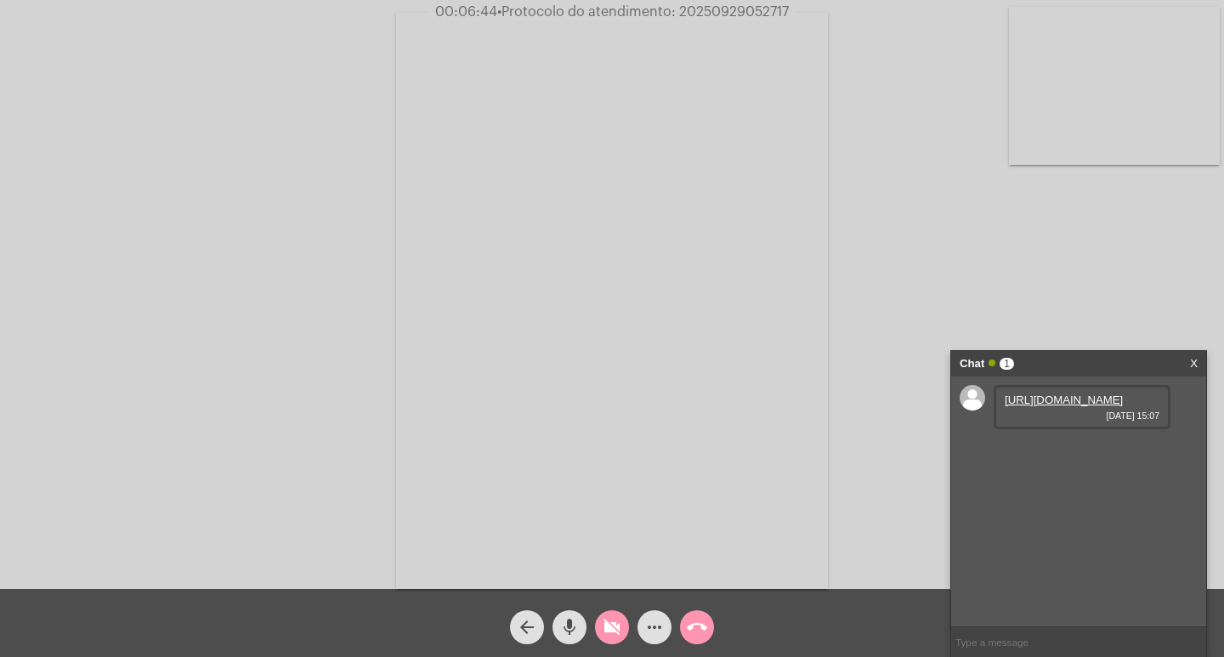
click at [571, 627] on mat-icon "mic" at bounding box center [569, 627] width 20 height 20
click at [604, 623] on mat-icon "videocam_off" at bounding box center [612, 627] width 20 height 20
click at [571, 624] on mat-icon "mic_off" at bounding box center [569, 627] width 20 height 20
drag, startPoint x: 788, startPoint y: 8, endPoint x: 678, endPoint y: 5, distance: 110.6
click at [678, 5] on span "00:10:54 • Protocolo do atendimento: 20250929052717" at bounding box center [612, 11] width 363 height 17
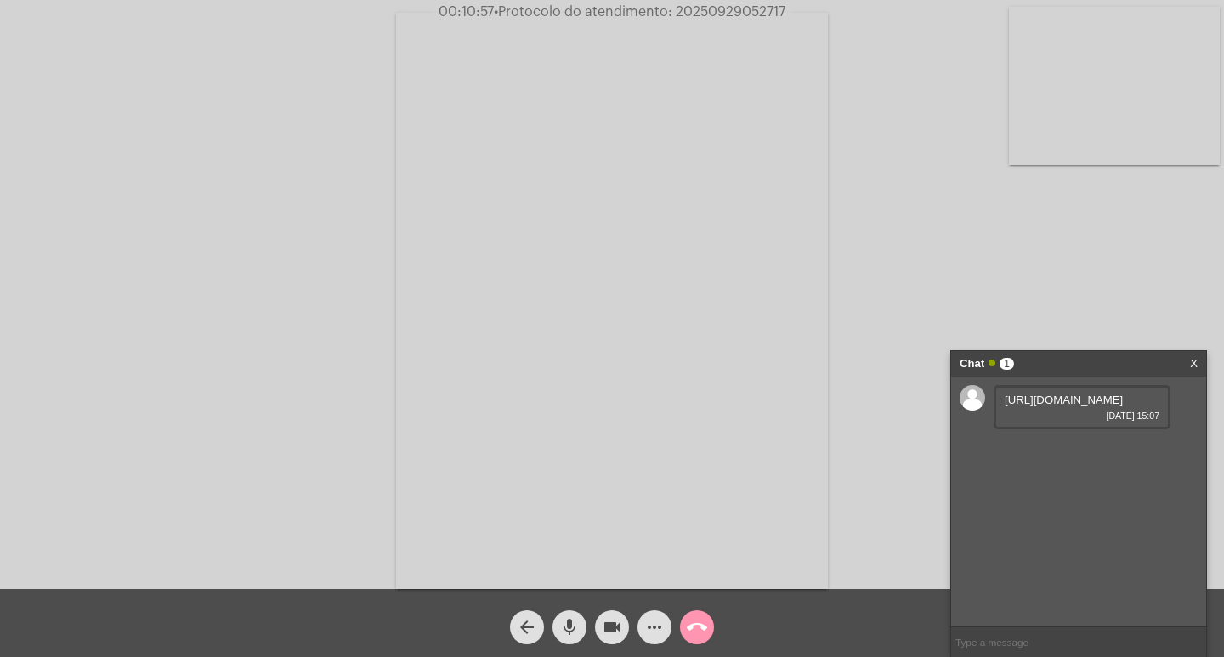
copy span "20250929052717"
click at [1076, 644] on input "text" at bounding box center [1078, 642] width 255 height 30
paste input "Dados do Recebedor: Nome: Cia Riograndense de Saneamento C CNPJ: 92.802.784/000…"
type input "Dados do Recebedor: Nome: Cia Riograndense de Saneamento C CNPJ: 92.802.784/000…"
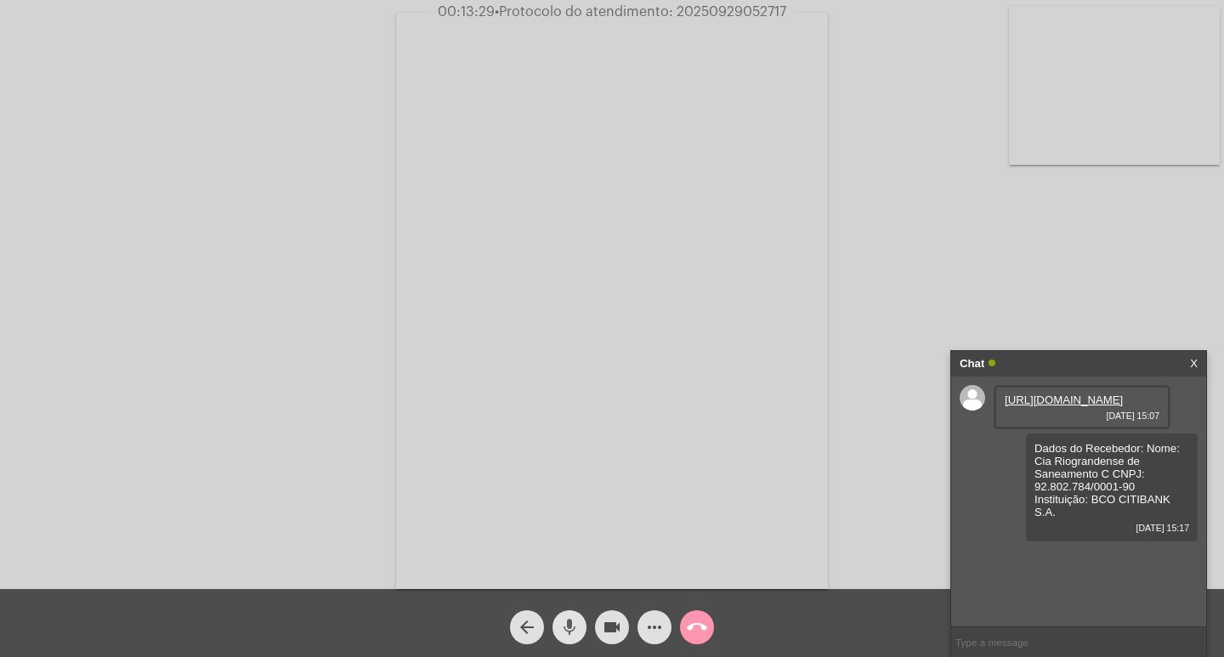
click at [570, 620] on mat-icon "mic" at bounding box center [569, 627] width 20 height 20
click at [570, 619] on mat-icon "mic_off" at bounding box center [569, 627] width 20 height 20
click at [1025, 648] on input "text" at bounding box center [1078, 642] width 255 height 30
type input "protocolo"
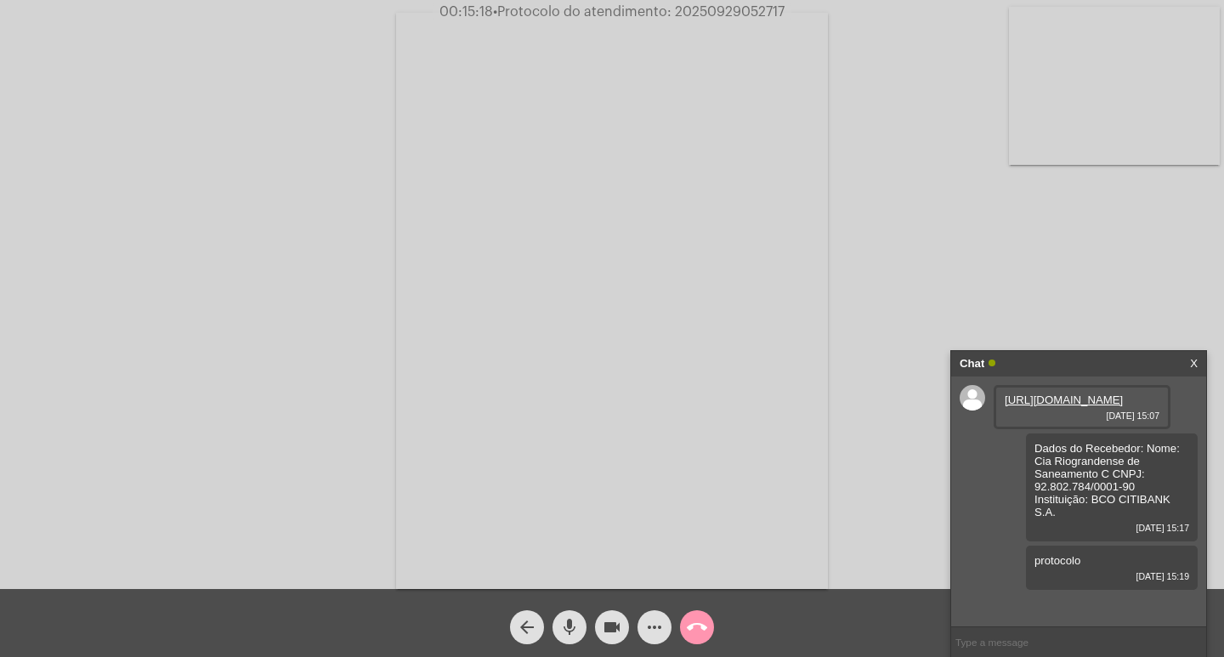
paste input "20250929052717"
type input "20250929052717"
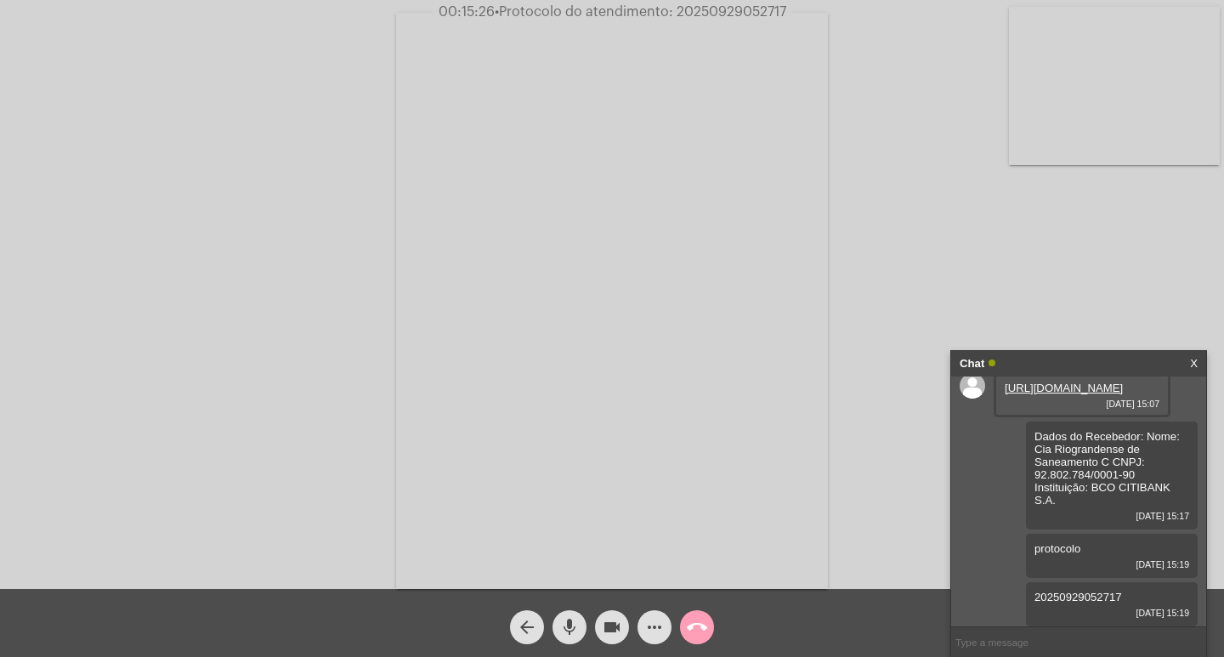
click at [699, 625] on mat-icon "call_end" at bounding box center [697, 627] width 20 height 20
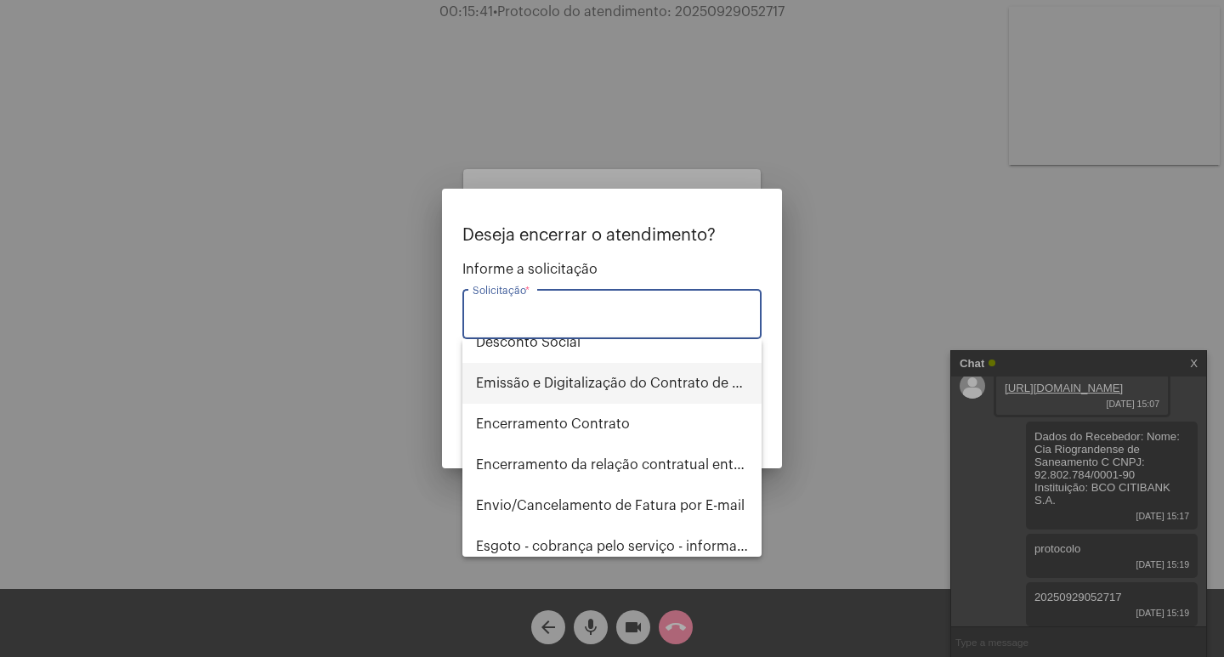
scroll to position [510, 0]
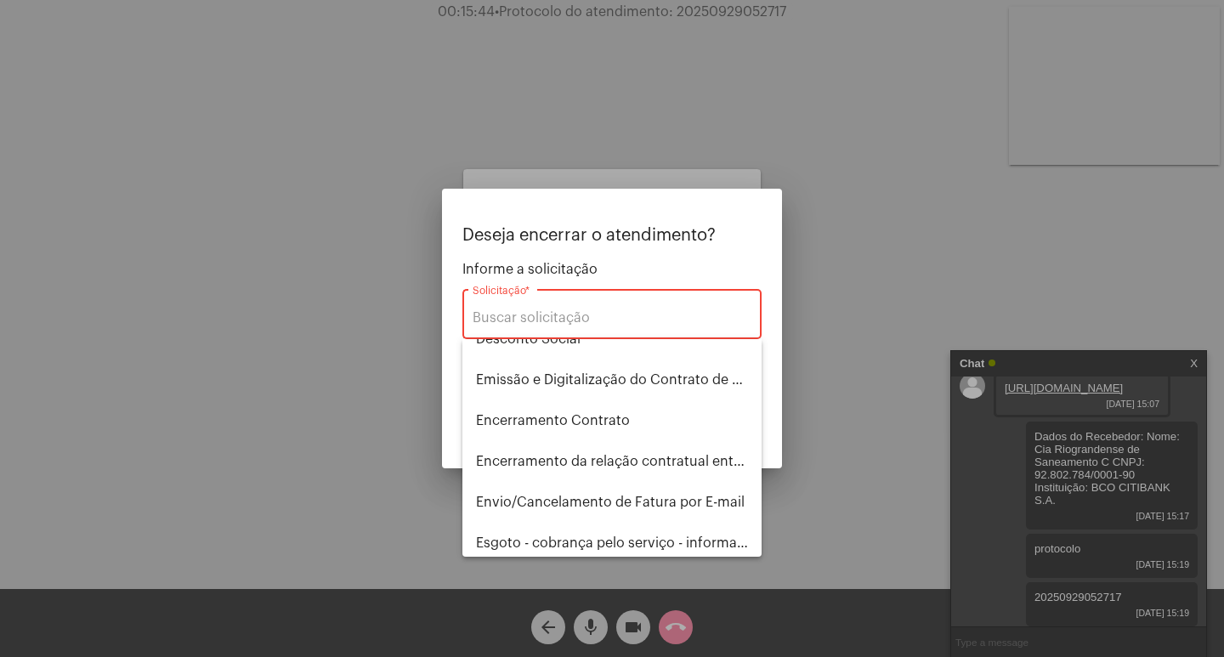
click at [593, 579] on div at bounding box center [612, 328] width 1224 height 657
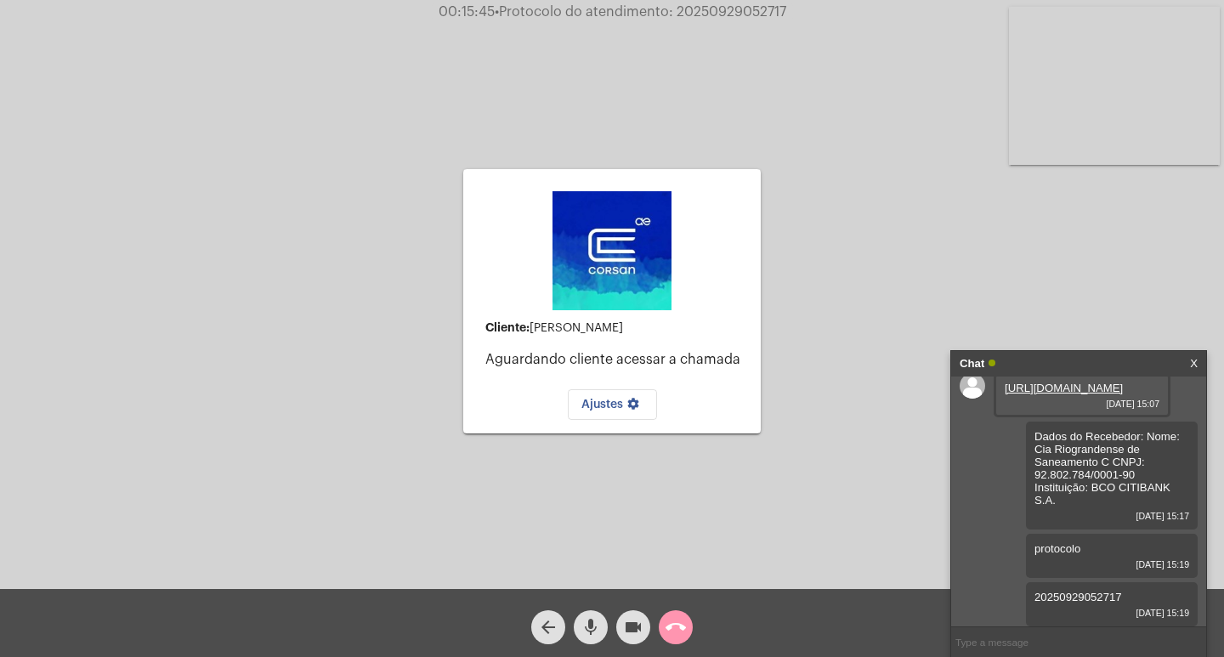
click at [624, 625] on mat-icon "videocam" at bounding box center [633, 627] width 20 height 20
click at [597, 624] on mat-icon "mic" at bounding box center [591, 627] width 20 height 20
click at [665, 627] on button "call_end" at bounding box center [676, 627] width 34 height 34
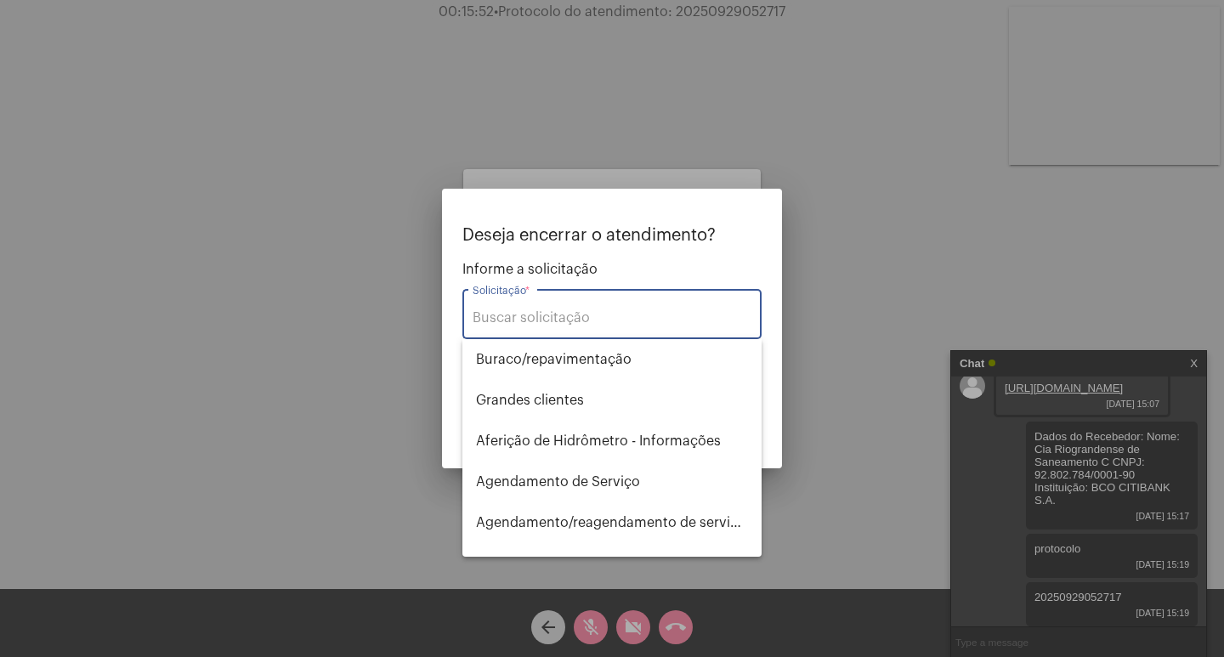
click at [649, 321] on input "Solicitação *" at bounding box center [612, 317] width 279 height 15
type input "g"
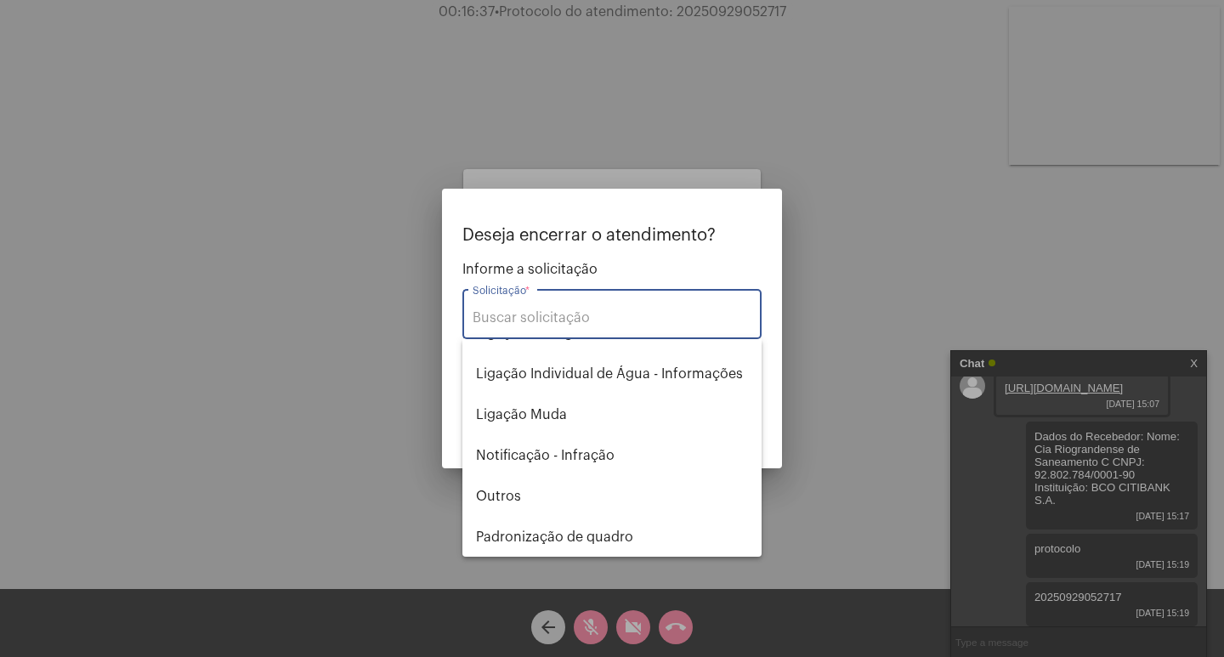
scroll to position [1003, 0]
click at [531, 499] on span "Outros" at bounding box center [612, 499] width 272 height 41
type input "Outros"
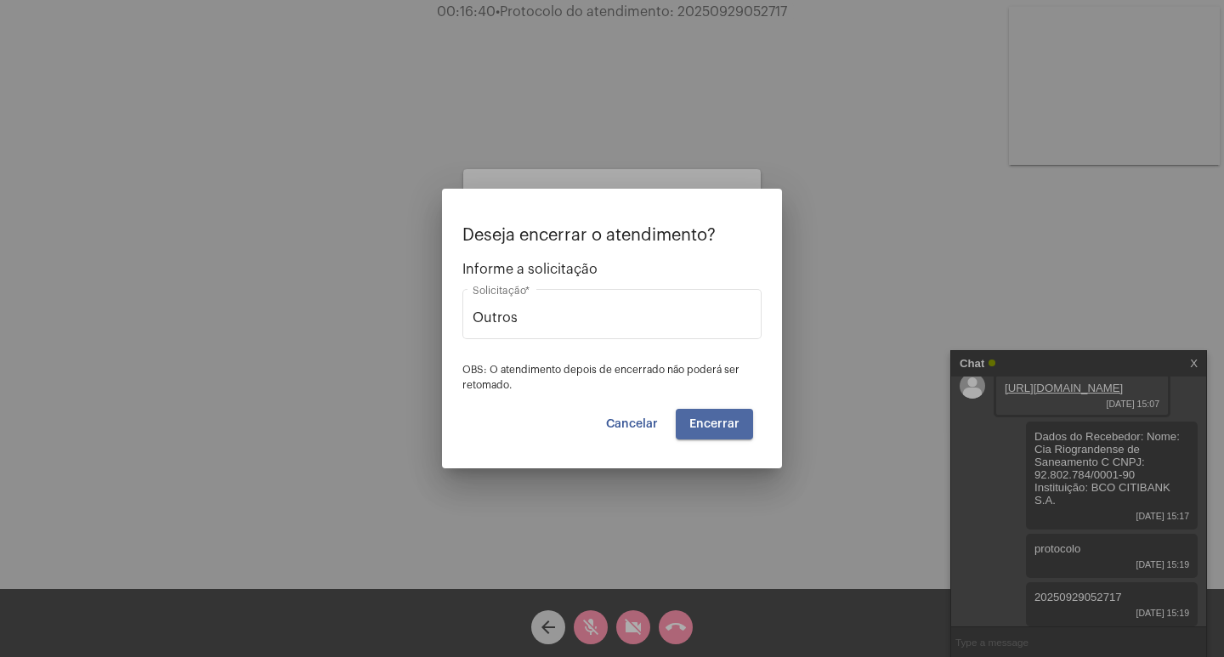
click at [716, 415] on button "Encerrar" at bounding box center [714, 424] width 77 height 31
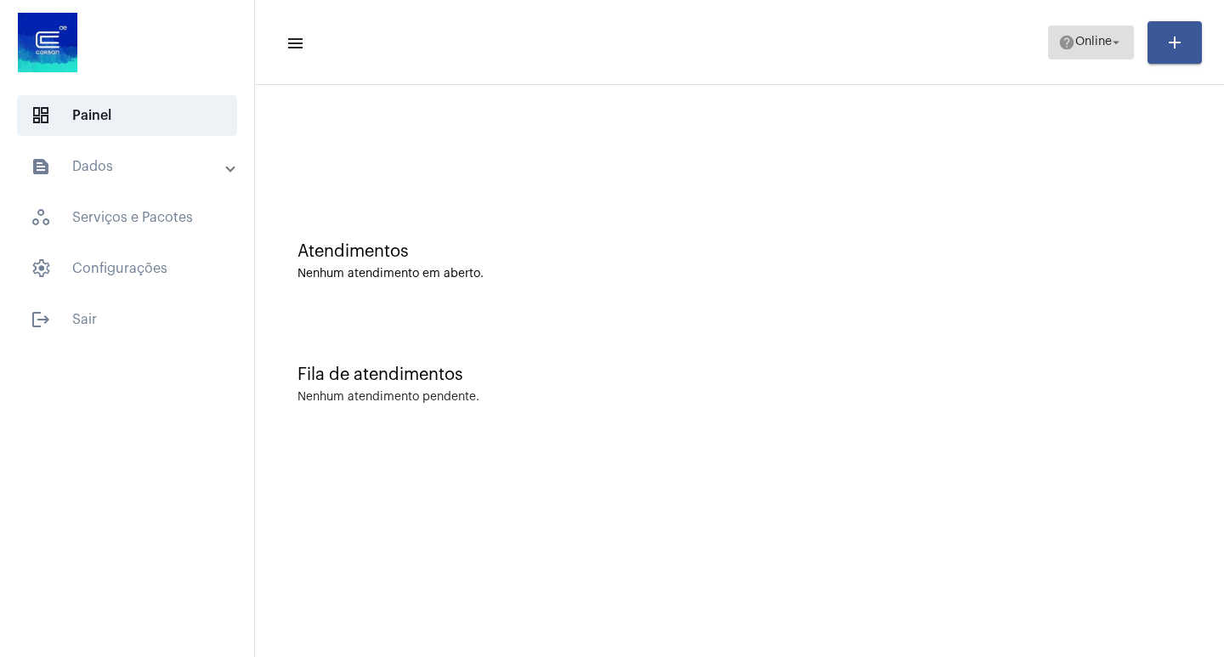
click at [1116, 39] on mat-icon "arrow_drop_down" at bounding box center [1116, 42] width 15 height 15
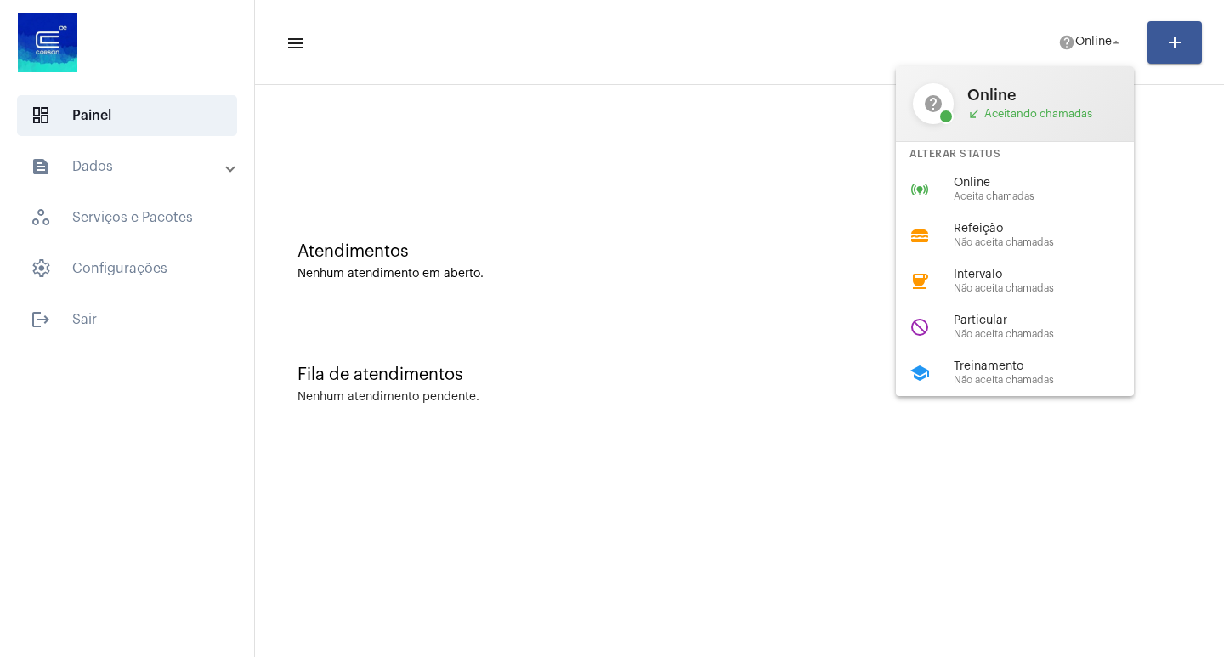
click at [843, 196] on div at bounding box center [612, 328] width 1224 height 657
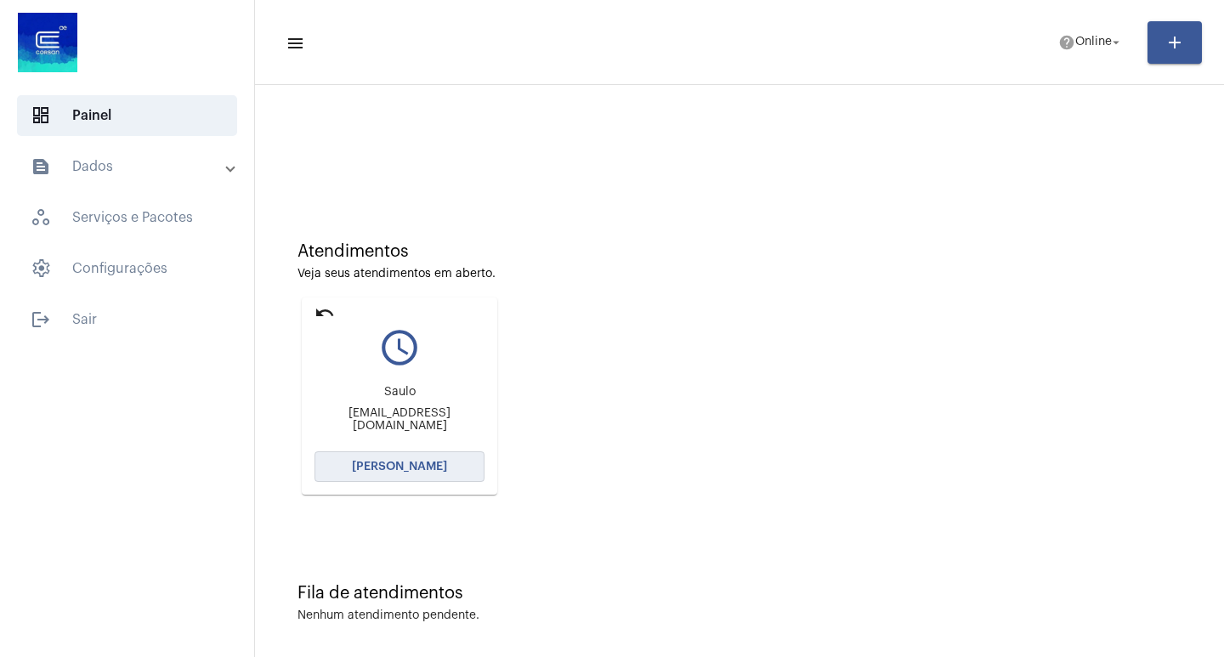
click at [416, 459] on button "[PERSON_NAME]" at bounding box center [400, 466] width 170 height 31
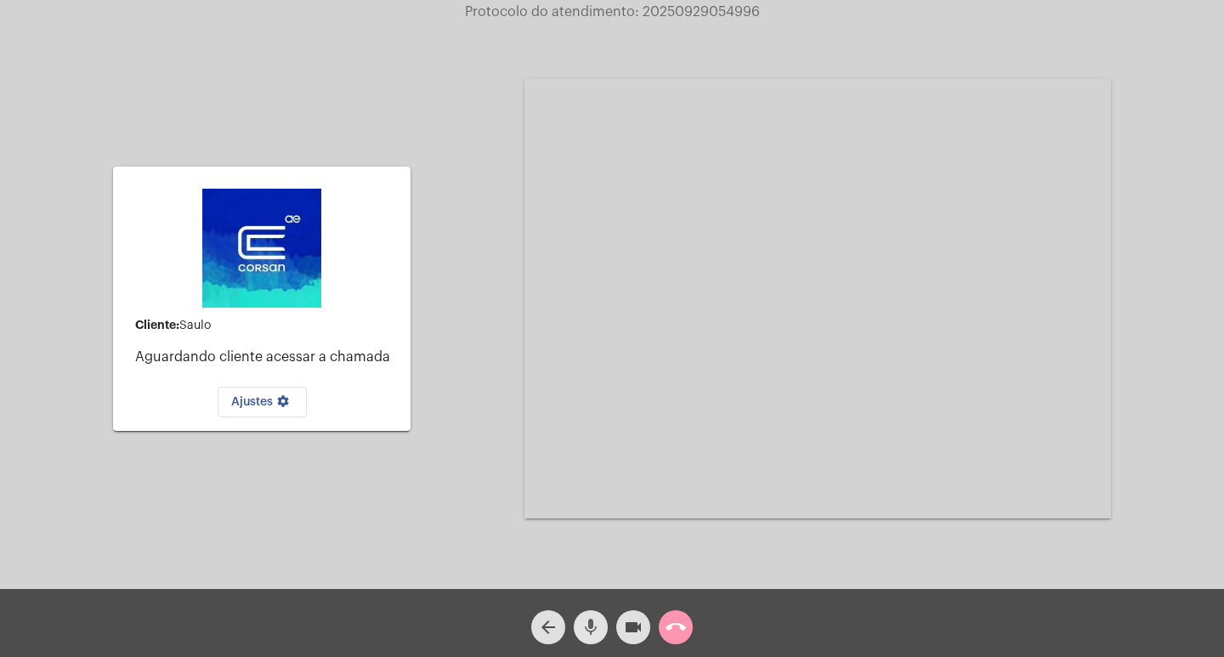
click at [580, 623] on button "mic" at bounding box center [591, 627] width 34 height 34
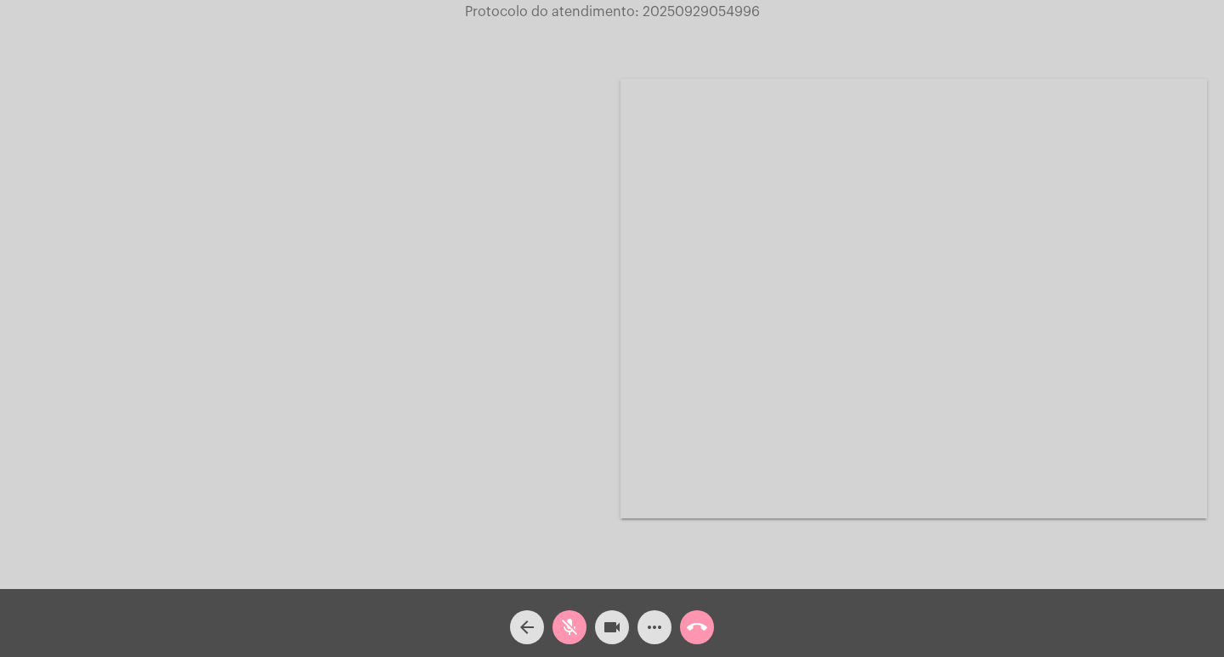
click at [630, 629] on div "videocam" at bounding box center [612, 623] width 43 height 43
click at [566, 625] on mat-icon "mic_off" at bounding box center [569, 627] width 20 height 20
click at [607, 627] on mat-icon "videocam_off" at bounding box center [612, 627] width 20 height 20
click at [579, 623] on mat-icon "mic" at bounding box center [569, 627] width 20 height 20
click at [561, 629] on mat-icon "mic_off" at bounding box center [569, 627] width 20 height 20
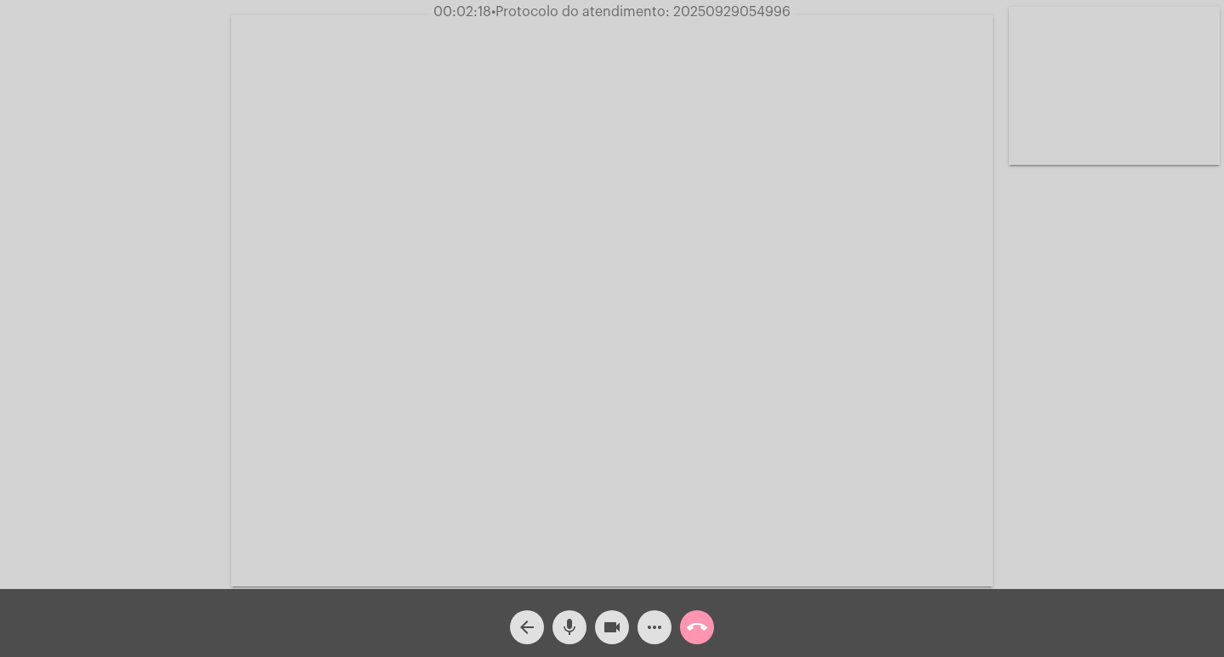
click at [571, 626] on mat-icon "mic" at bounding box center [569, 627] width 20 height 20
click at [559, 626] on button "mic_off" at bounding box center [570, 627] width 34 height 34
click at [567, 621] on mat-icon "mic" at bounding box center [569, 627] width 20 height 20
drag, startPoint x: 576, startPoint y: 623, endPoint x: 572, endPoint y: 635, distance: 12.4
click at [576, 622] on mat-icon "mic_off" at bounding box center [569, 627] width 20 height 20
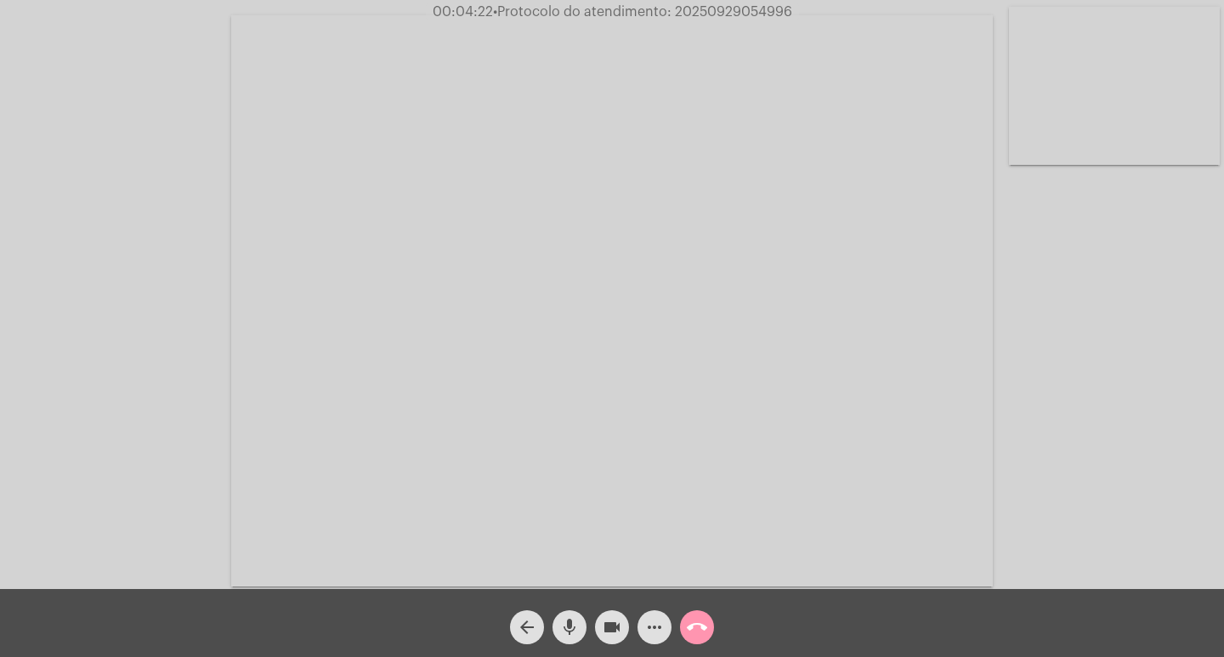
click at [608, 626] on mat-icon "videocam" at bounding box center [612, 627] width 20 height 20
click at [563, 618] on mat-icon "mic" at bounding box center [569, 627] width 20 height 20
click at [613, 629] on mat-icon "videocam_off" at bounding box center [612, 627] width 20 height 20
click at [574, 627] on mat-icon "mic_off" at bounding box center [569, 627] width 20 height 20
click at [561, 625] on mat-icon "mic" at bounding box center [569, 627] width 20 height 20
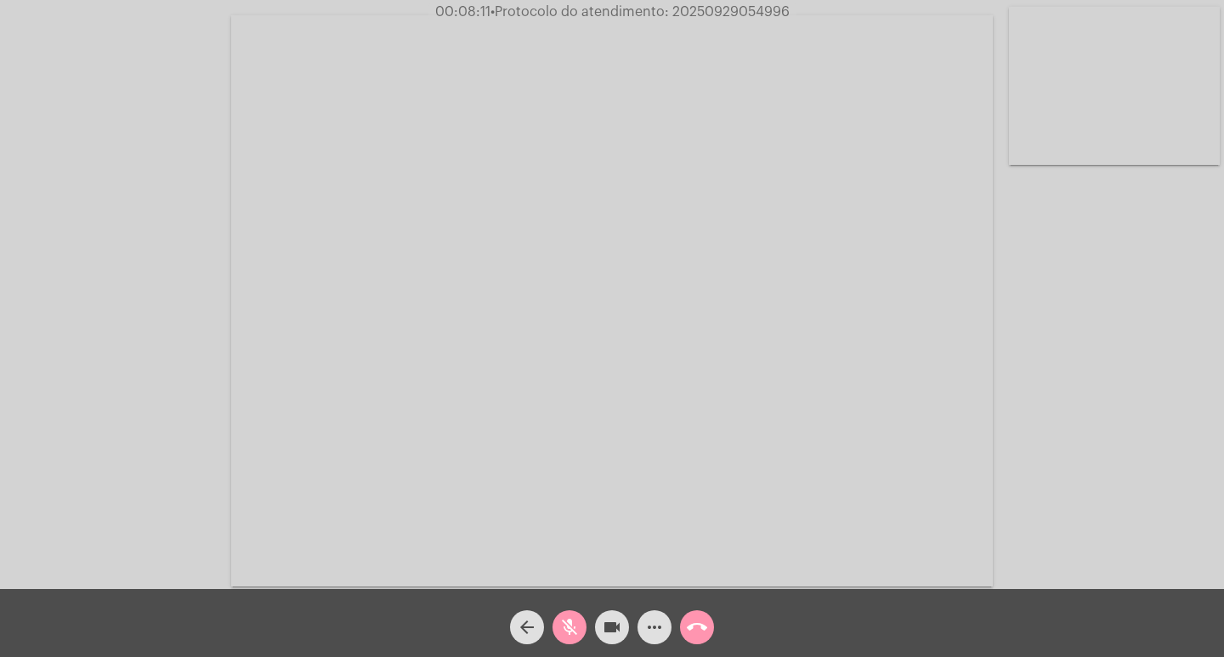
click at [601, 621] on button "videocam" at bounding box center [612, 627] width 34 height 34
click at [693, 631] on mat-icon "call_end" at bounding box center [697, 627] width 20 height 20
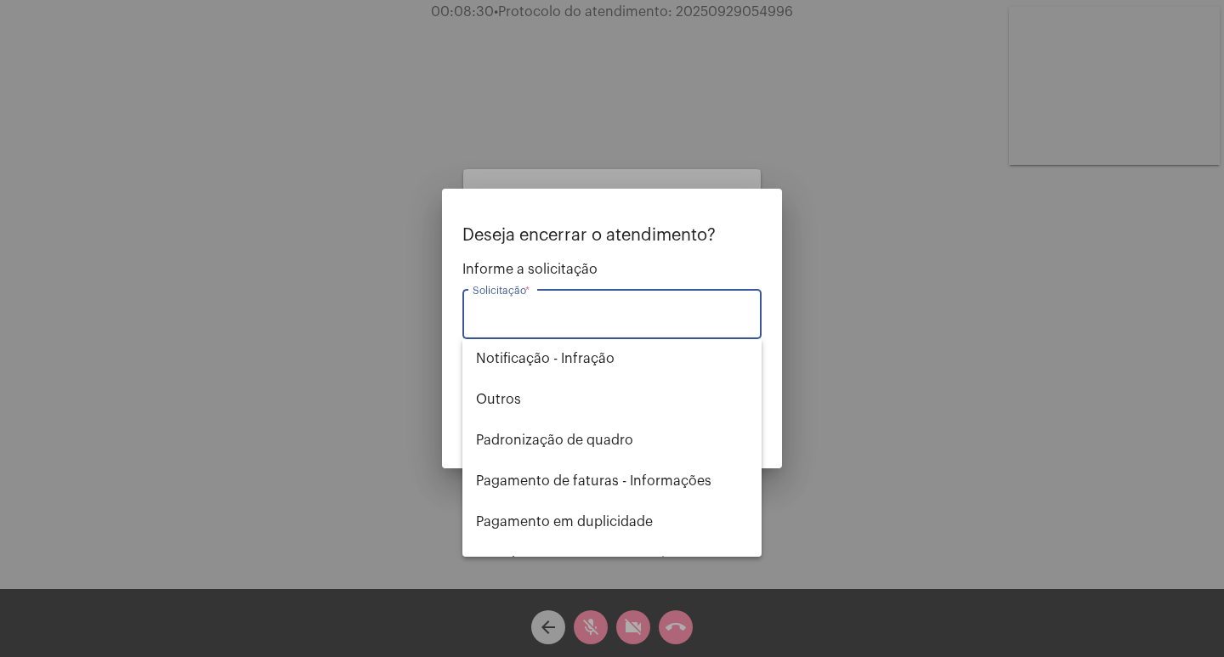
scroll to position [1105, 0]
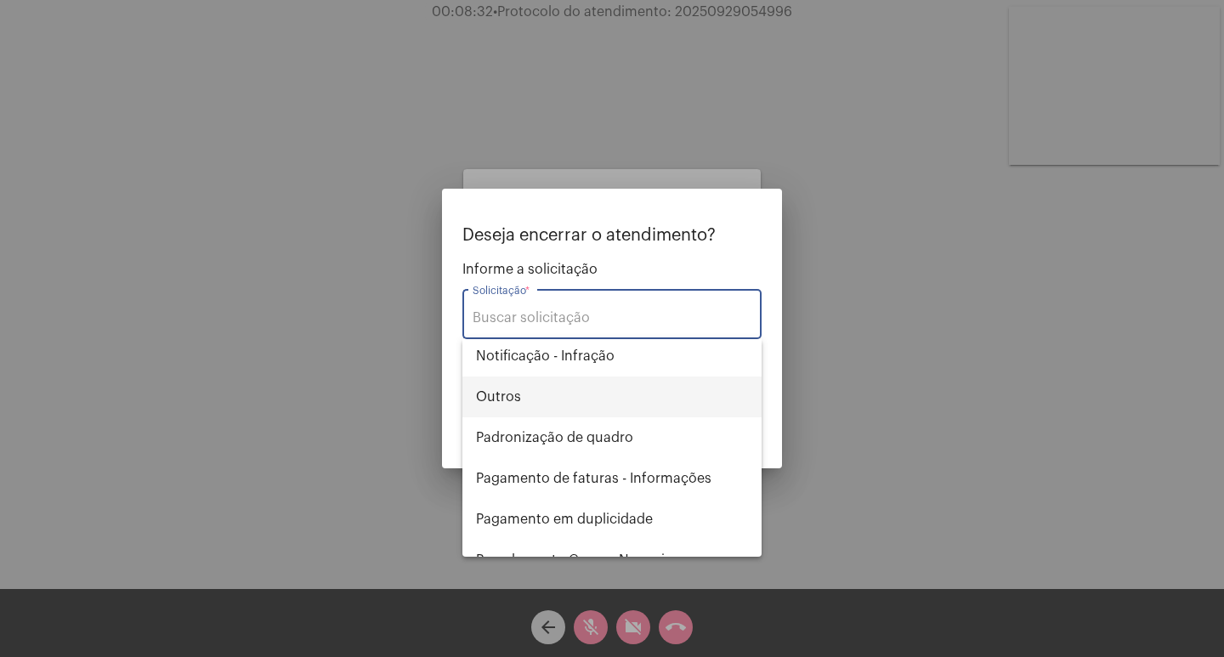
click at [535, 406] on span "Outros" at bounding box center [612, 397] width 272 height 41
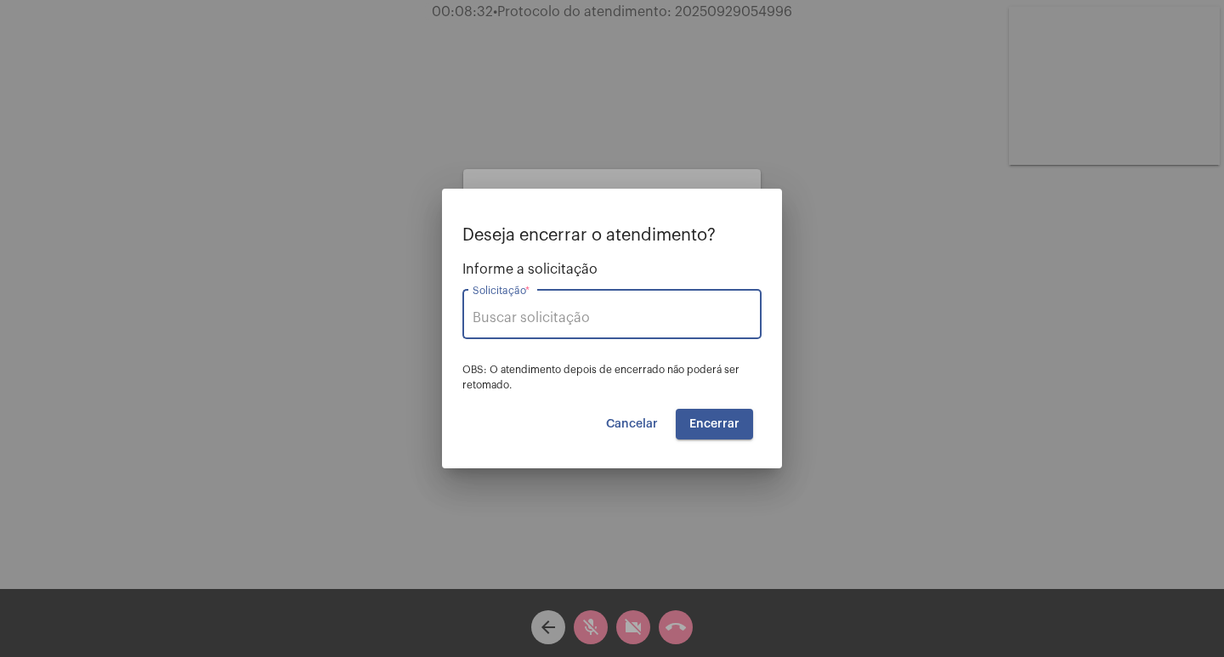
type input "Outros"
click at [718, 426] on span "Encerrar" at bounding box center [715, 424] width 50 height 12
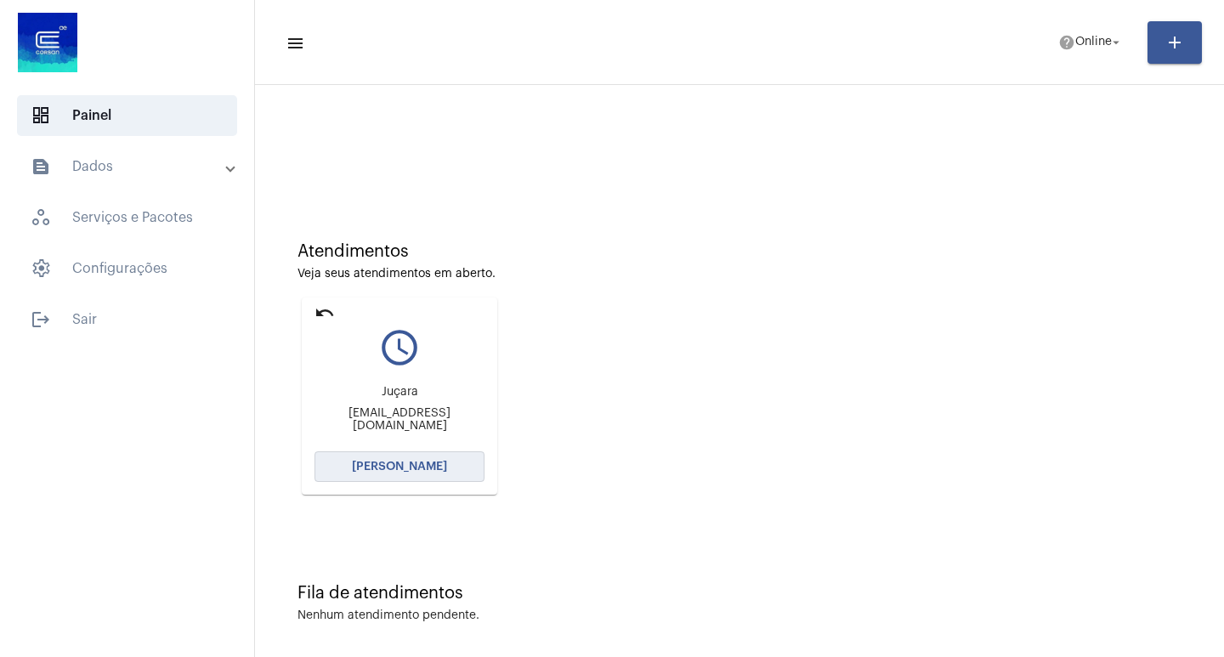
click at [409, 465] on span "[PERSON_NAME]" at bounding box center [399, 467] width 95 height 12
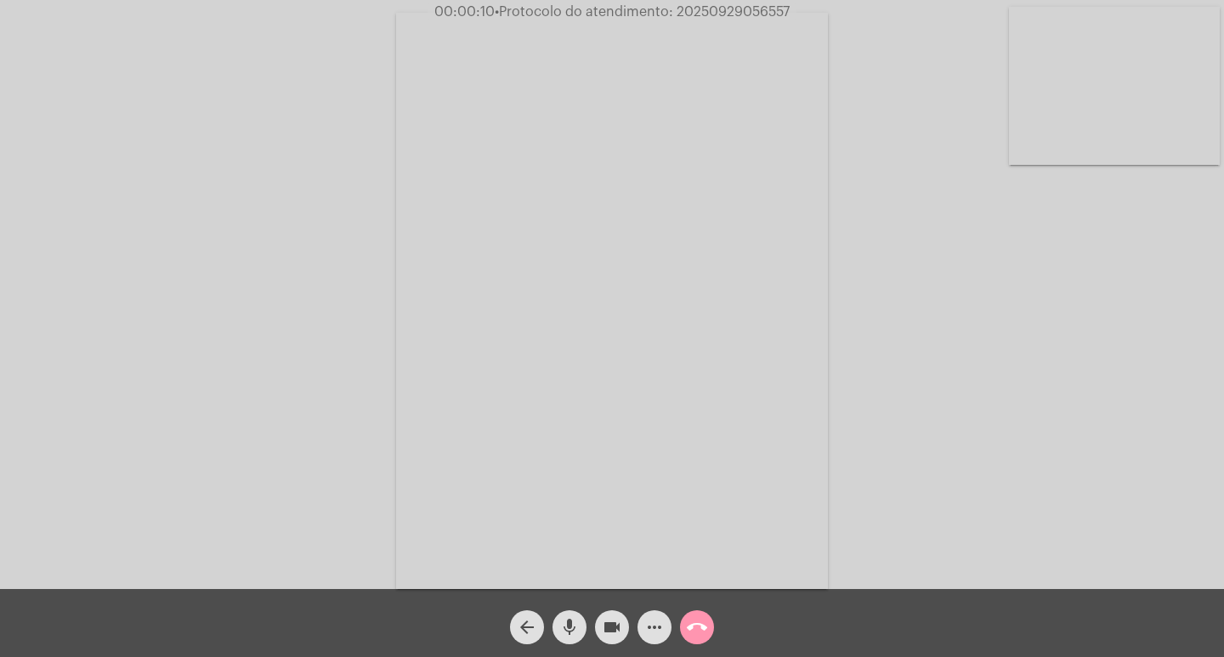
drag, startPoint x: 794, startPoint y: 8, endPoint x: 676, endPoint y: 10, distance: 118.2
click at [676, 10] on span "00:00:10 • Protocolo do atendimento: 20250929056557" at bounding box center [612, 11] width 369 height 17
copy span "20250929056557"
click at [656, 630] on mat-icon "more_horiz" at bounding box center [654, 627] width 20 height 20
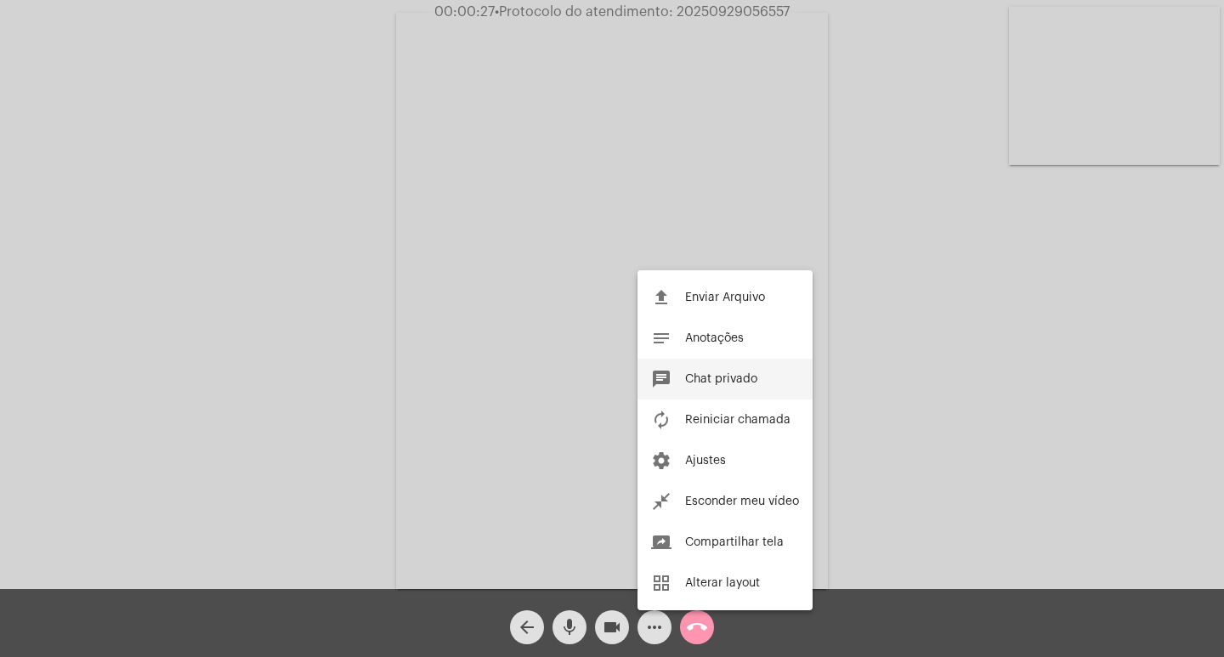
click at [725, 371] on button "chat Chat privado" at bounding box center [725, 379] width 175 height 41
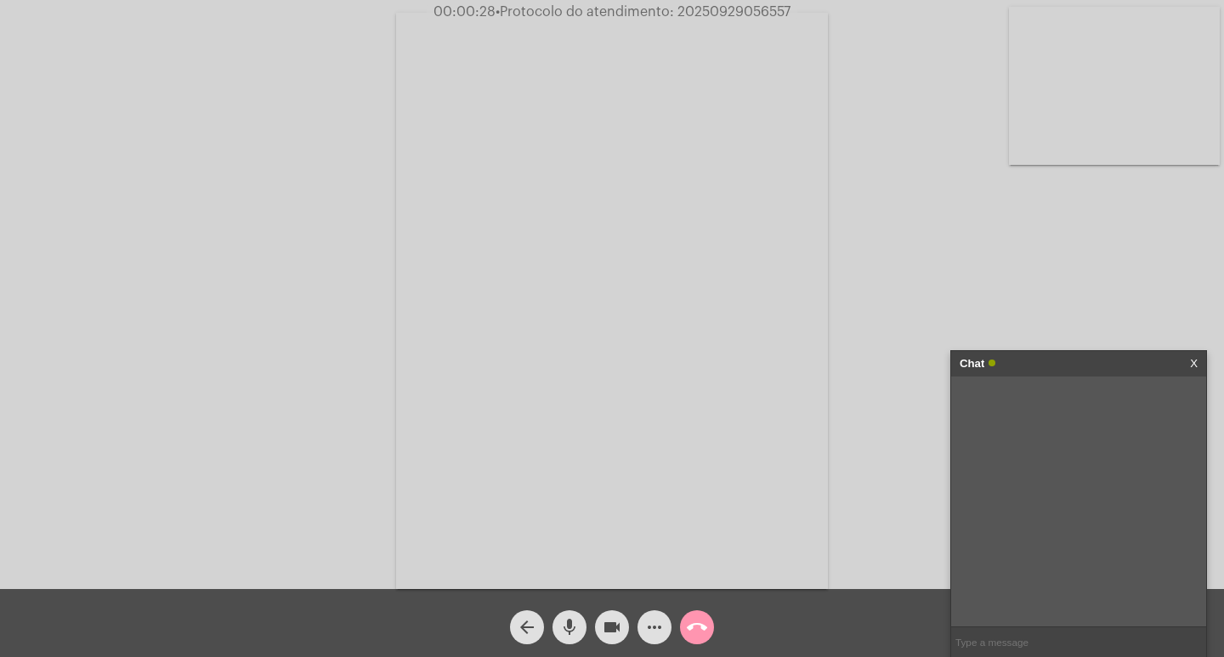
click at [1098, 639] on input "text" at bounding box center [1078, 642] width 255 height 30
paste input "20250929056557"
type input "PROTOCOLO:20250929056557"
click at [567, 621] on mat-icon "mic" at bounding box center [569, 627] width 20 height 20
click at [574, 632] on mat-icon "mic_off" at bounding box center [569, 627] width 20 height 20
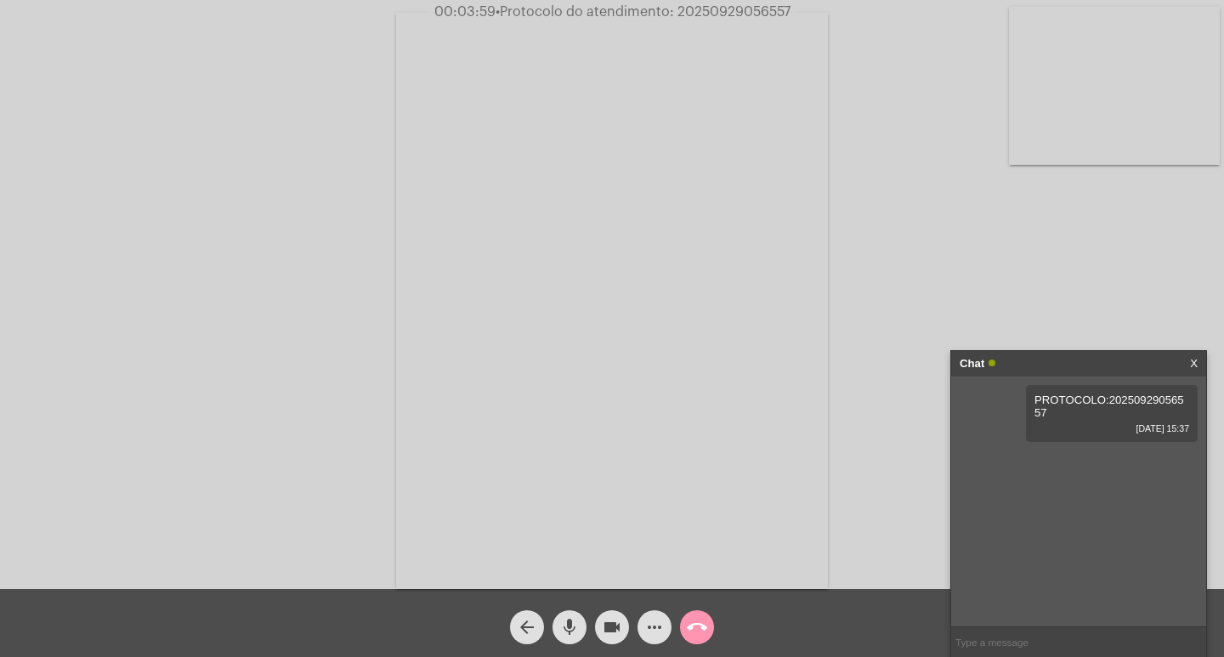
drag, startPoint x: 571, startPoint y: 626, endPoint x: 586, endPoint y: 603, distance: 27.1
click at [571, 624] on mat-icon "mic" at bounding box center [569, 627] width 20 height 20
click at [571, 629] on mat-icon "mic_off" at bounding box center [569, 627] width 20 height 20
click at [606, 627] on mat-icon "videocam" at bounding box center [612, 627] width 20 height 20
click at [571, 626] on mat-icon "mic" at bounding box center [569, 627] width 20 height 20
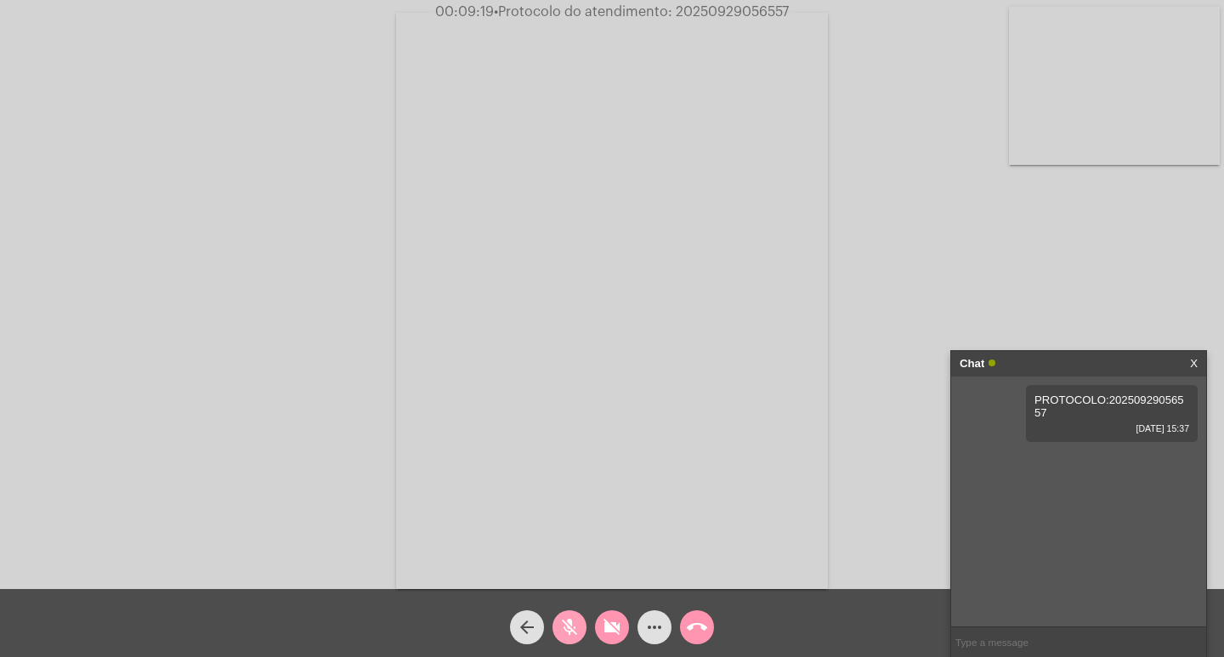
click at [564, 635] on mat-icon "mic_off" at bounding box center [569, 627] width 20 height 20
click at [597, 629] on button "videocam_off" at bounding box center [612, 627] width 34 height 34
click at [572, 631] on mat-icon "mic" at bounding box center [569, 627] width 20 height 20
click at [572, 631] on mat-icon "mic_off" at bounding box center [569, 627] width 20 height 20
click at [576, 621] on mat-icon "mic" at bounding box center [569, 627] width 20 height 20
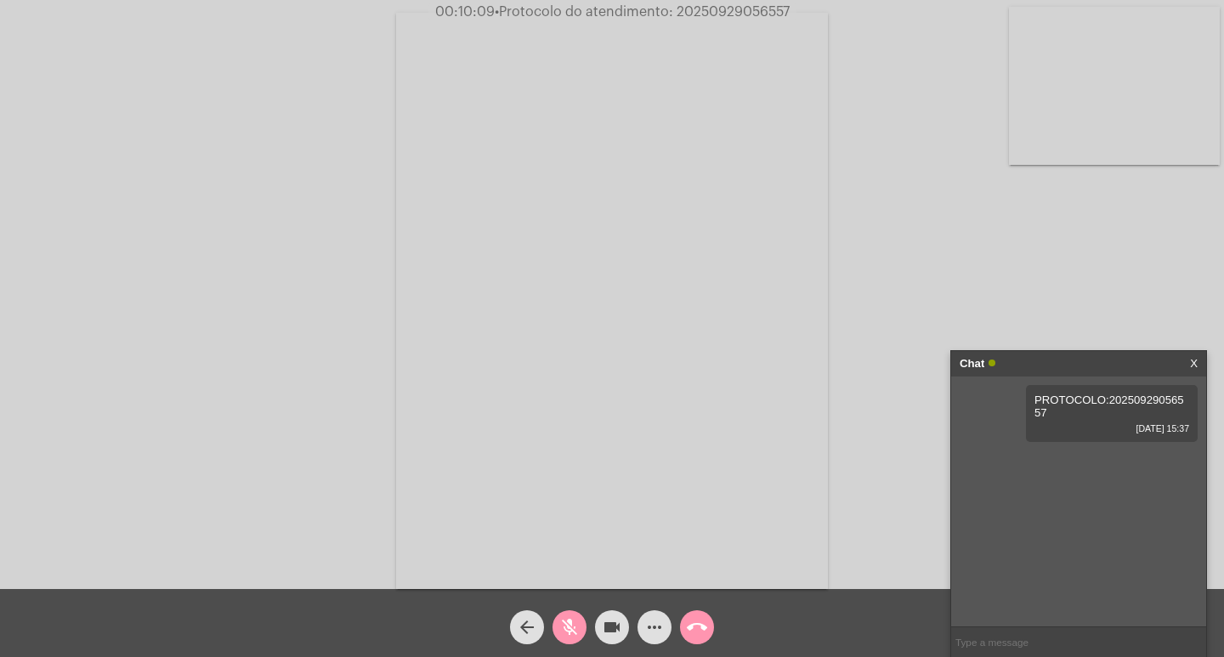
click at [559, 627] on mat-icon "mic_off" at bounding box center [569, 627] width 20 height 20
click at [570, 613] on span "mic" at bounding box center [569, 627] width 20 height 34
click at [1098, 640] on input "text" at bounding box center [1078, 642] width 255 height 30
type input "A SENHORA PODERIA INFORMAR SEU CPF POR FAVOR?"
click at [573, 630] on mat-icon "mic_off" at bounding box center [569, 627] width 20 height 20
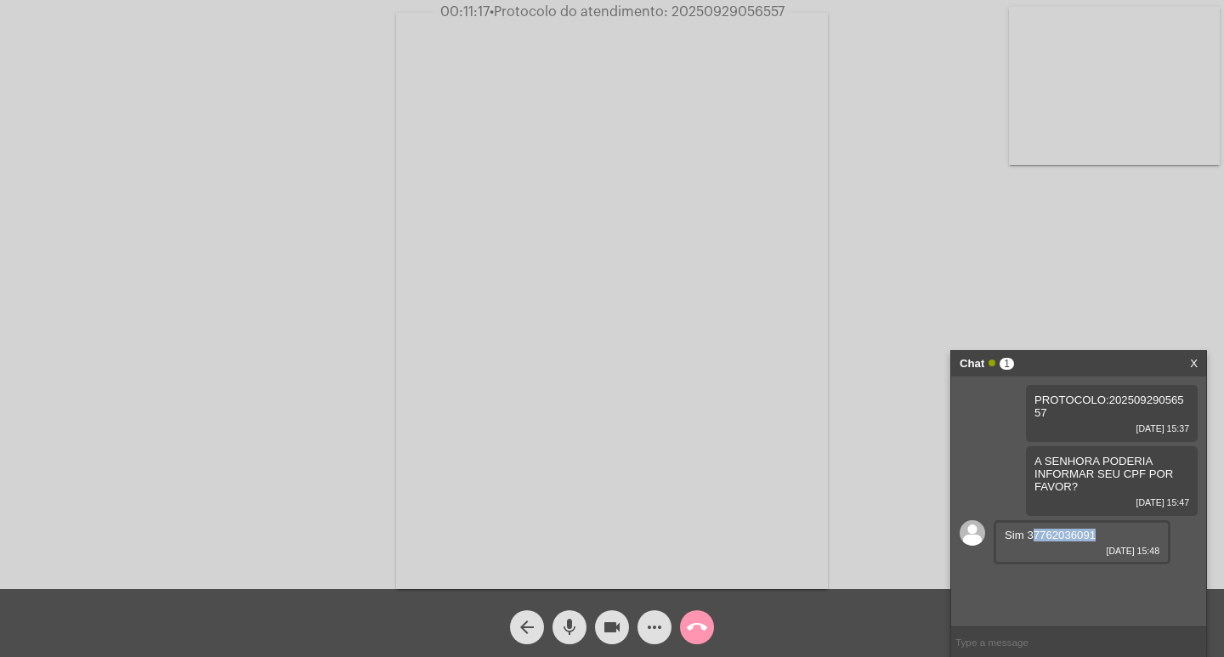
drag, startPoint x: 1094, startPoint y: 531, endPoint x: 1027, endPoint y: 533, distance: 67.2
click at [1027, 533] on span "Sim 37762036091" at bounding box center [1050, 535] width 91 height 13
copy span "37762036091"
click at [565, 618] on mat-icon "mic" at bounding box center [569, 627] width 20 height 20
click at [576, 627] on mat-icon "mic_off" at bounding box center [569, 627] width 20 height 20
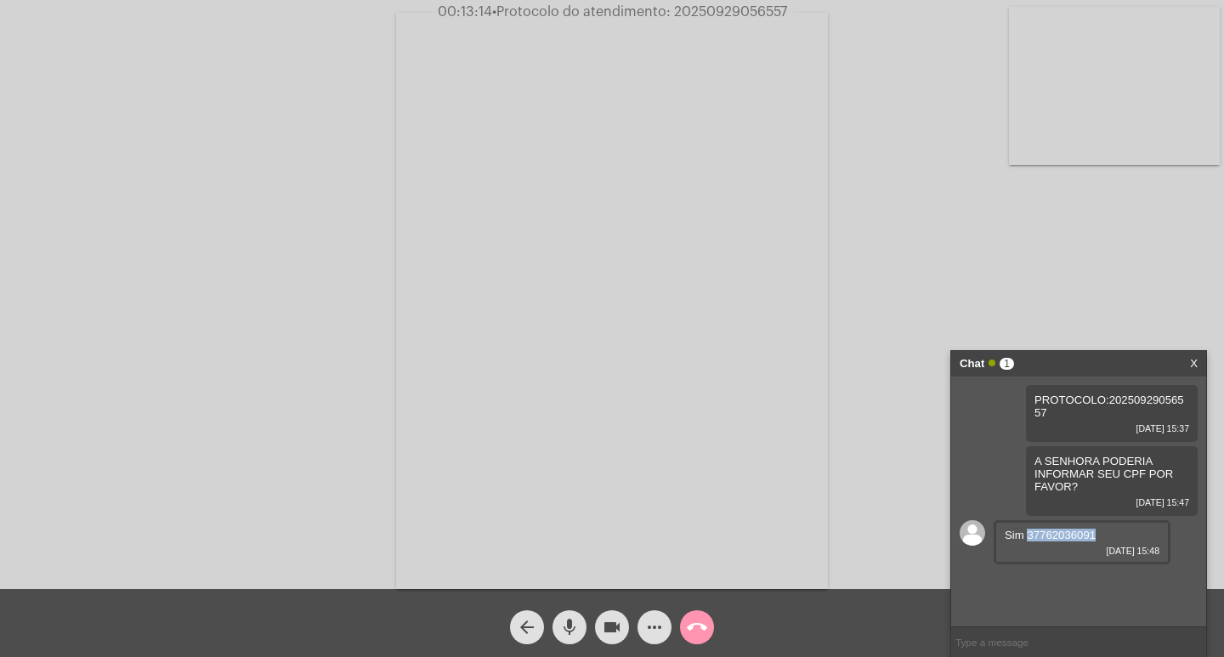
click at [1055, 639] on input "text" at bounding box center [1078, 642] width 255 height 30
type input "CREIO QUE A SENHORA NÃO CONSEGUE ME OUVI"
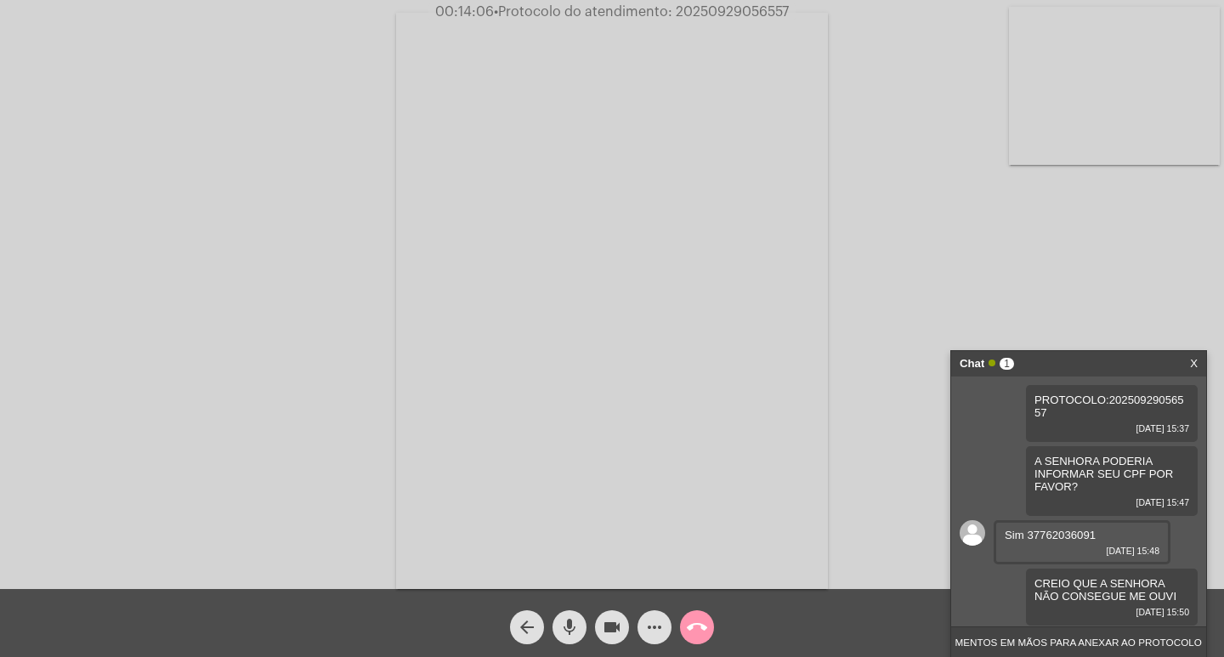
type input "A SENHORA TEM OS DOCUMENTOS EM MÃOS PARA ANEXAR AO PROTOCOLO?"
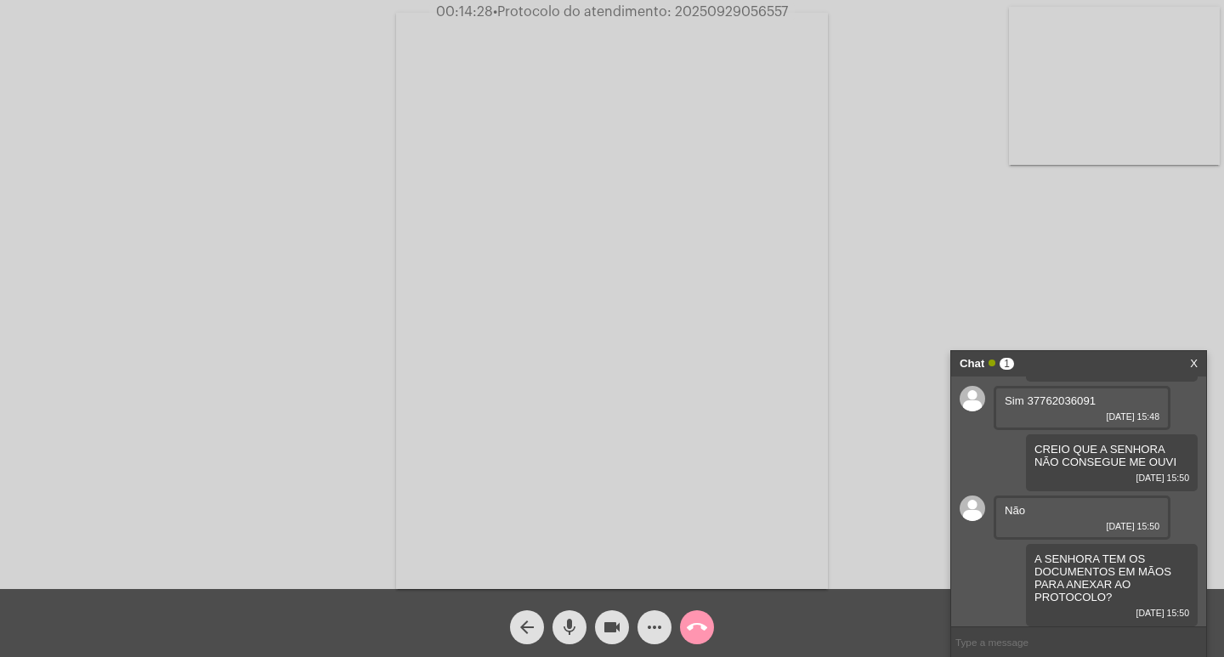
scroll to position [183, 0]
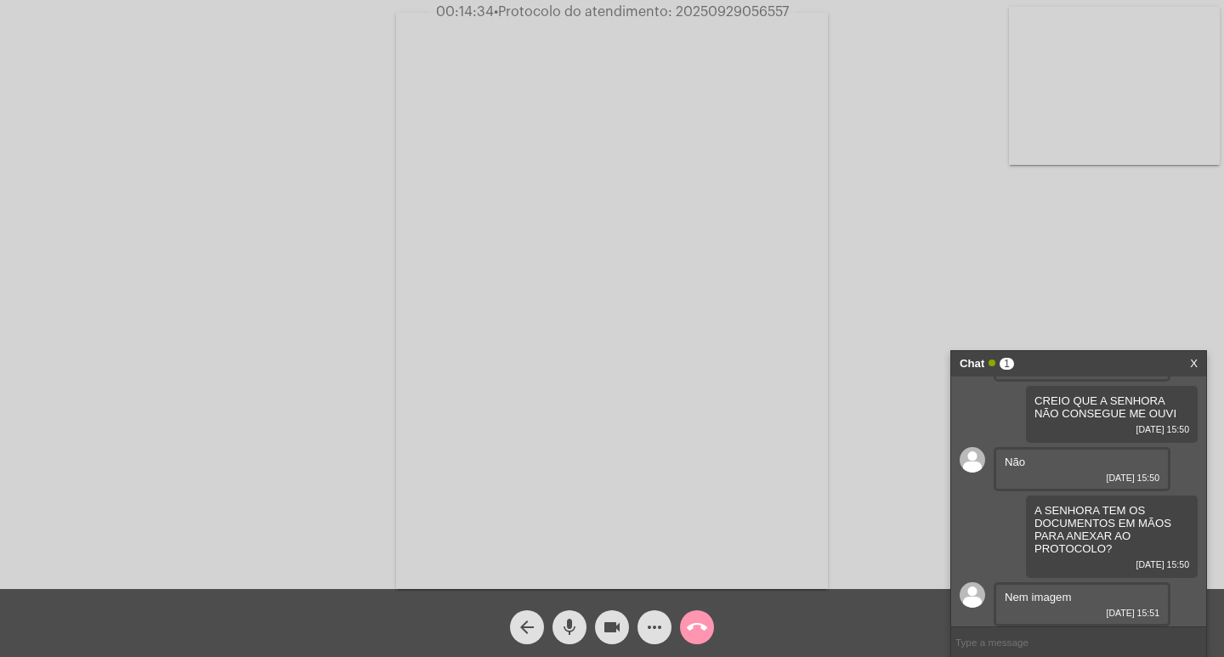
click at [1039, 597] on span "Nem imagem" at bounding box center [1038, 597] width 66 height 13
click at [1026, 601] on span "Nem imagem" at bounding box center [1038, 597] width 66 height 13
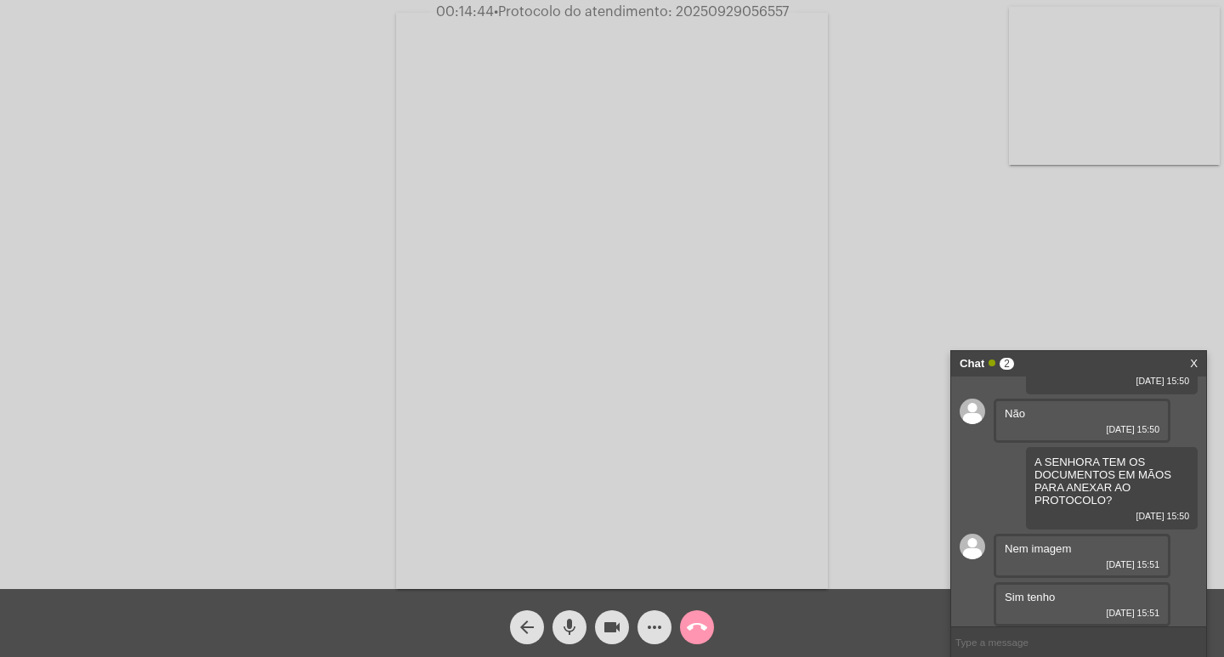
click at [1081, 634] on input "text" at bounding box center [1078, 642] width 255 height 30
type input "PODERIA ME MANDAR PELO CHAT?"
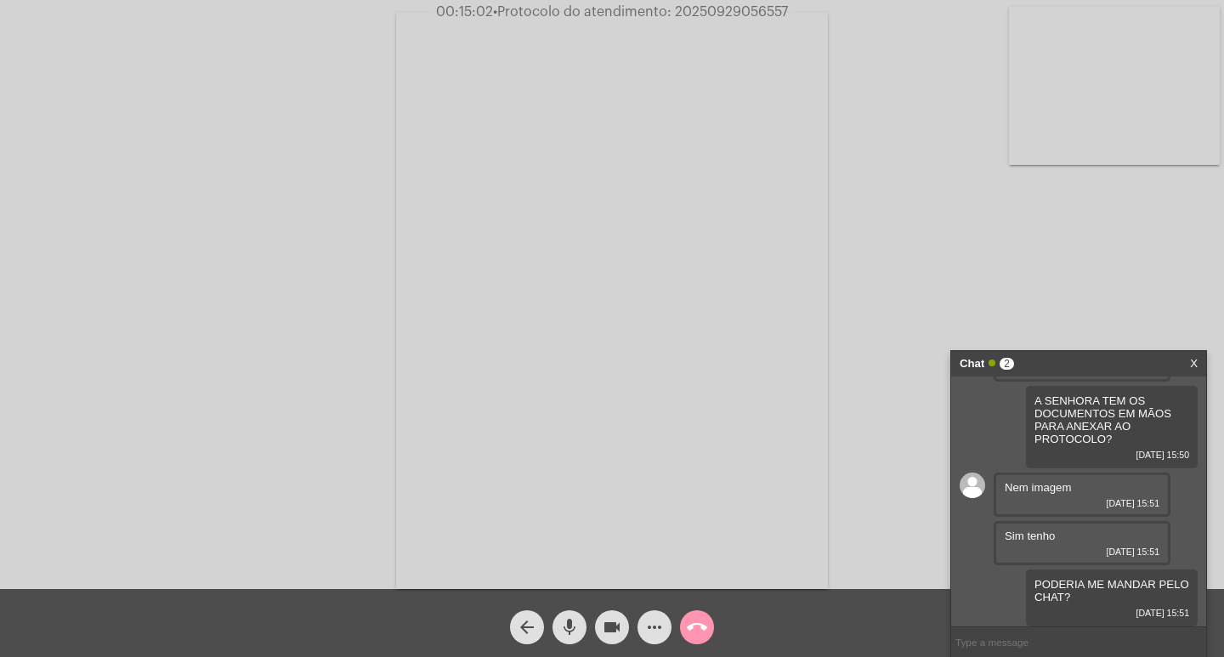
click at [610, 627] on mat-icon "videocam" at bounding box center [612, 627] width 20 height 20
click at [607, 625] on mat-icon "videocam_off" at bounding box center [612, 627] width 20 height 20
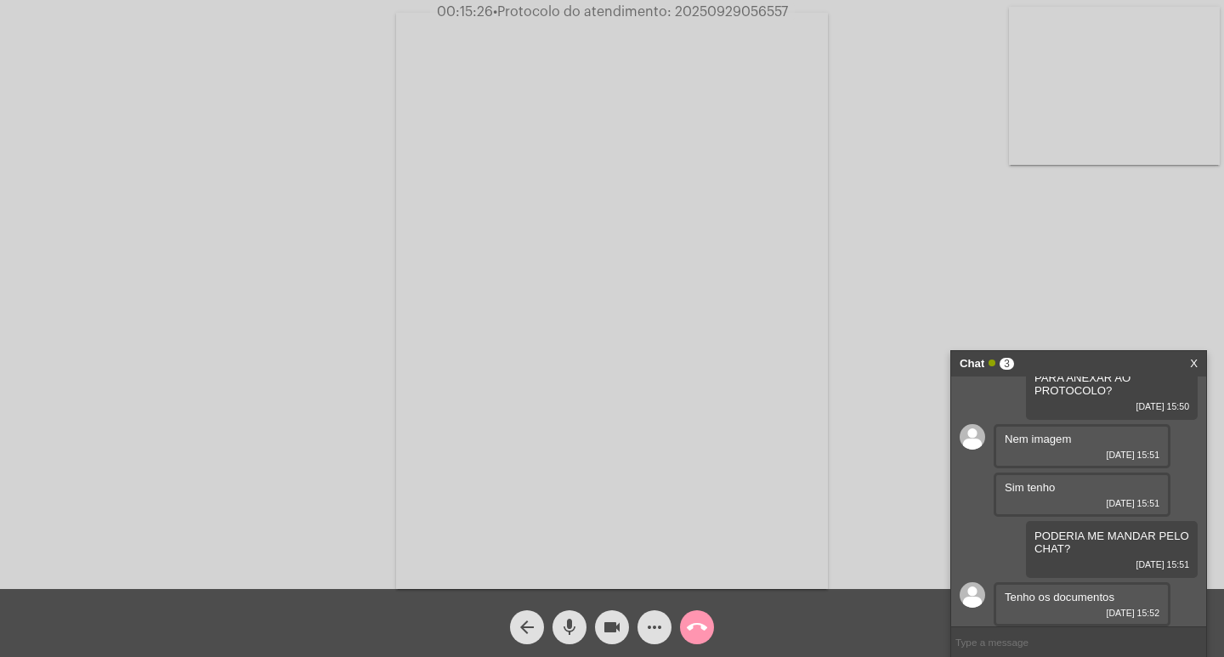
click at [578, 629] on mat-icon "mic" at bounding box center [569, 627] width 20 height 20
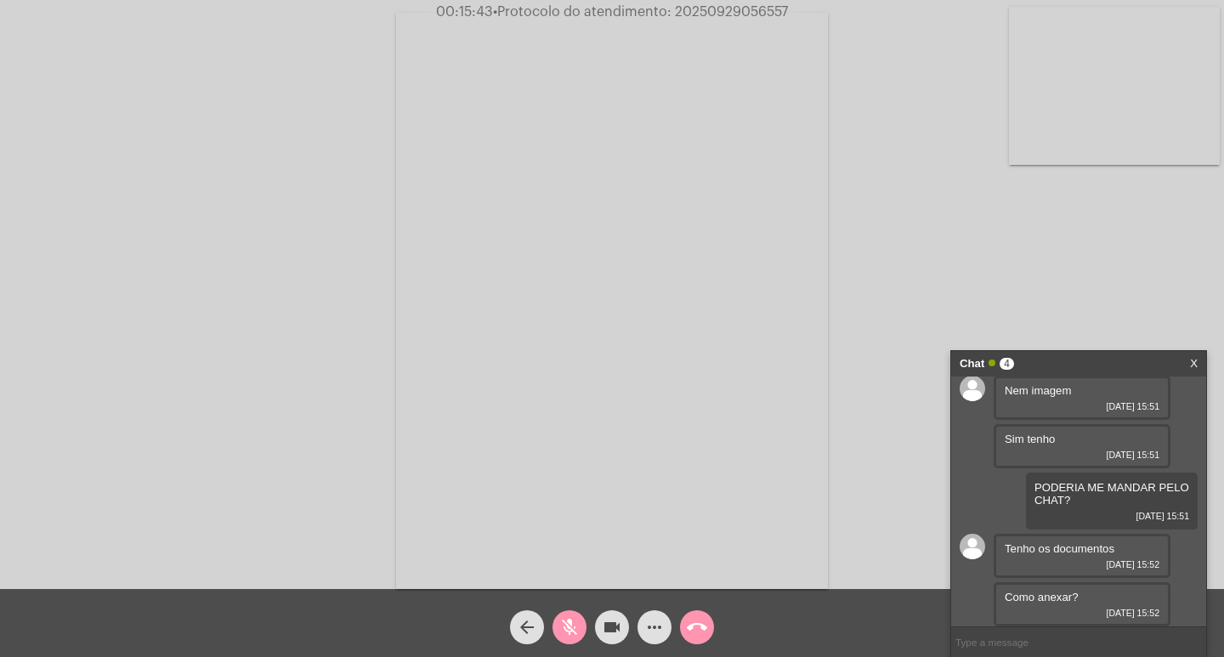
click at [984, 644] on input "text" at bounding box center [1078, 642] width 255 height 30
click at [1009, 638] on input "3 PONTI" at bounding box center [1078, 642] width 255 height 30
type input "3"
drag, startPoint x: 573, startPoint y: 630, endPoint x: 661, endPoint y: 592, distance: 95.6
click at [572, 629] on mat-icon "mic_off" at bounding box center [569, 627] width 20 height 20
